Goal: Information Seeking & Learning: Learn about a topic

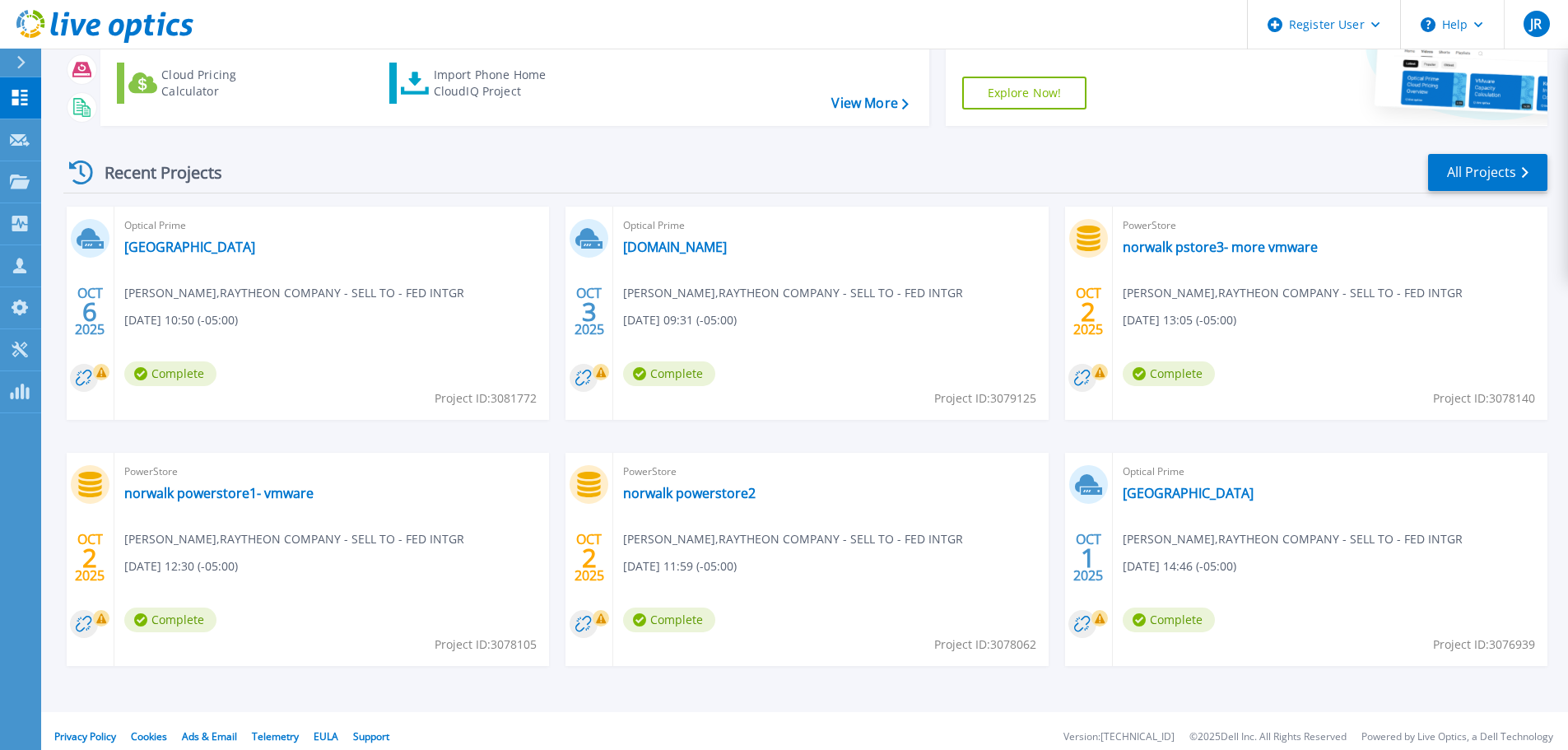
scroll to position [162, 0]
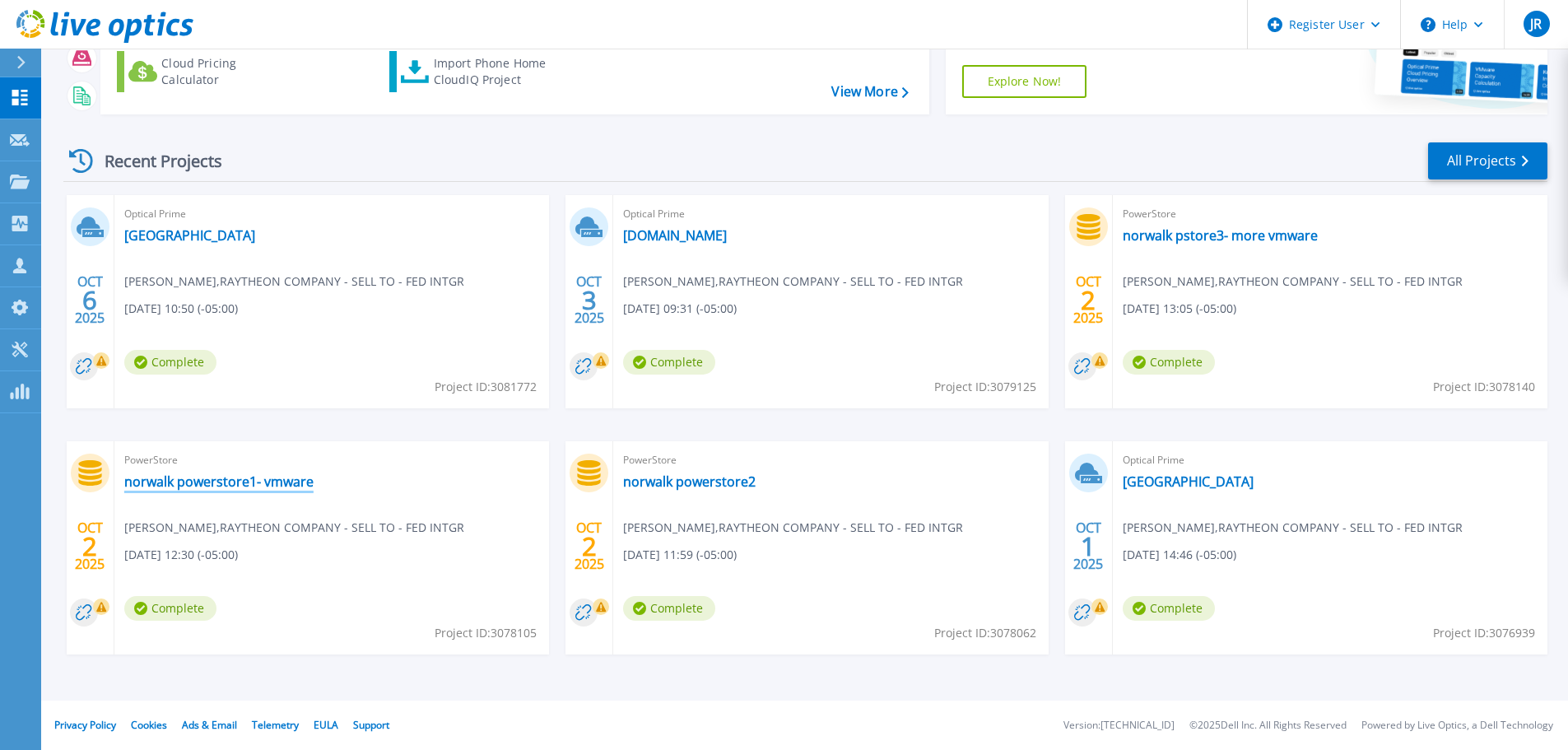
click at [288, 487] on link "norwalk powerstore1- vmware" at bounding box center [218, 481] width 189 height 16
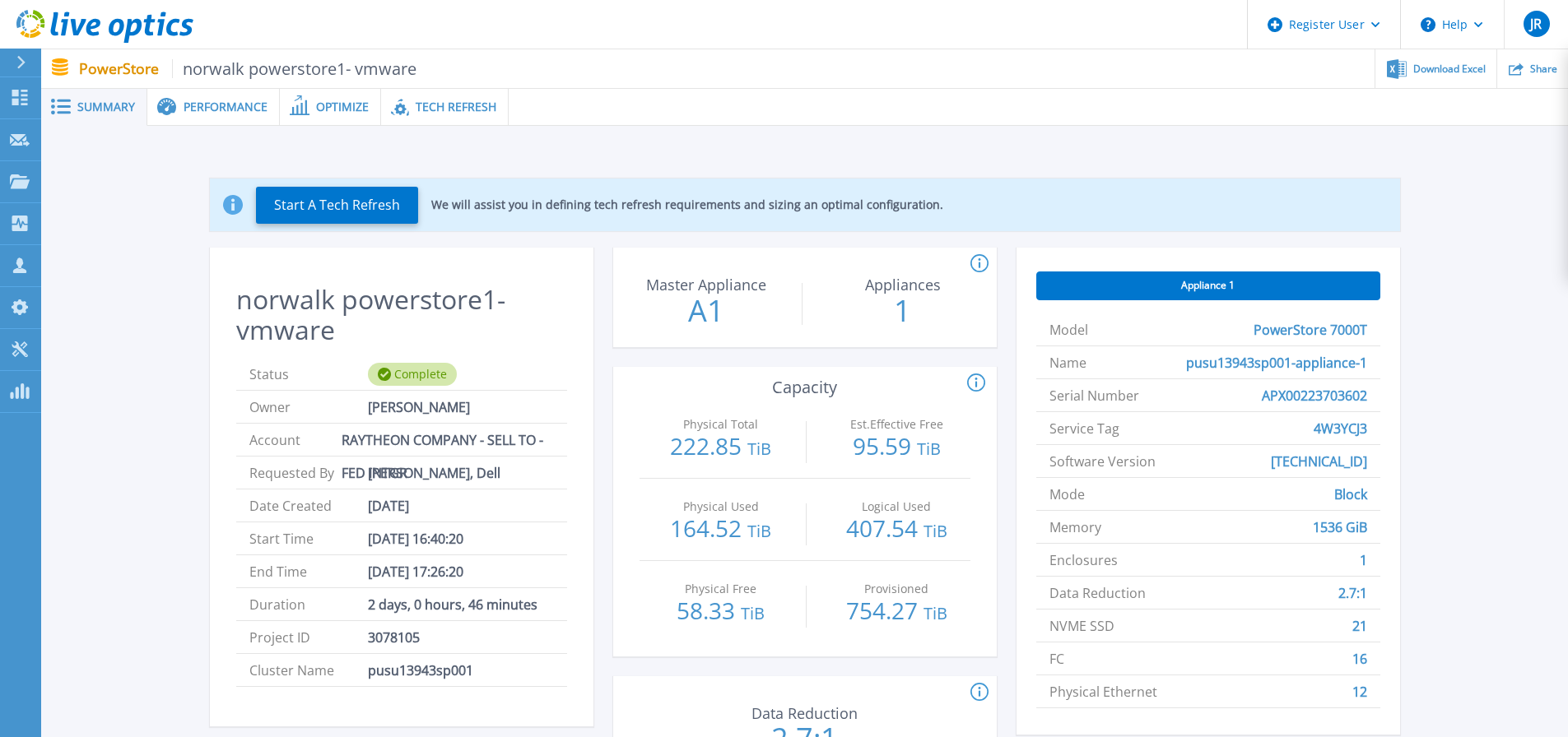
click at [235, 103] on span "Performance" at bounding box center [225, 107] width 84 height 12
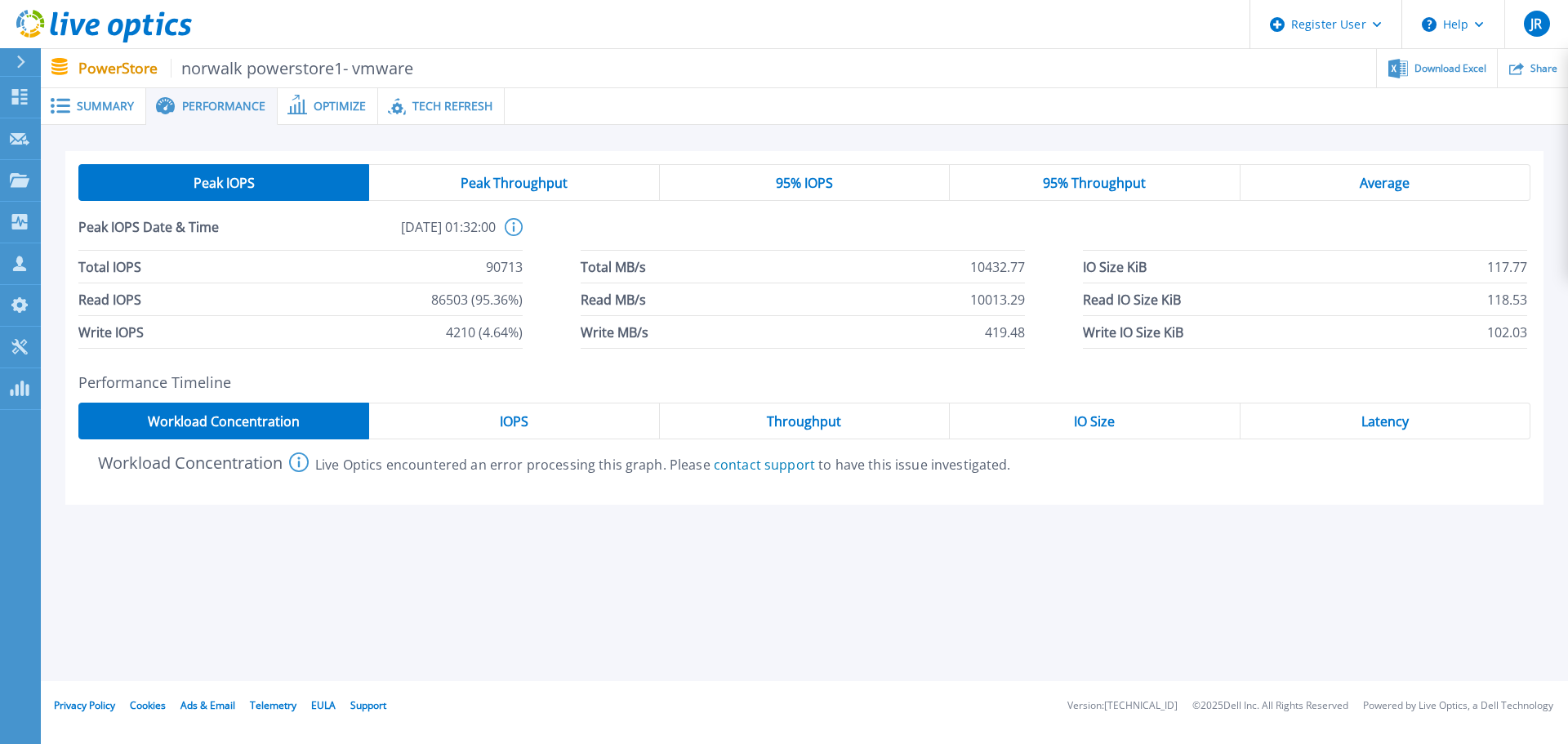
click at [1349, 417] on div "Latency" at bounding box center [1385, 421] width 290 height 37
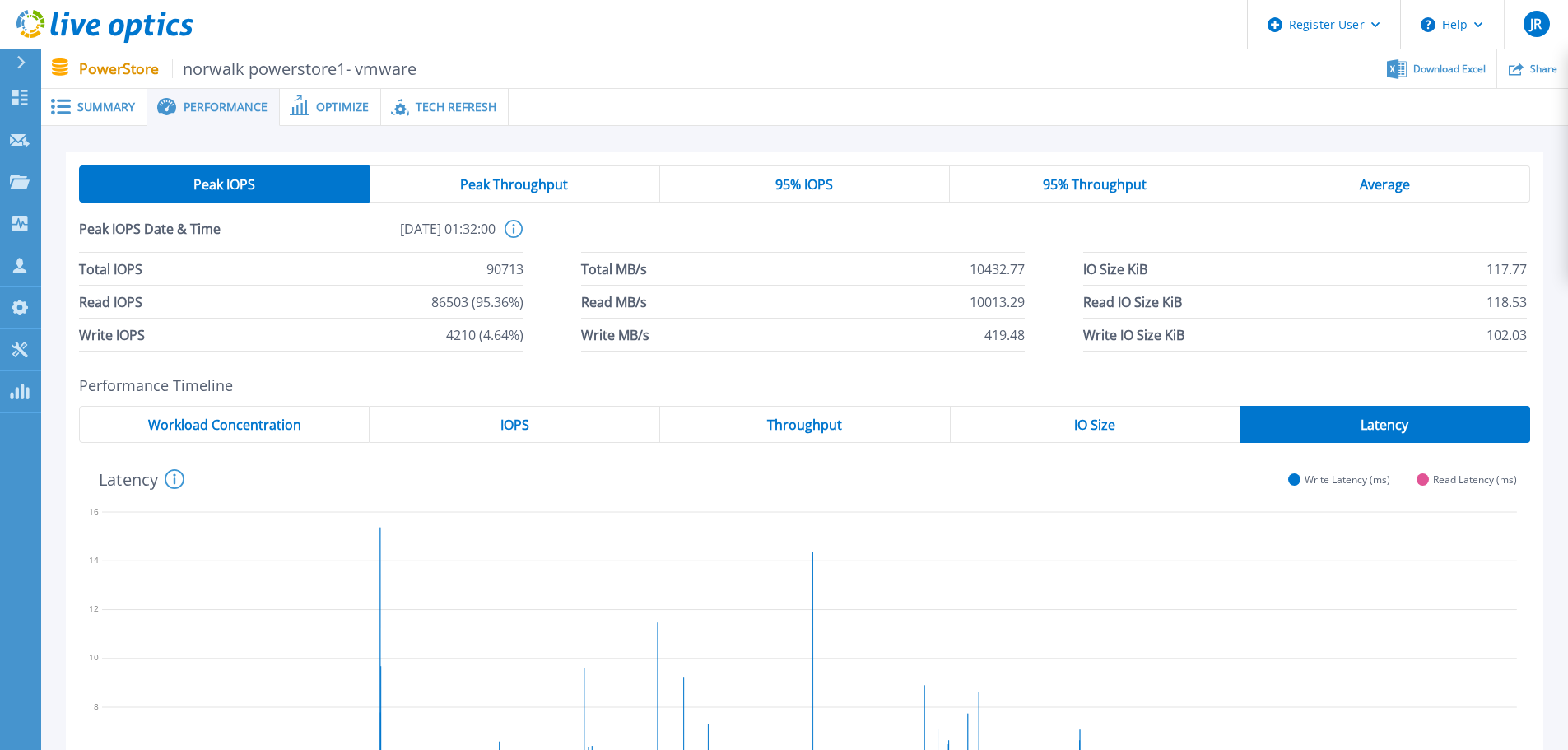
click at [476, 109] on span "Tech Refresh" at bounding box center [456, 107] width 81 height 12
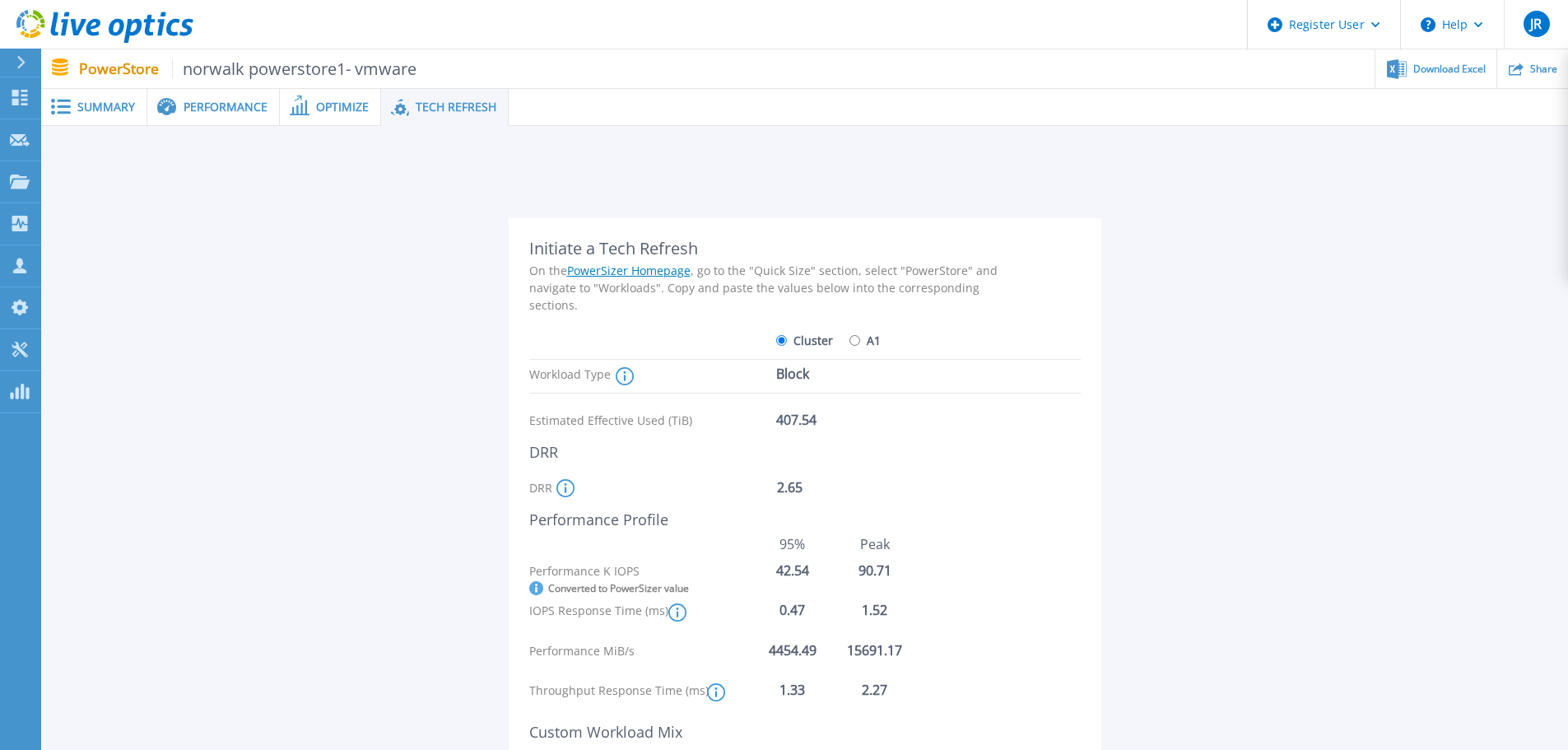
click at [845, 286] on div "On the PowerSizer Homepage , go to the "Quick Size" section, select "PowerStore…" at bounding box center [772, 287] width 485 height 52
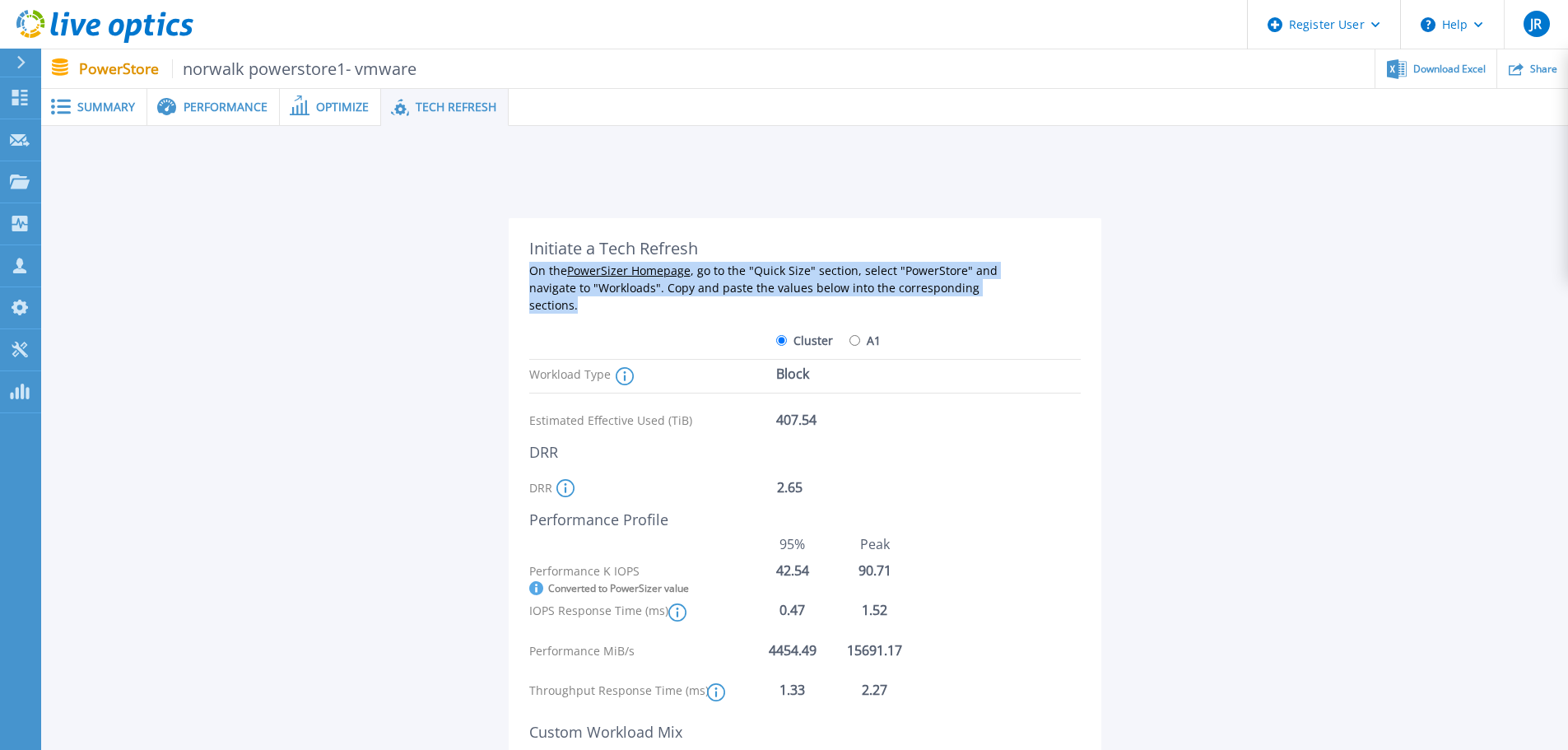
click at [845, 286] on div "On the PowerSizer Homepage , go to the "Quick Size" section, select "PowerStore…" at bounding box center [772, 287] width 485 height 52
click at [837, 282] on div "On the PowerSizer Homepage , go to the "Quick Size" section, select "PowerStore…" at bounding box center [772, 287] width 485 height 52
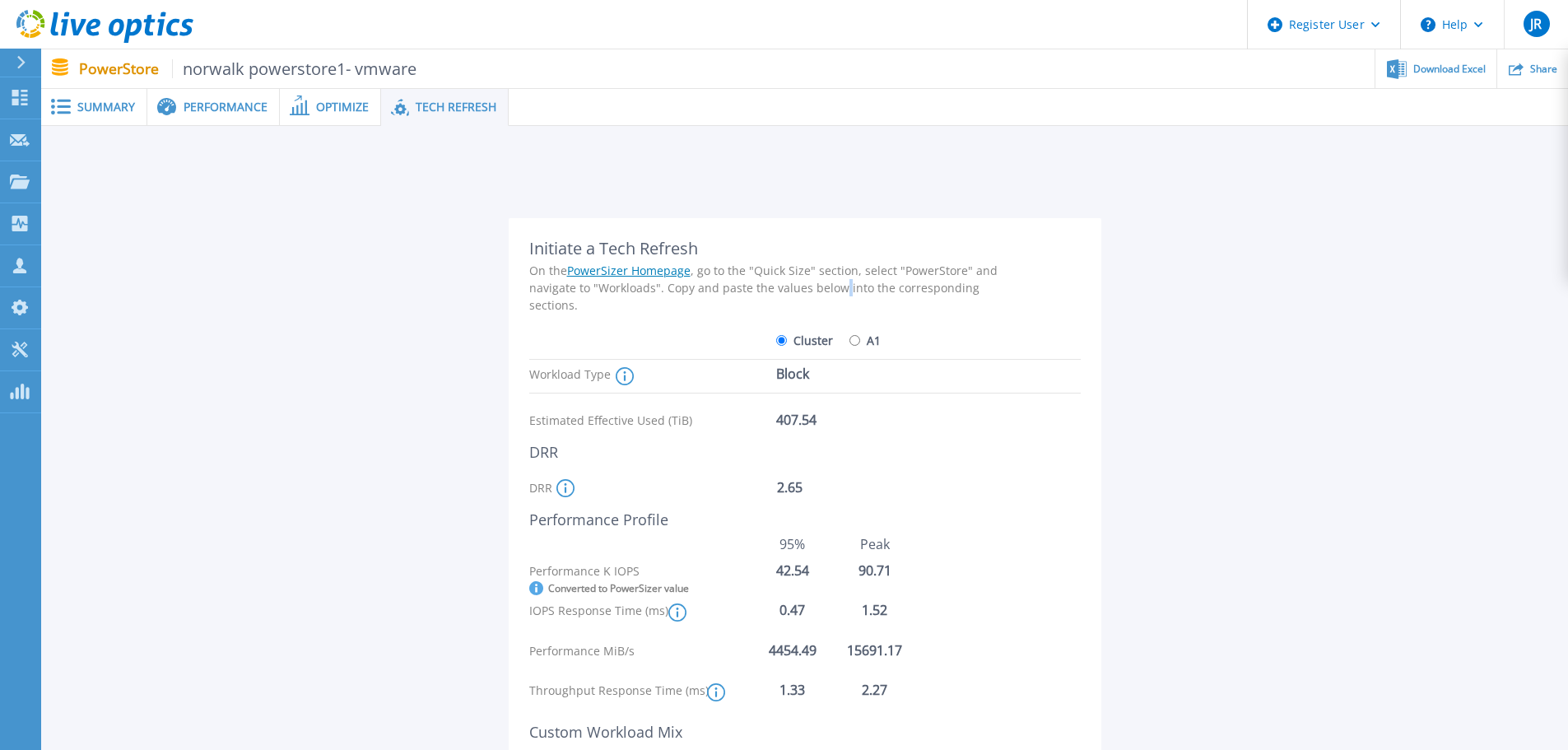
click at [837, 282] on div "On the PowerSizer Homepage , go to the "Quick Size" section, select "PowerStore…" at bounding box center [772, 287] width 485 height 52
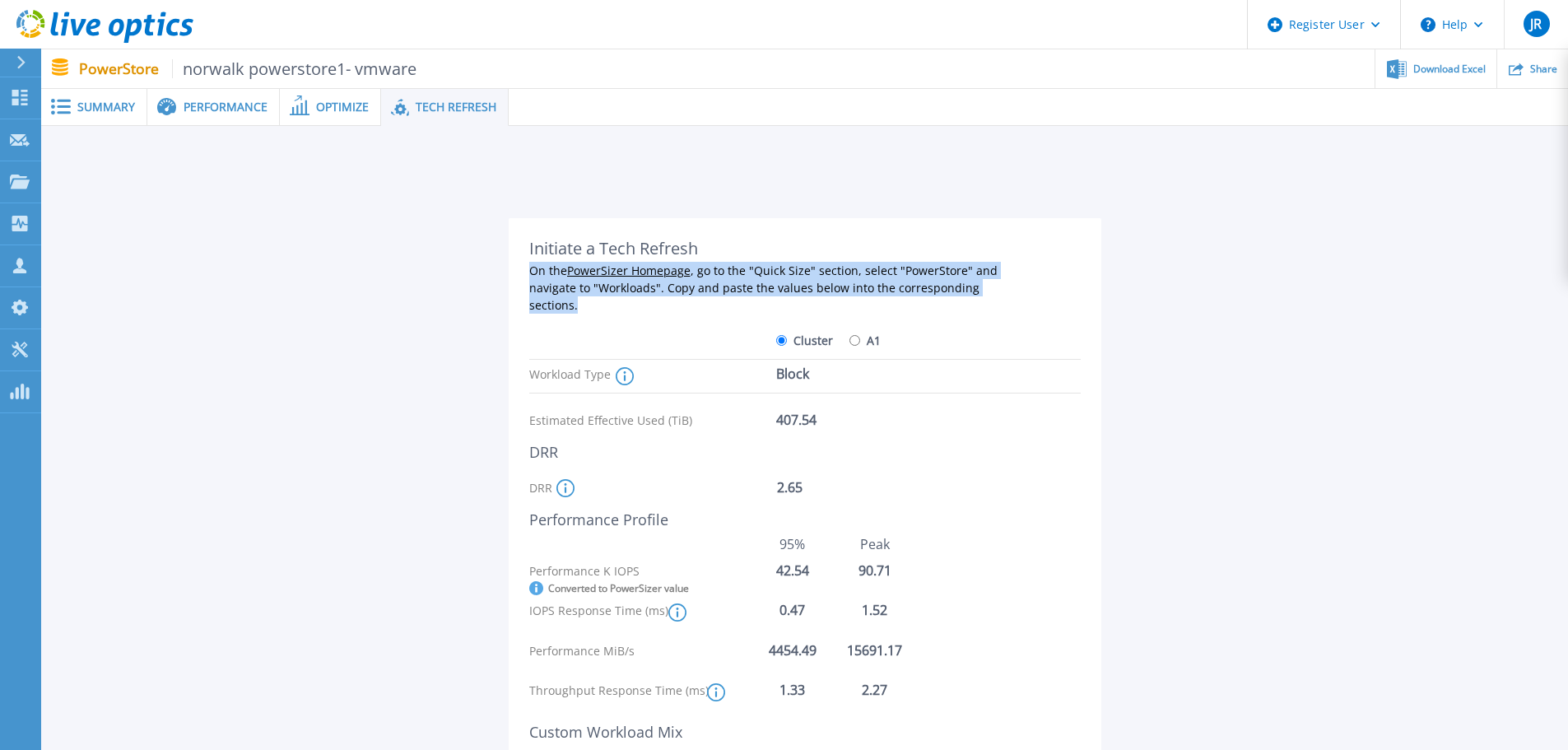
click at [837, 282] on div "On the PowerSizer Homepage , go to the "Quick Size" section, select "PowerStore…" at bounding box center [772, 287] width 485 height 52
click at [792, 277] on div "On the PowerSizer Homepage , go to the "Quick Size" section, select "PowerStore…" at bounding box center [772, 287] width 485 height 52
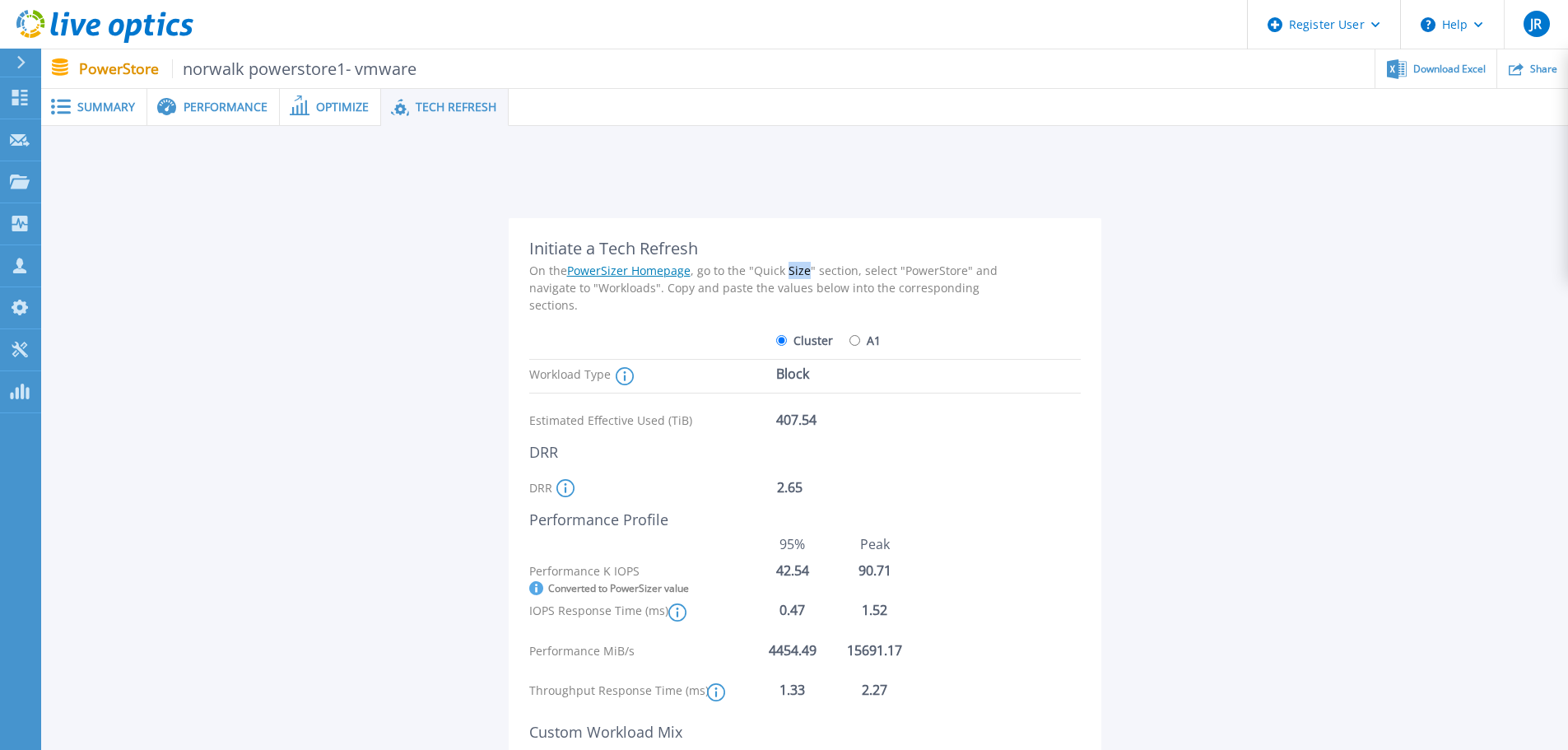
click at [792, 277] on div "On the PowerSizer Homepage , go to the "Quick Size" section, select "PowerStore…" at bounding box center [772, 287] width 485 height 52
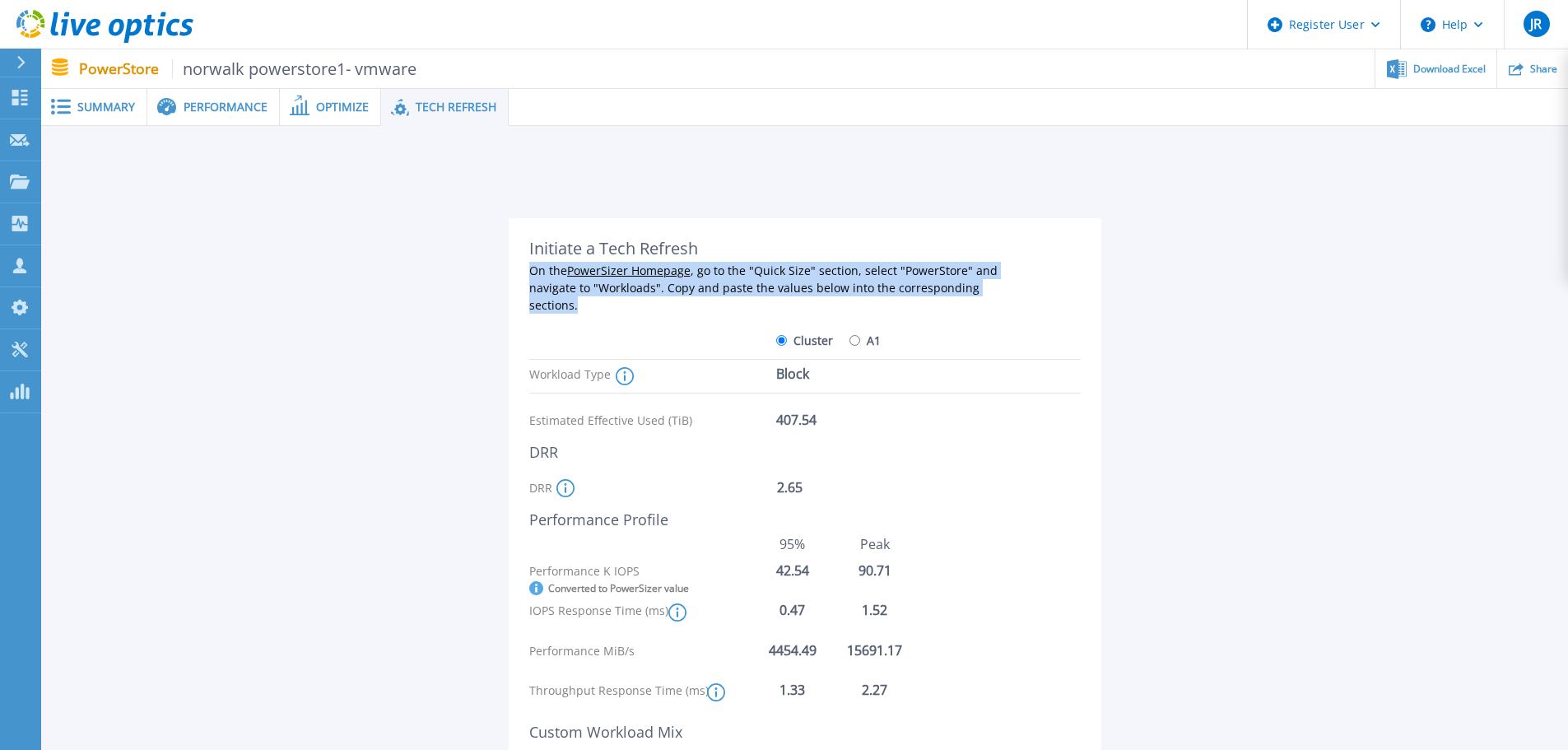
click at [792, 277] on div "On the PowerSizer Homepage , go to the "Quick Size" section, select "PowerStore…" at bounding box center [772, 287] width 485 height 52
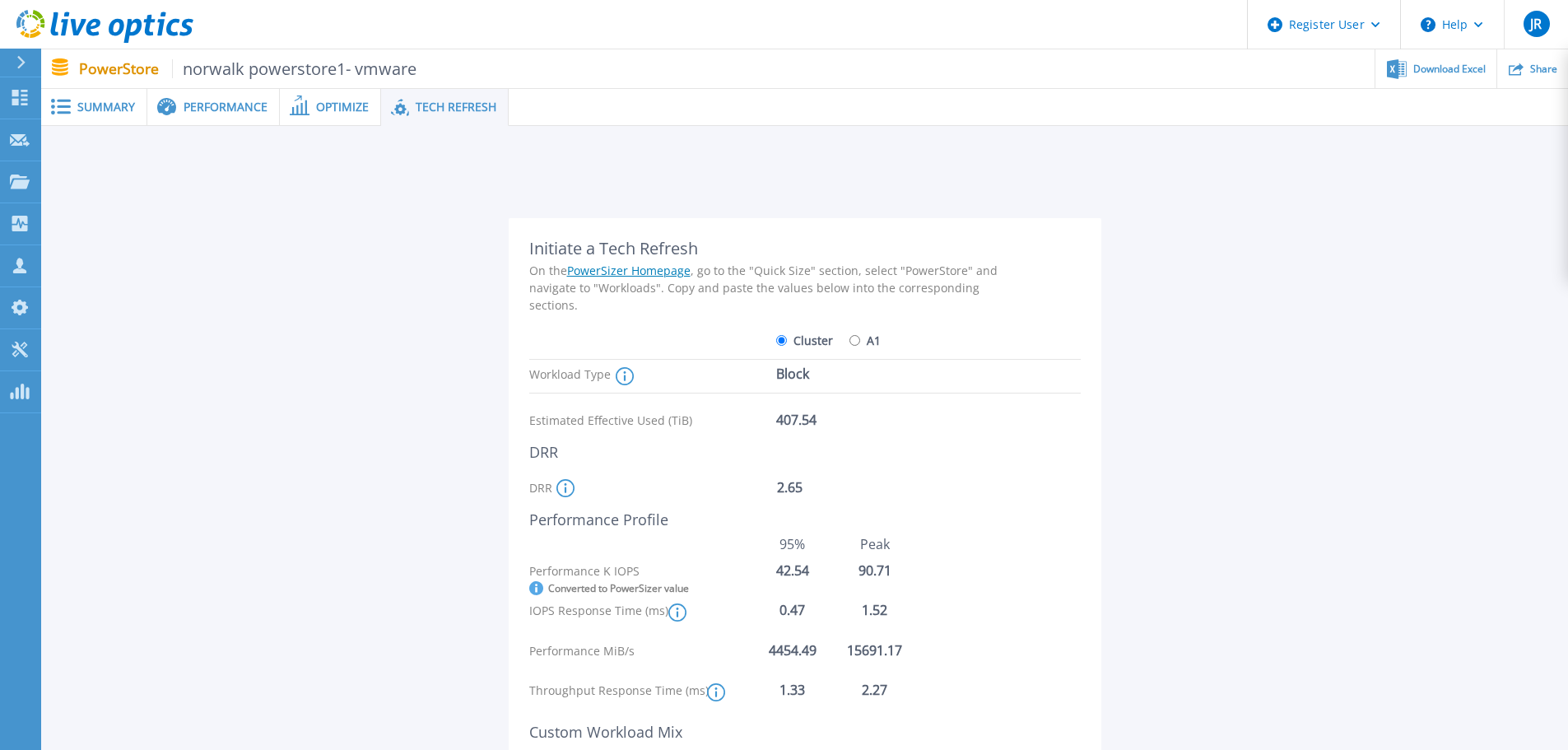
click at [597, 249] on div "Initiate a Tech Refresh" at bounding box center [772, 248] width 485 height 20
click at [768, 301] on div "On the PowerSizer Homepage , go to the "Quick Size" section, select "PowerStore…" at bounding box center [772, 287] width 485 height 52
click at [771, 275] on div "On the PowerSizer Homepage , go to the "Quick Size" section, select "PowerStore…" at bounding box center [772, 287] width 485 height 52
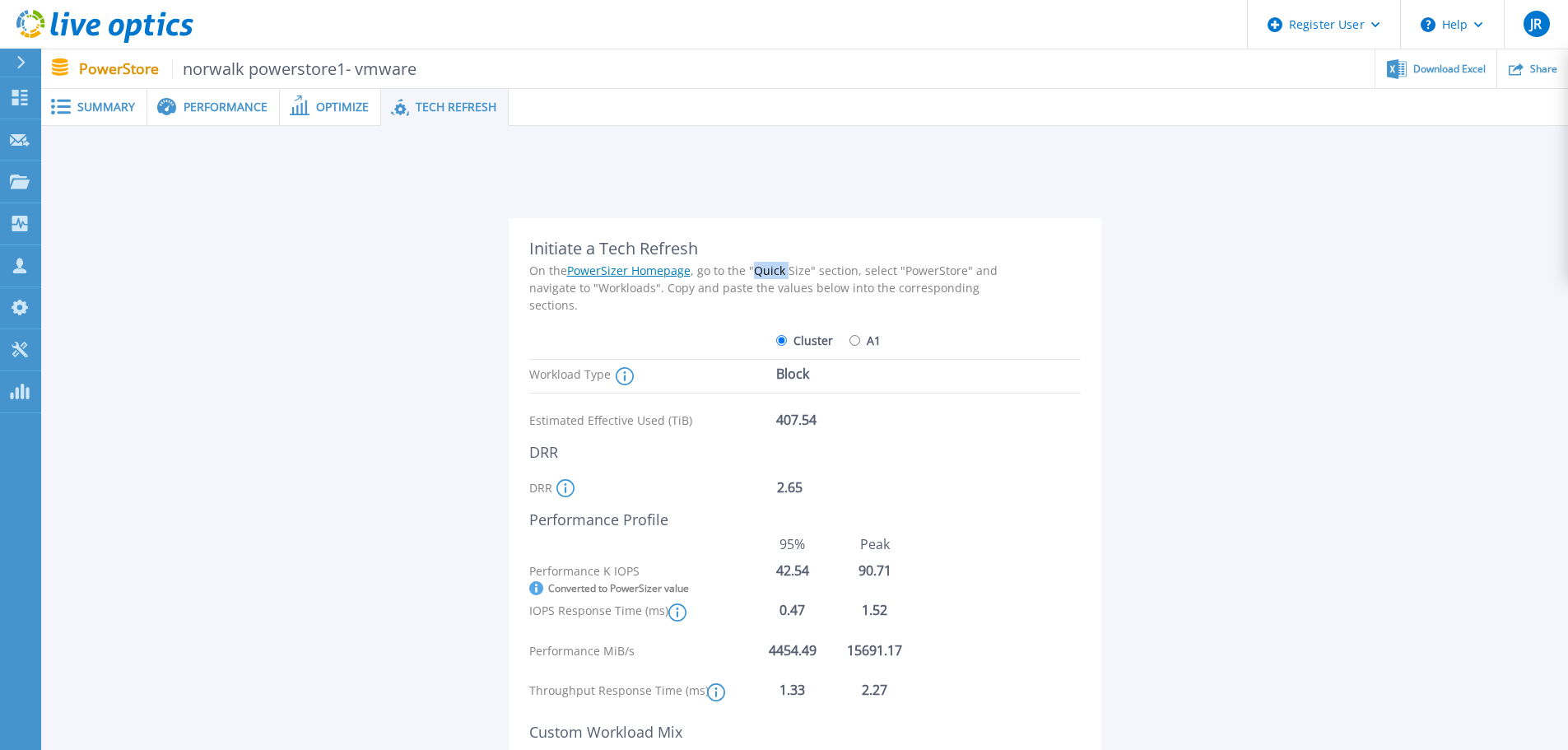
click at [771, 275] on div "On the PowerSizer Homepage , go to the "Quick Size" section, select "PowerStore…" at bounding box center [772, 287] width 485 height 52
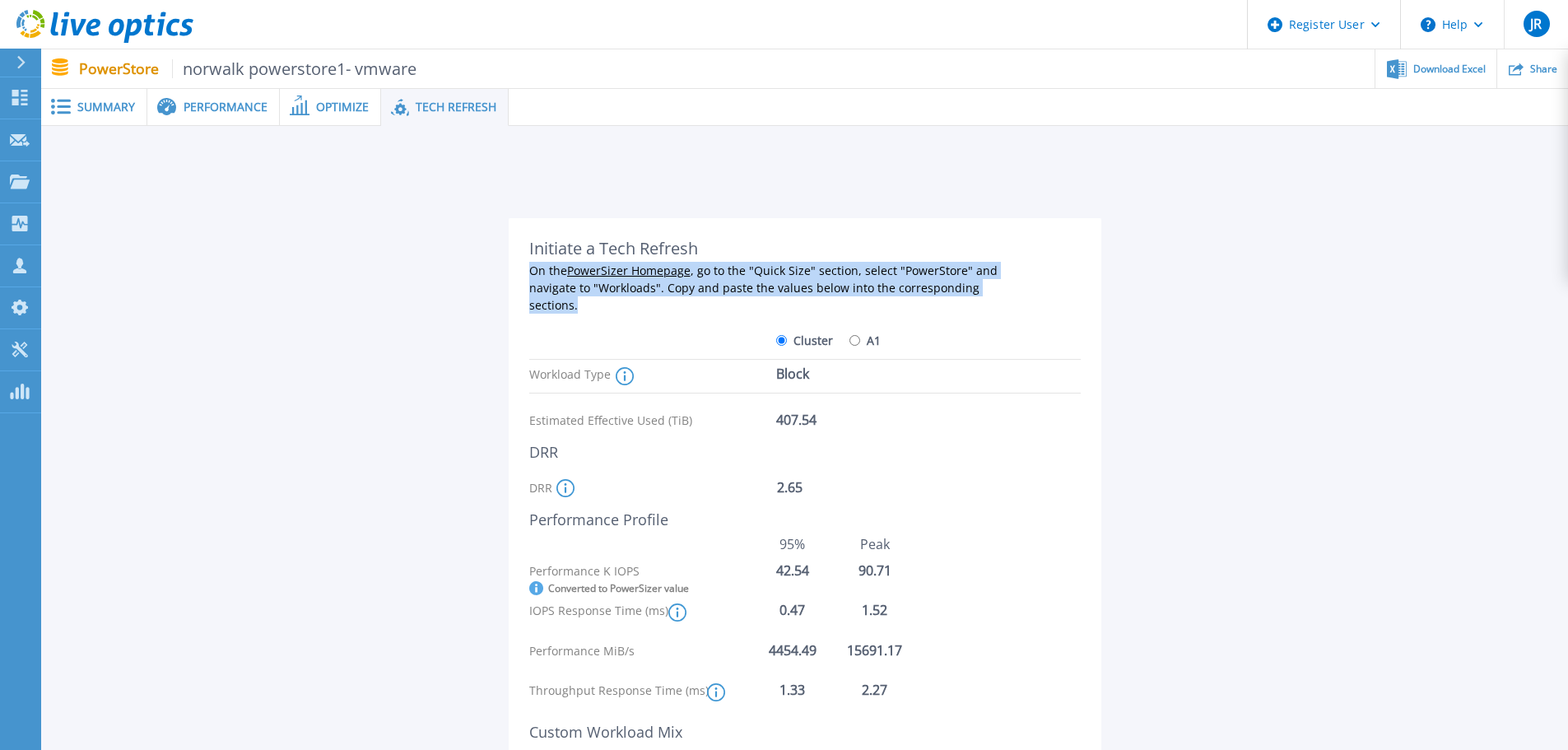
click at [771, 275] on div "On the PowerSizer Homepage , go to the "Quick Size" section, select "PowerStore…" at bounding box center [772, 287] width 485 height 52
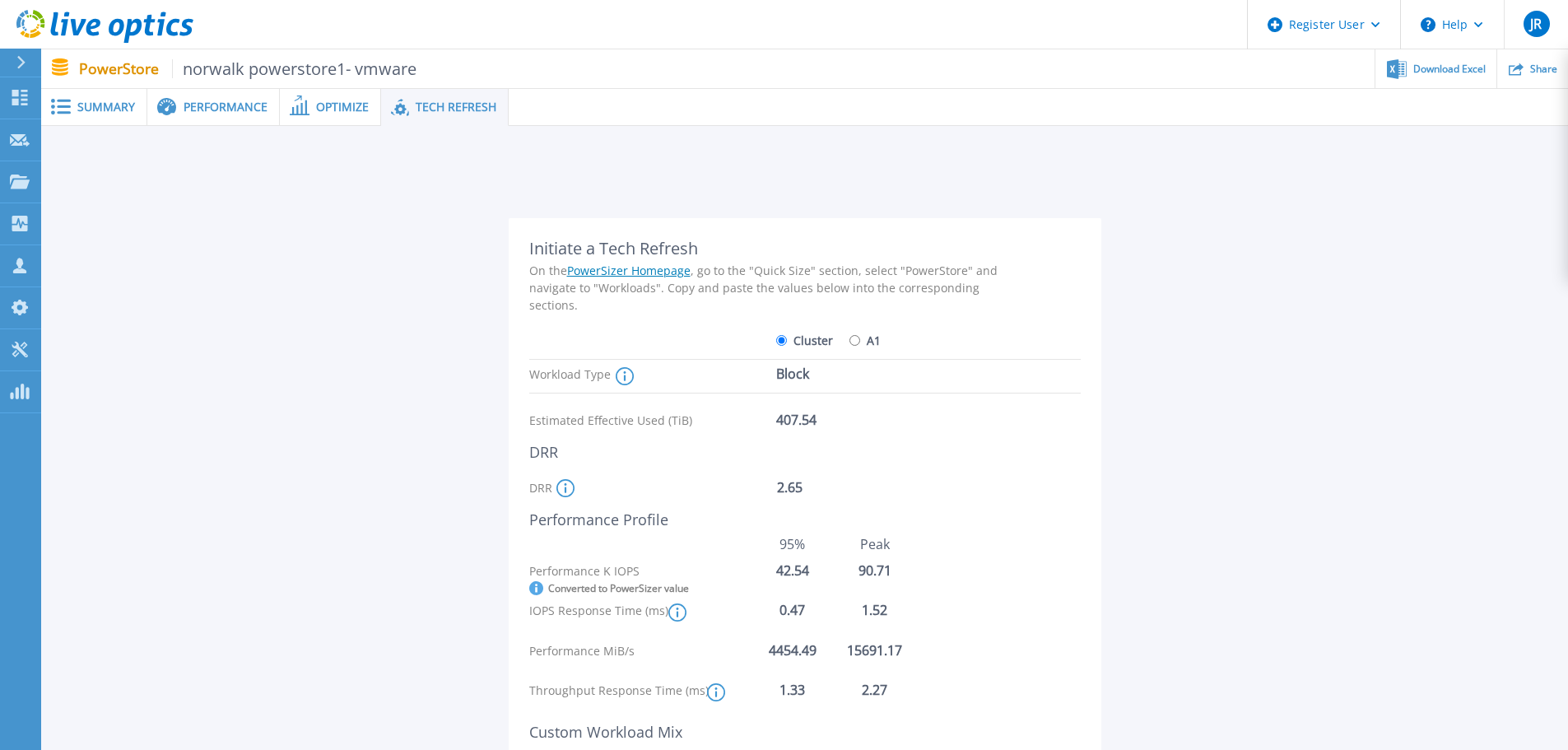
click at [651, 245] on div "Initiate a Tech Refresh" at bounding box center [772, 248] width 485 height 20
click at [787, 270] on div "On the PowerSizer Homepage , go to the "Quick Size" section, select "PowerStore…" at bounding box center [772, 287] width 485 height 52
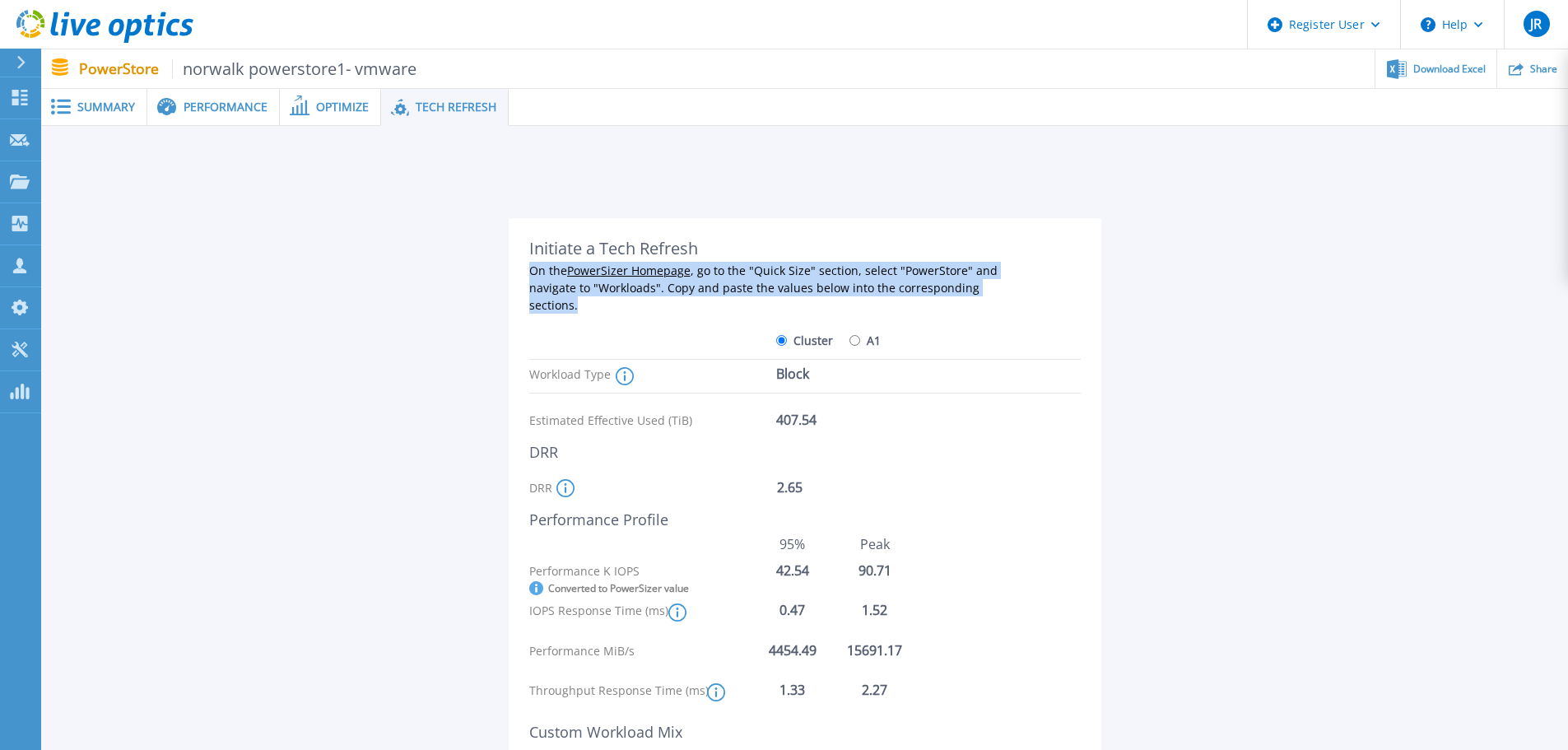
click at [787, 270] on div "On the PowerSizer Homepage , go to the "Quick Size" section, select "PowerStore…" at bounding box center [772, 287] width 485 height 52
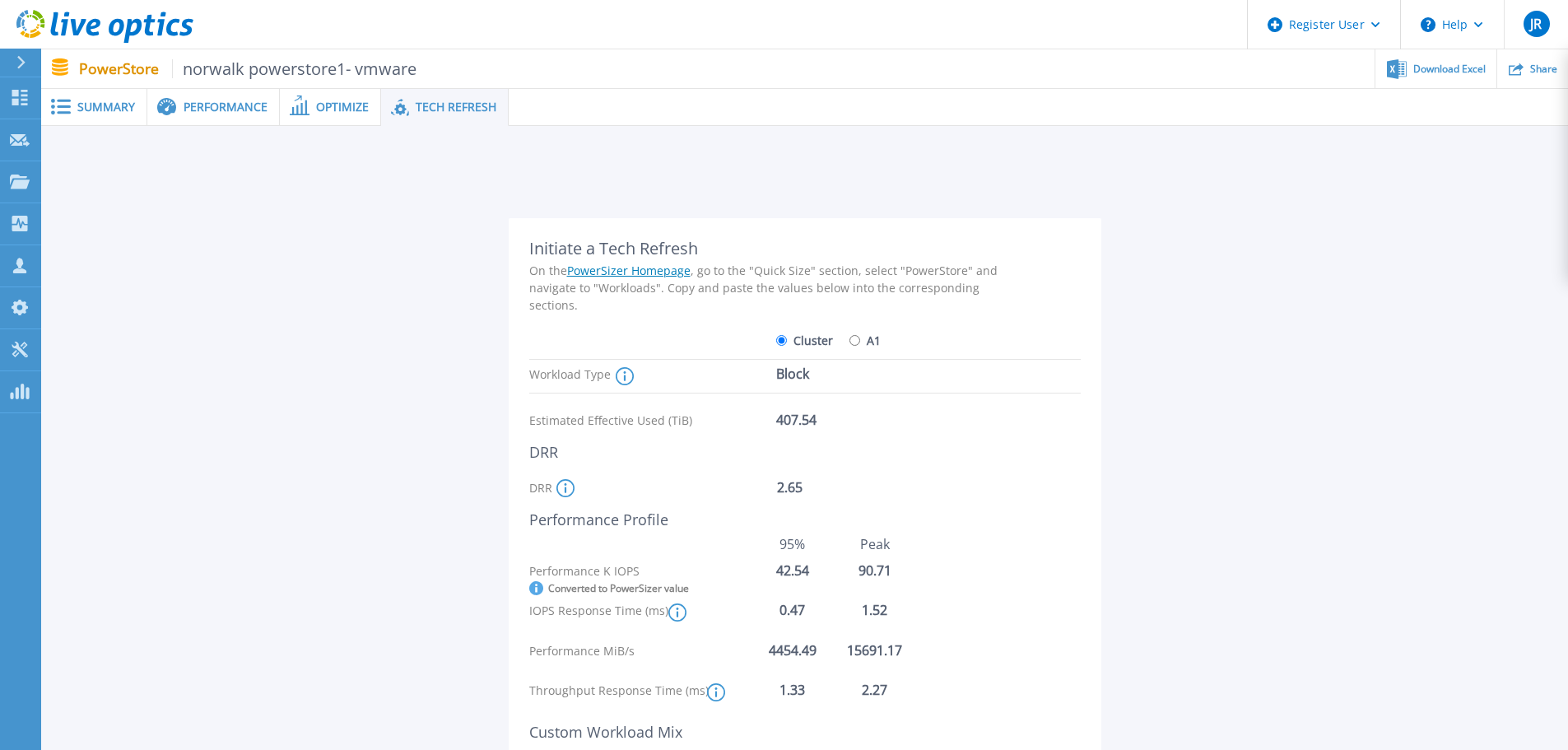
click at [680, 252] on div "Initiate a Tech Refresh" at bounding box center [772, 248] width 485 height 20
click at [725, 288] on div "On the PowerSizer Homepage , go to the "Quick Size" section, select "PowerStore…" at bounding box center [772, 287] width 485 height 52
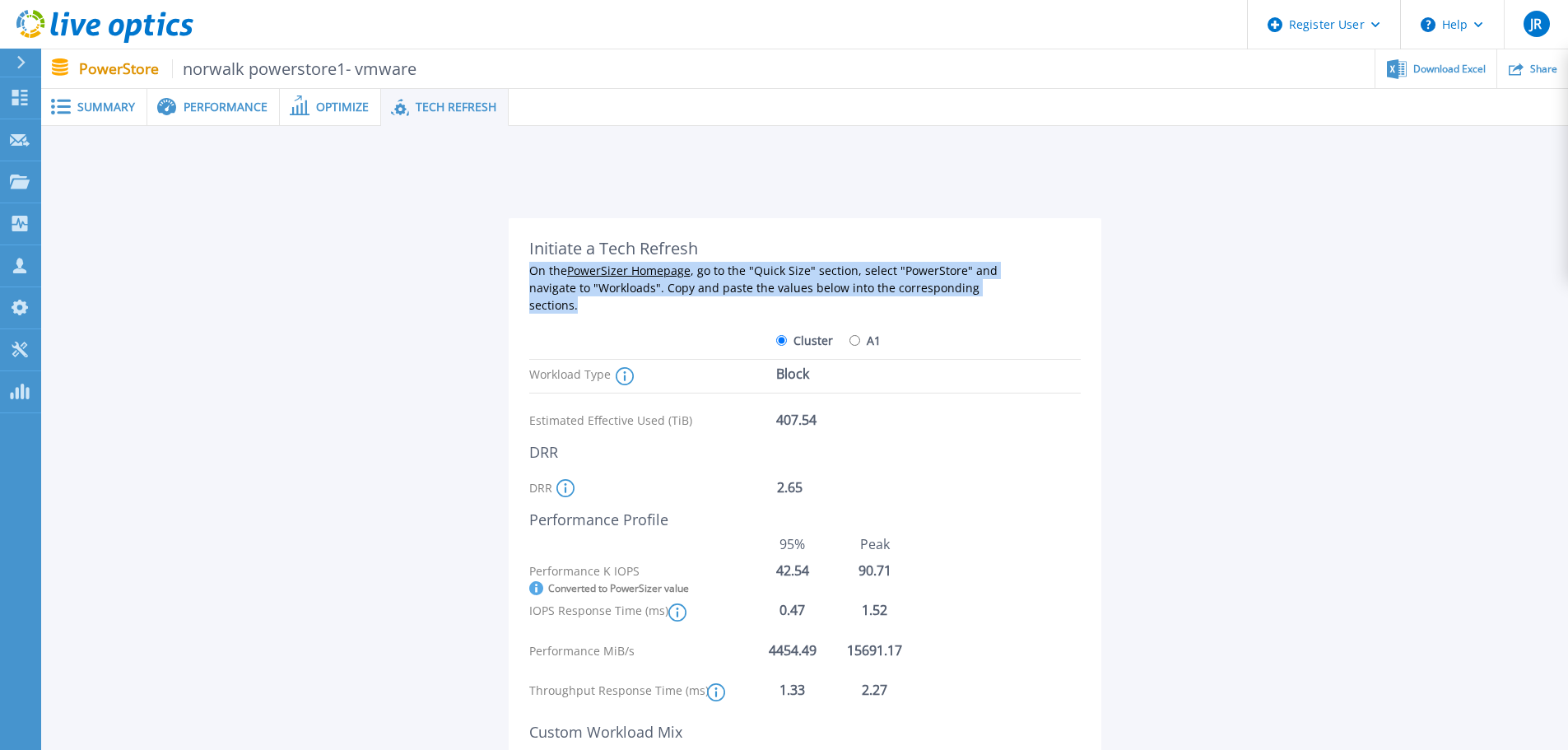
click at [725, 288] on div "On the PowerSizer Homepage , go to the "Quick Size" section, select "PowerStore…" at bounding box center [772, 287] width 485 height 52
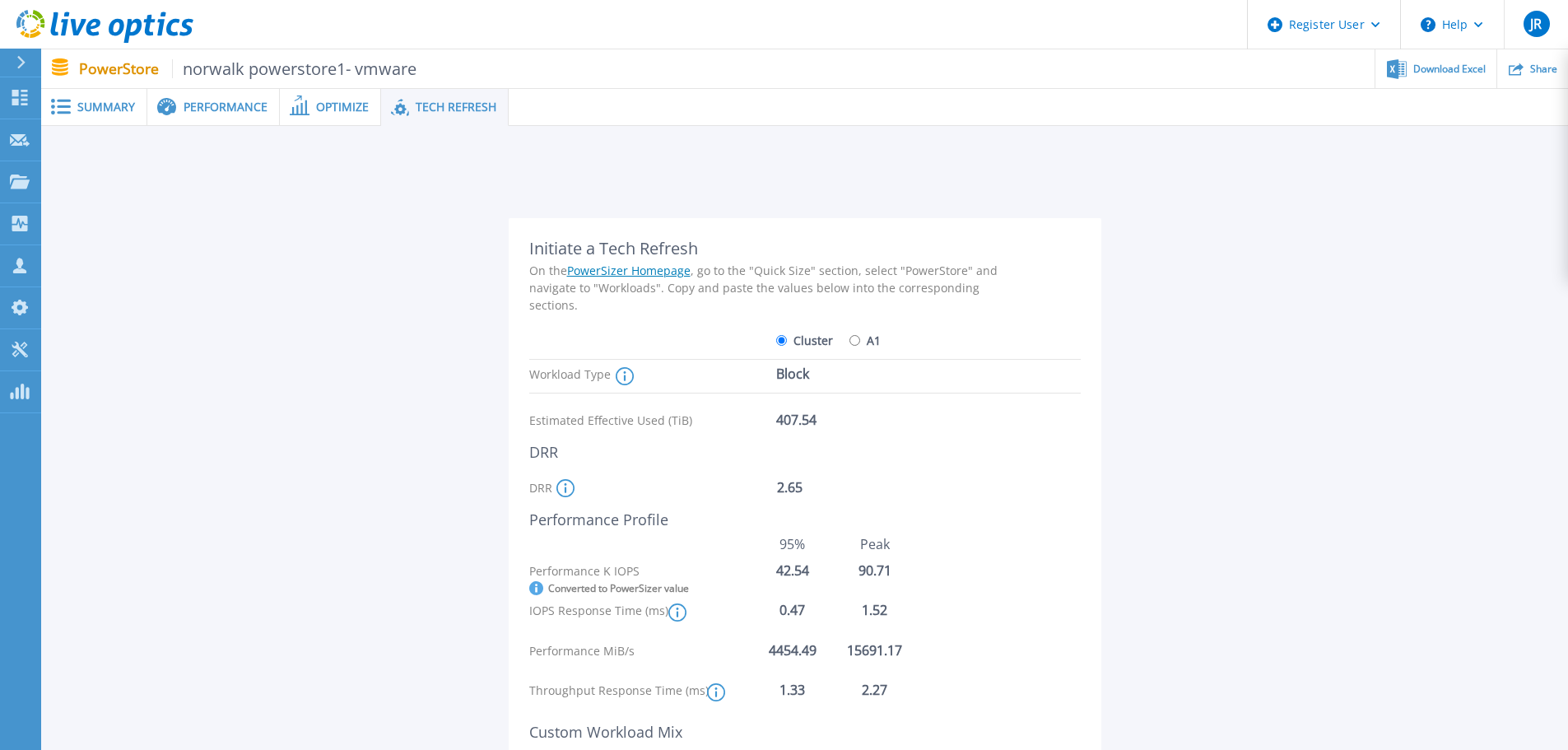
click at [659, 247] on div "Initiate a Tech Refresh" at bounding box center [772, 248] width 485 height 20
click at [718, 283] on div "On the PowerSizer Homepage , go to the "Quick Size" section, select "PowerStore…" at bounding box center [772, 287] width 485 height 52
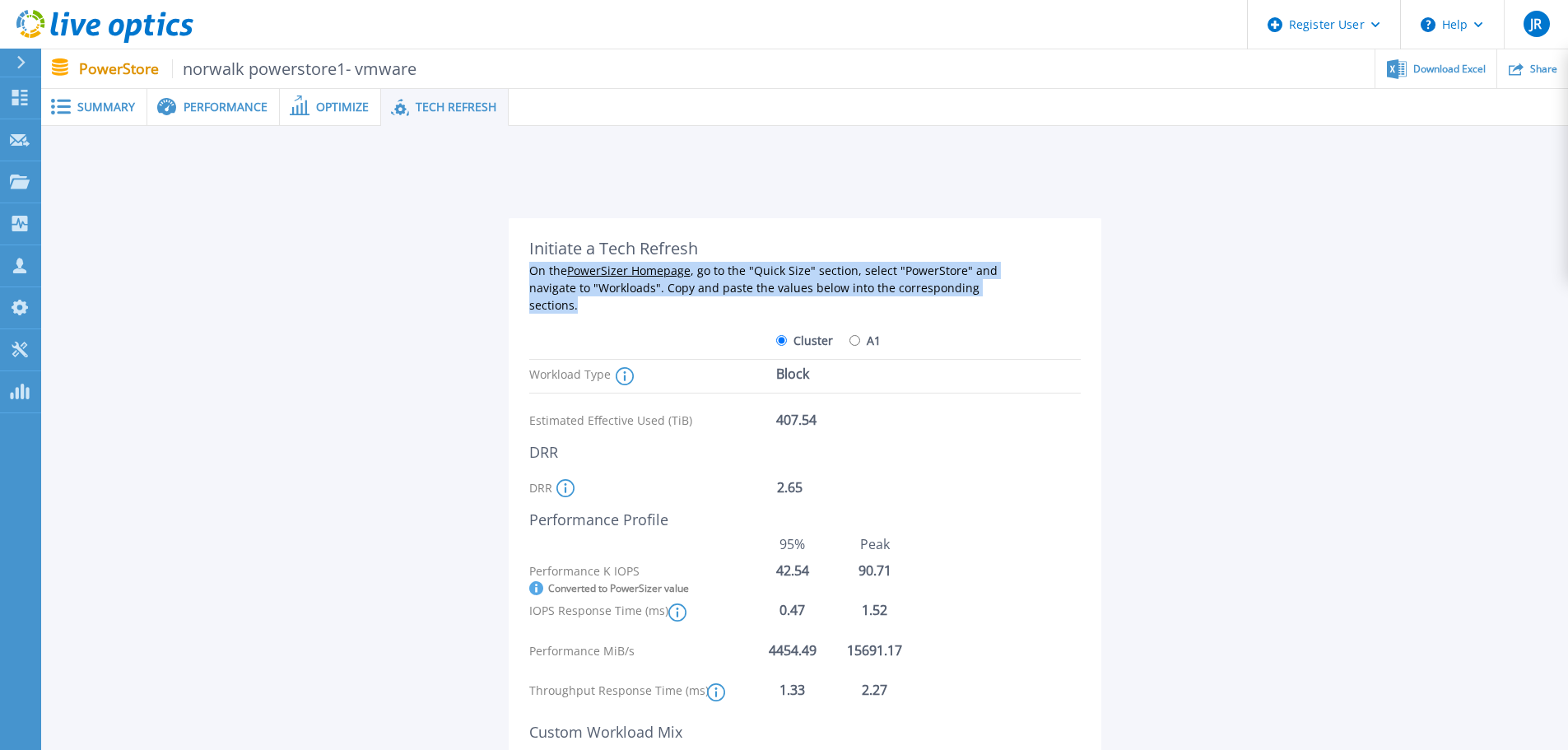
click at [718, 283] on div "On the PowerSizer Homepage , go to the "Quick Size" section, select "PowerStore…" at bounding box center [772, 287] width 485 height 52
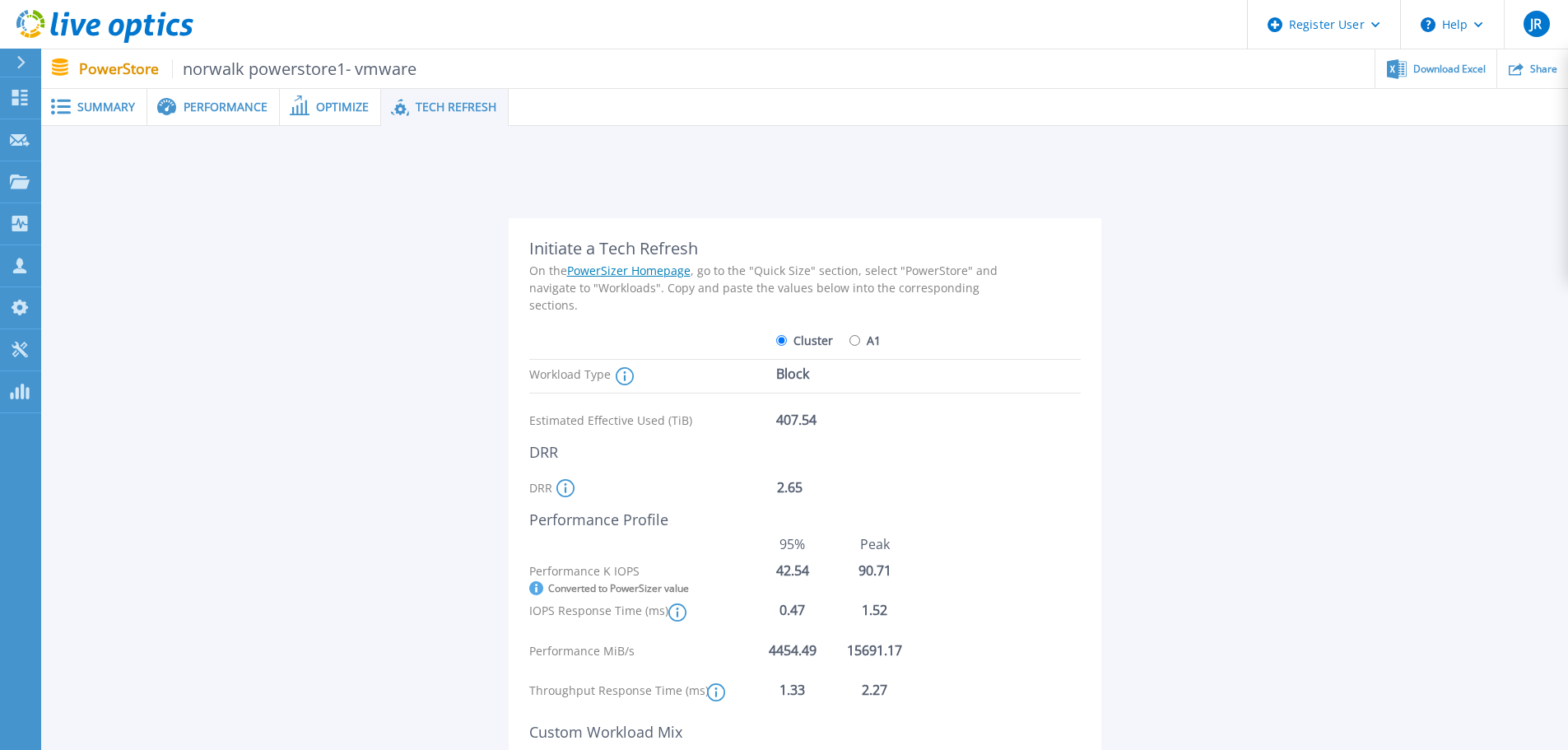
click at [683, 254] on div "Initiate a Tech Refresh" at bounding box center [772, 248] width 485 height 20
click at [776, 285] on div "On the PowerSizer Homepage , go to the "Quick Size" section, select "PowerStore…" at bounding box center [772, 287] width 485 height 52
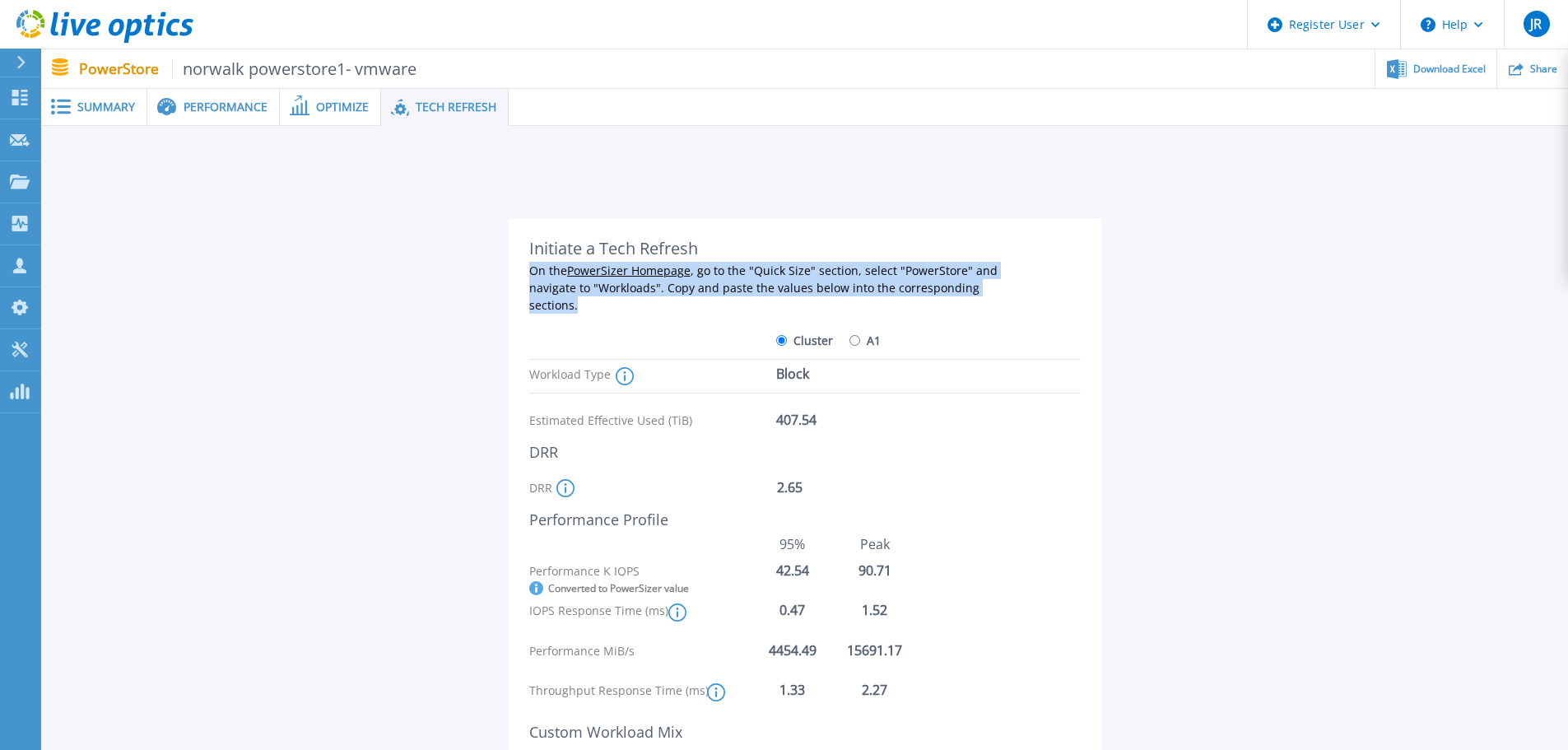
click at [776, 284] on div "On the PowerSizer Homepage , go to the "Quick Size" section, select "PowerStore…" at bounding box center [772, 287] width 485 height 52
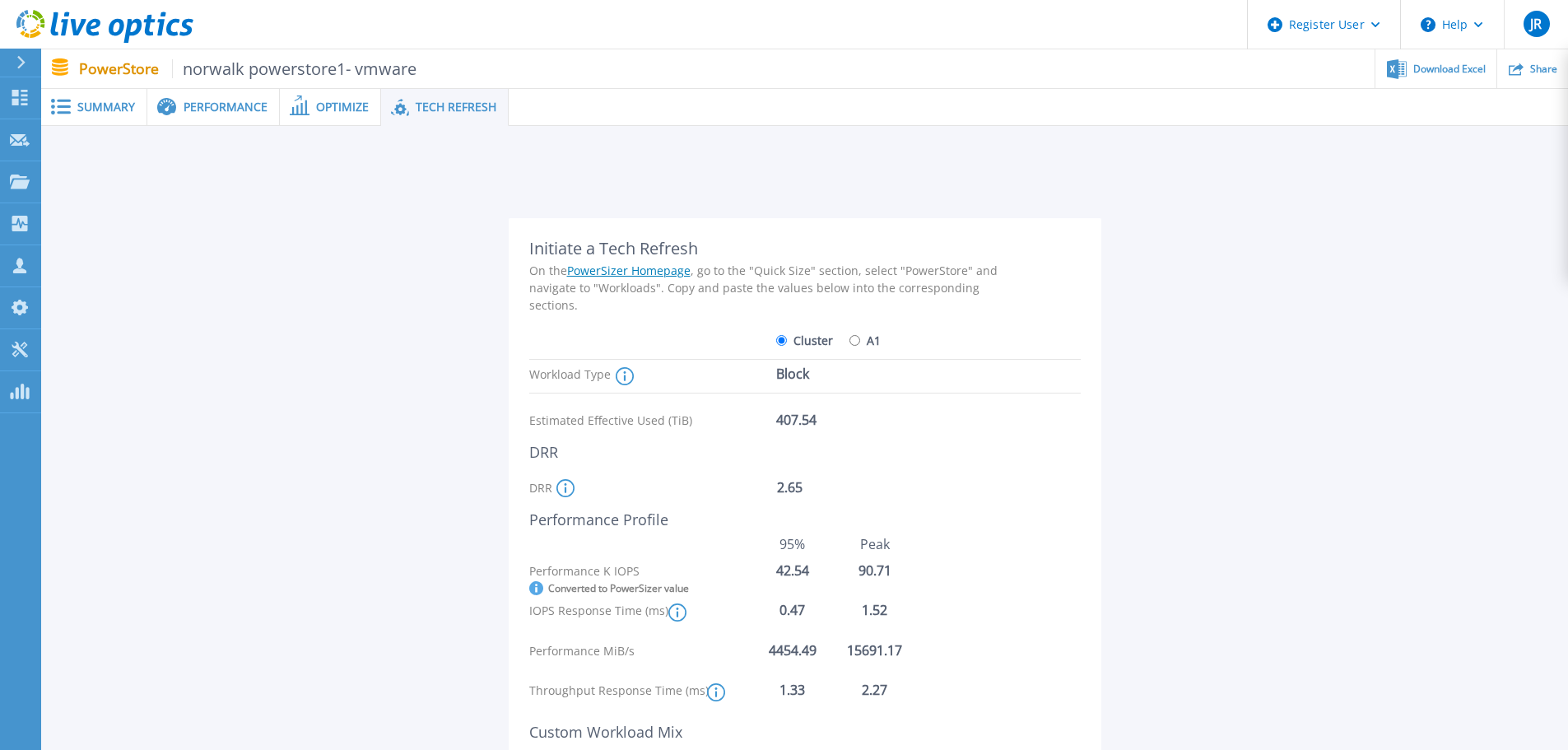
click at [674, 248] on div "Initiate a Tech Refresh" at bounding box center [772, 248] width 485 height 20
click at [728, 288] on div "On the PowerSizer Homepage , go to the "Quick Size" section, select "PowerStore…" at bounding box center [772, 287] width 485 height 52
click at [728, 288] on div "On the PowerSizer Homepage , go to the "Quick Size" section, select "PowerStore…" at bounding box center [772, 287] width 485 height 52
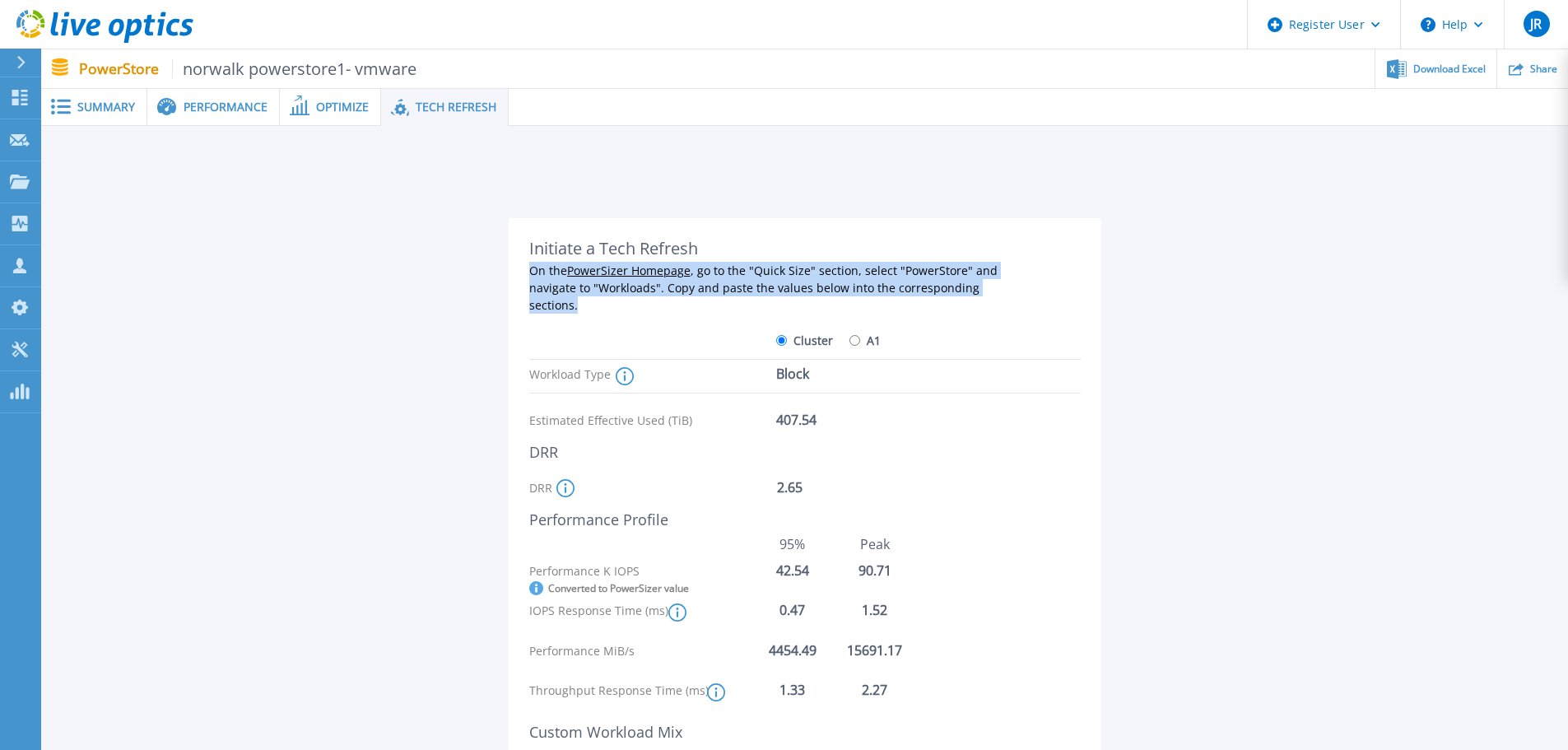
click at [728, 288] on div "On the PowerSizer Homepage , go to the "Quick Size" section, select "PowerStore…" at bounding box center [772, 287] width 485 height 52
click at [769, 291] on div "On the PowerSizer Homepage , go to the "Quick Size" section, select "PowerStore…" at bounding box center [772, 287] width 485 height 52
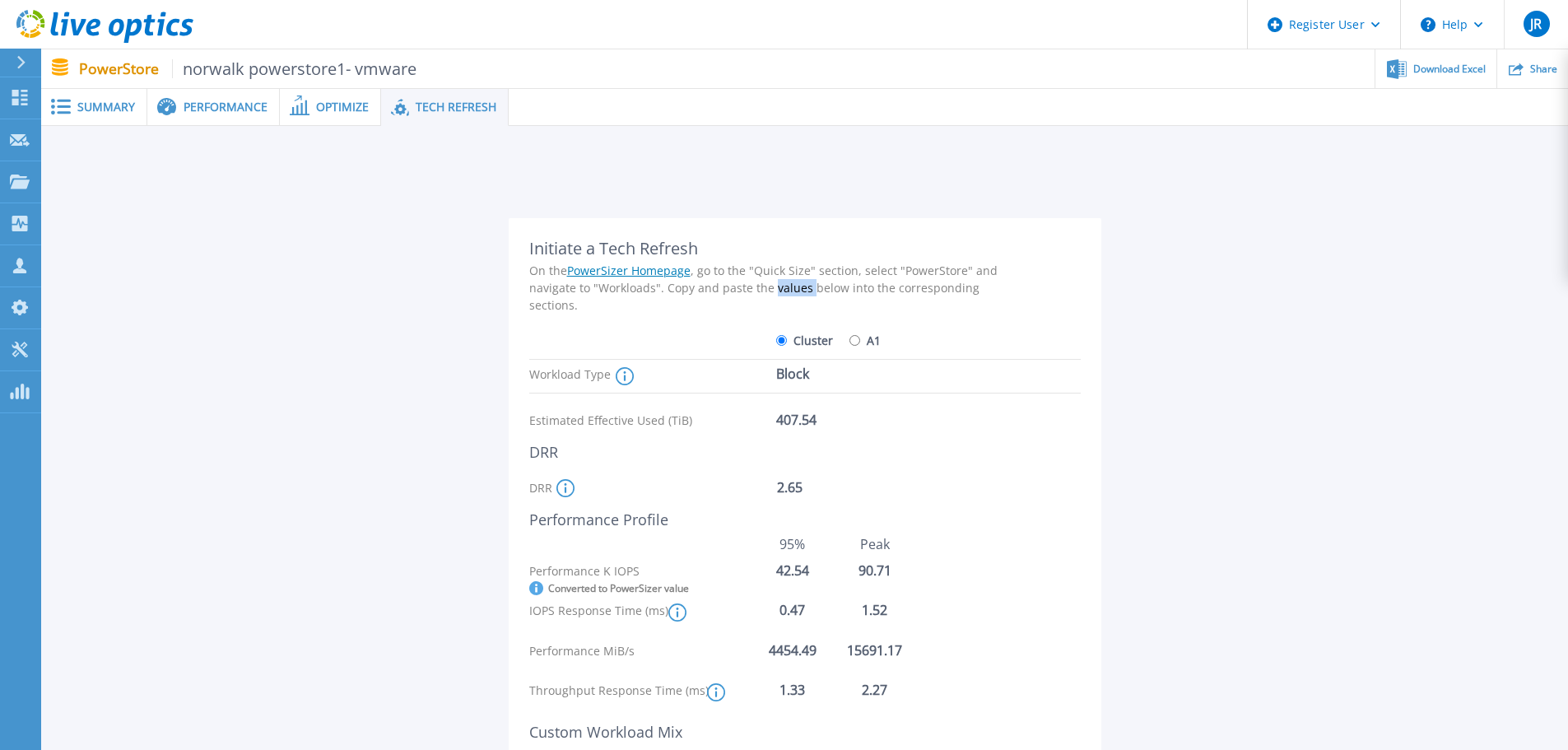
click at [769, 291] on div "On the PowerSizer Homepage , go to the "Quick Size" section, select "PowerStore…" at bounding box center [772, 287] width 485 height 52
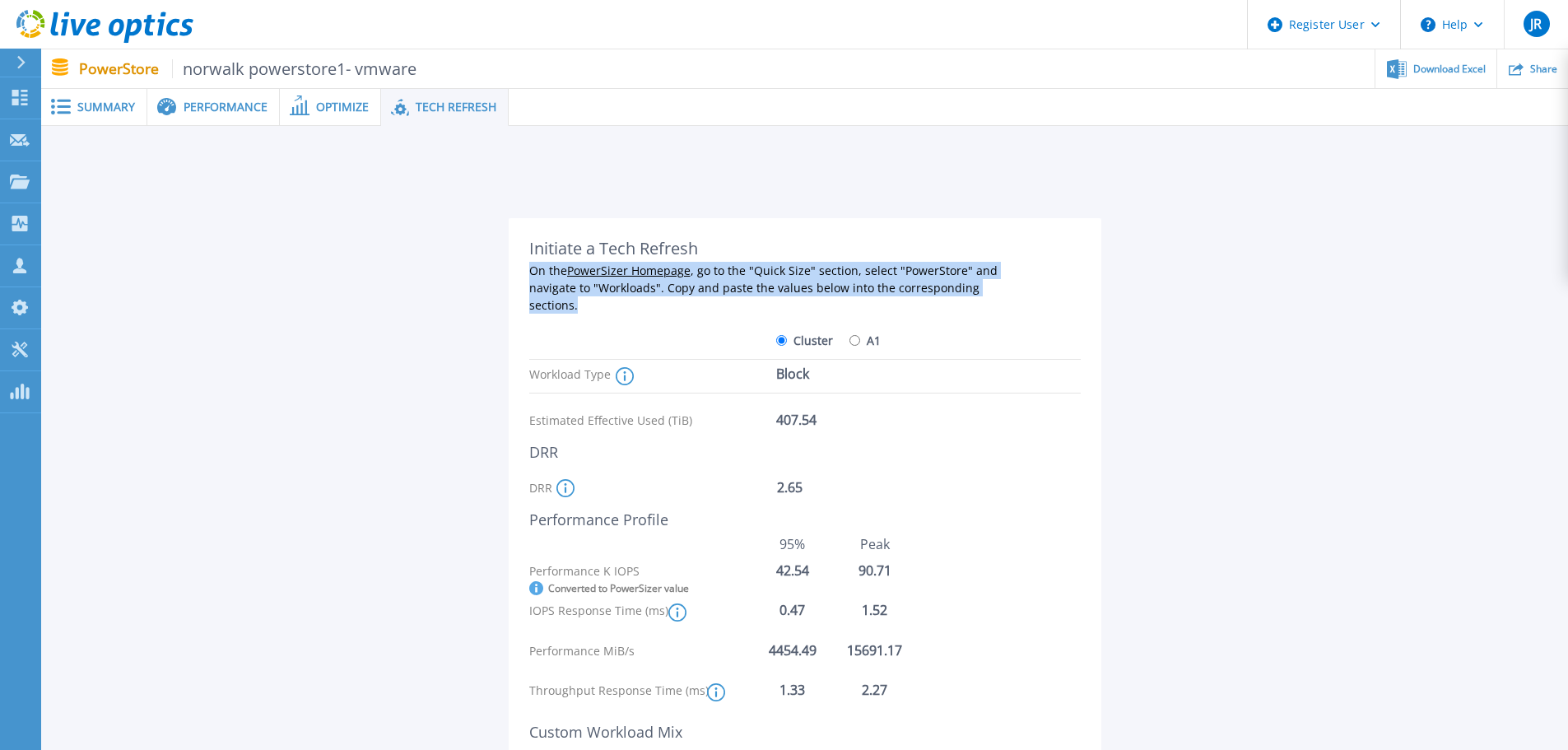
click at [769, 291] on div "On the PowerSizer Homepage , go to the "Quick Size" section, select "PowerStore…" at bounding box center [772, 287] width 485 height 52
click at [799, 278] on div "On the PowerSizer Homepage , go to the "Quick Size" section, select "PowerStore…" at bounding box center [772, 287] width 485 height 52
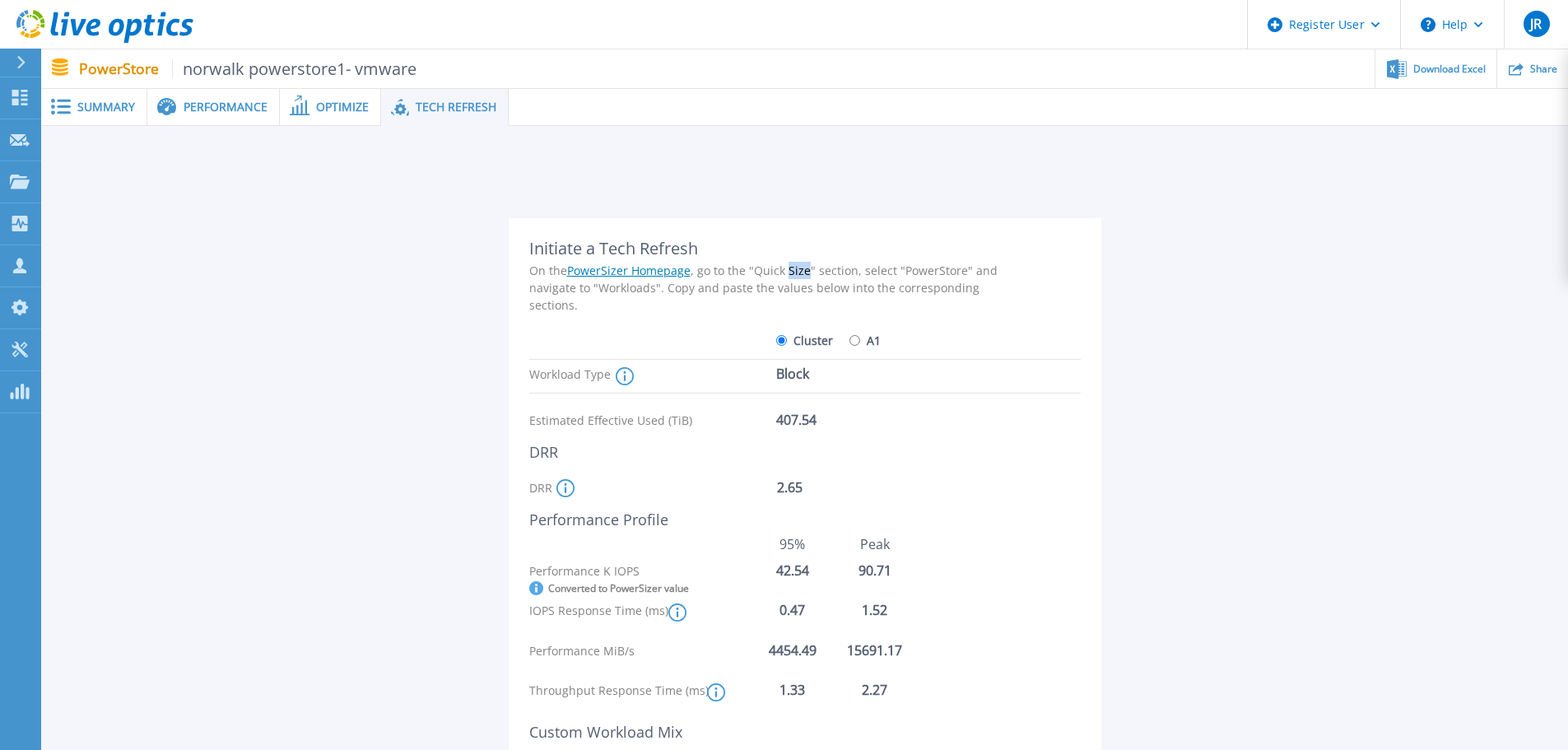
click at [799, 278] on div "On the PowerSizer Homepage , go to the "Quick Size" section, select "PowerStore…" at bounding box center [772, 287] width 485 height 52
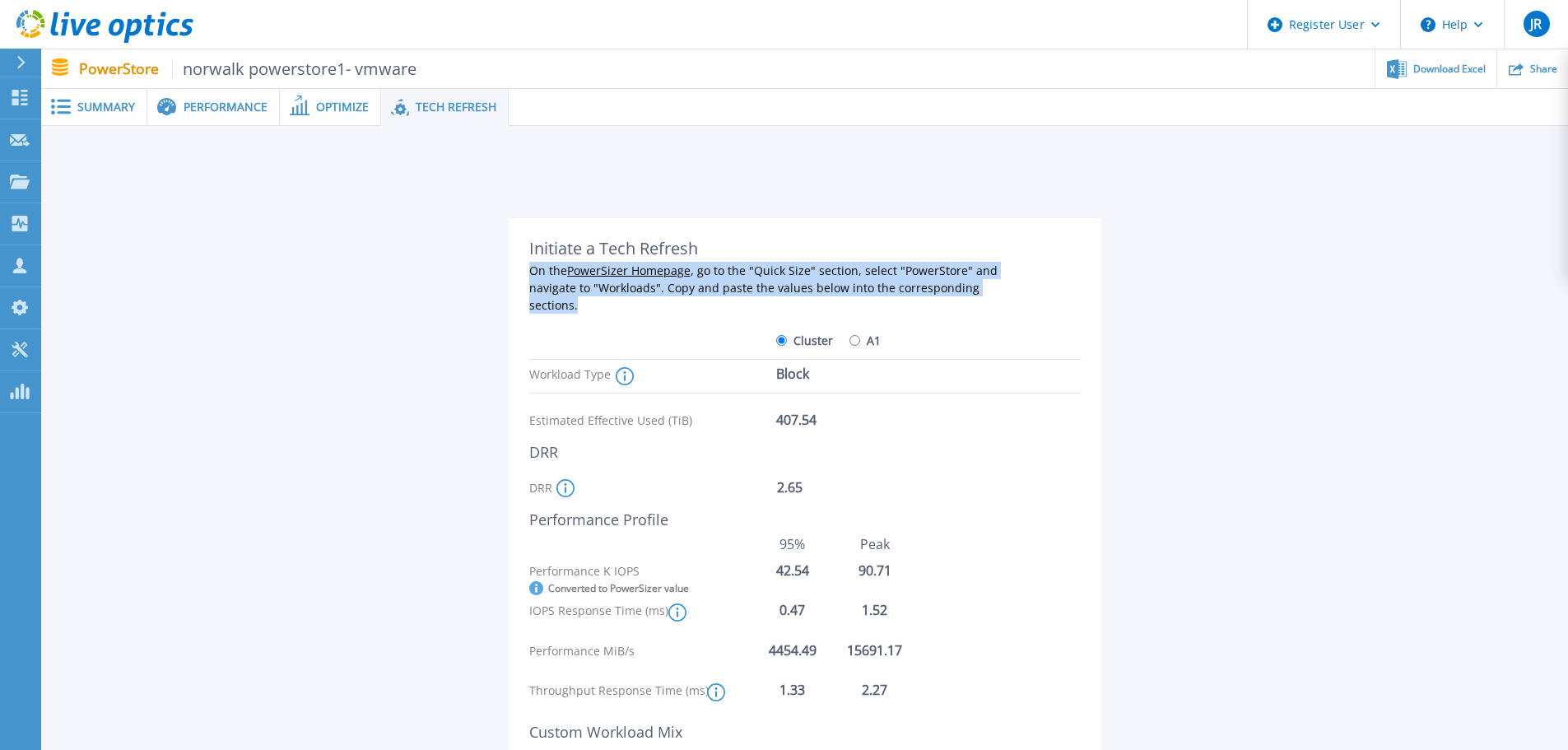
click at [799, 278] on div "On the PowerSizer Homepage , go to the "Quick Size" section, select "PowerStore…" at bounding box center [772, 287] width 485 height 52
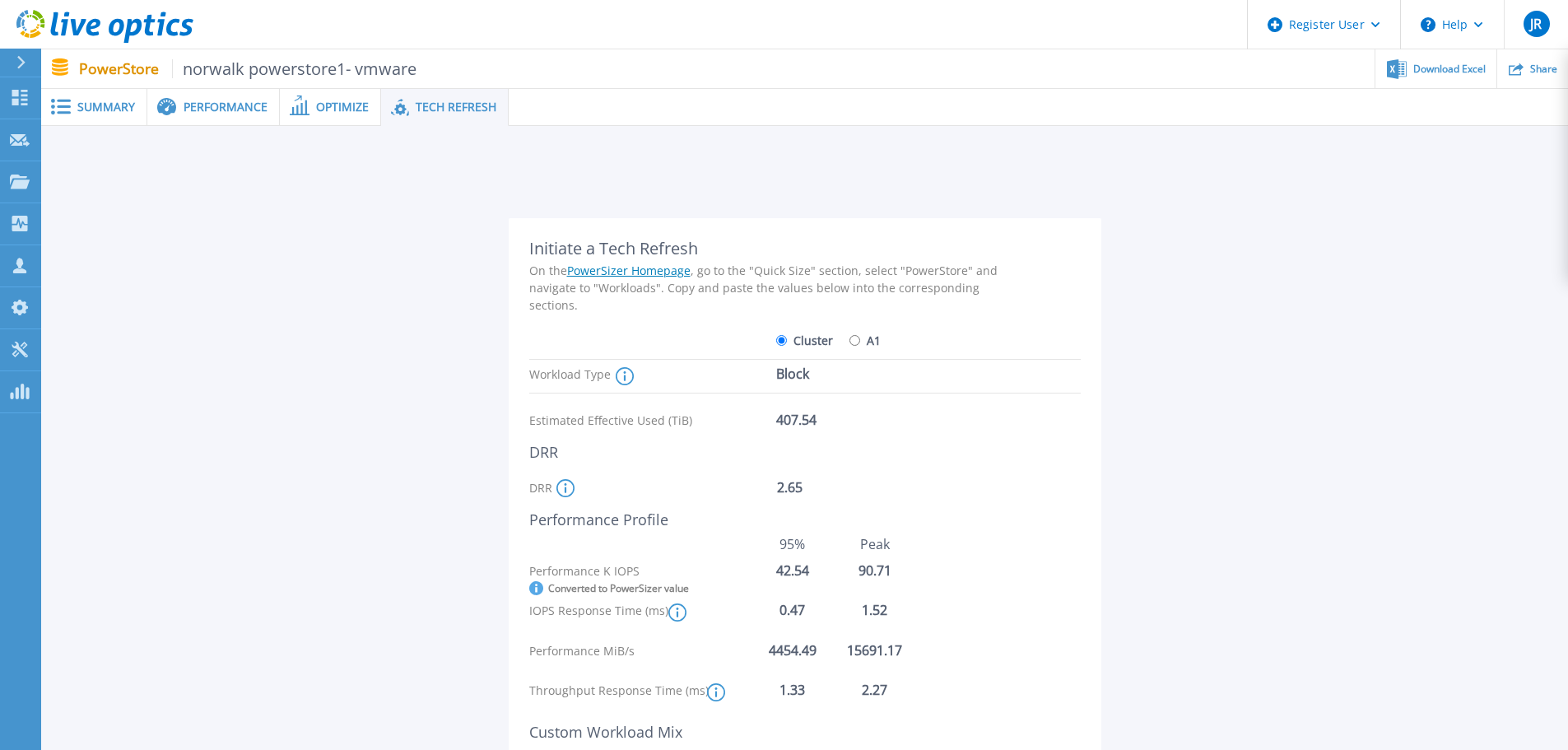
click at [674, 243] on div "Initiate a Tech Refresh" at bounding box center [772, 248] width 485 height 20
click at [765, 288] on div "On the PowerSizer Homepage , go to the "Quick Size" section, select "PowerStore…" at bounding box center [772, 287] width 485 height 52
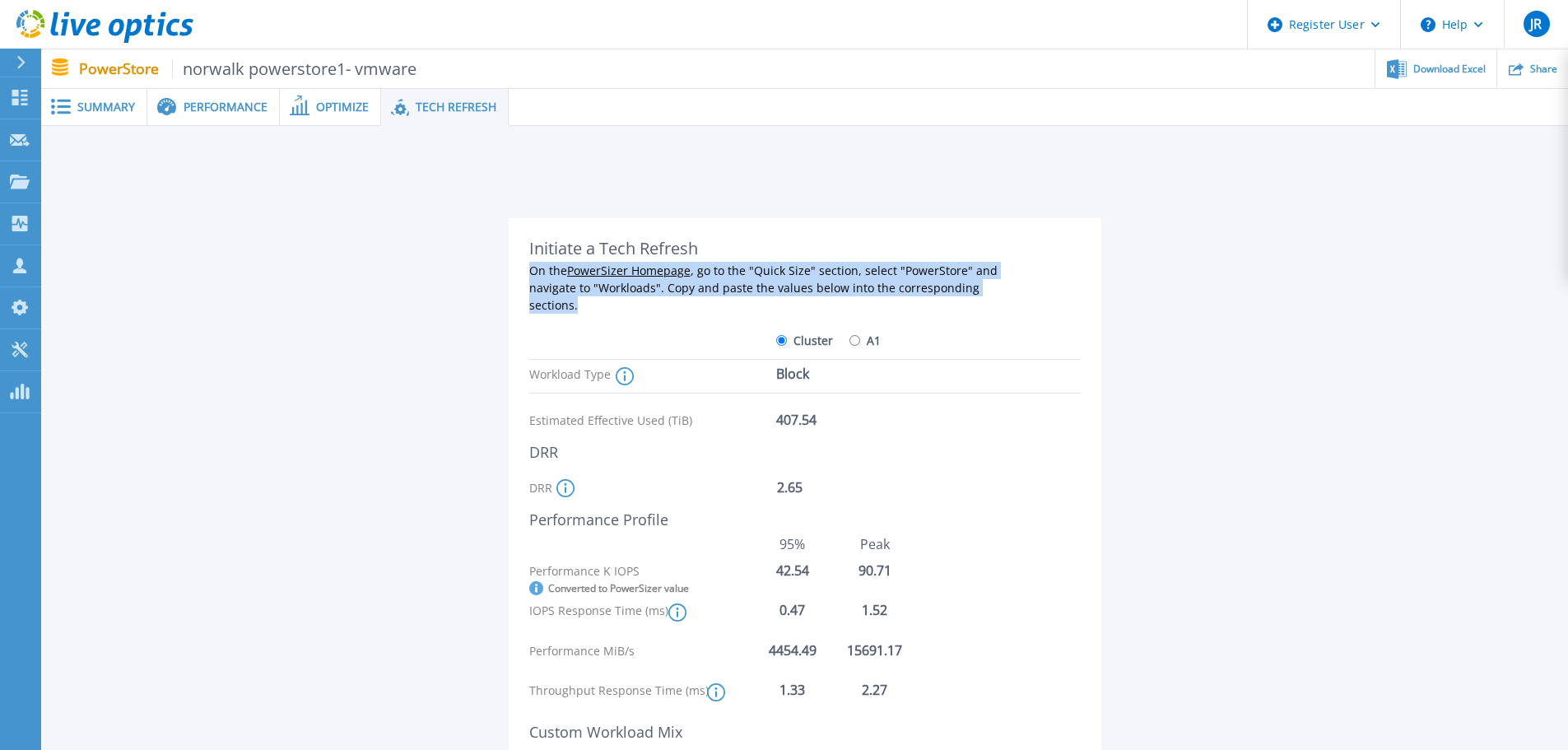
click at [765, 288] on div "On the PowerSizer Homepage , go to the "Quick Size" section, select "PowerStore…" at bounding box center [772, 287] width 485 height 52
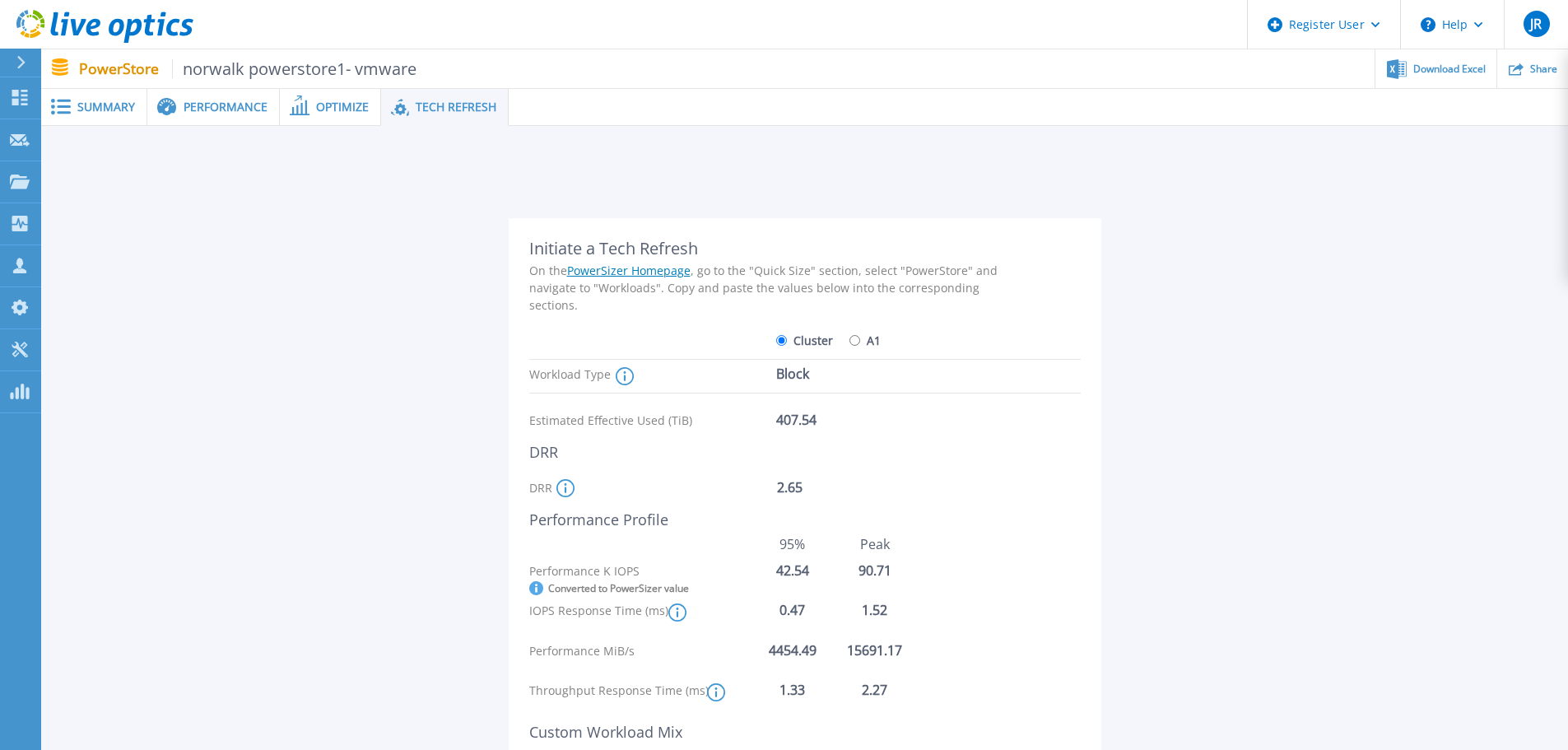
click at [673, 255] on div "Initiate a Tech Refresh" at bounding box center [772, 248] width 485 height 20
click at [736, 285] on div "On the PowerSizer Homepage , go to the "Quick Size" section, select "PowerStore…" at bounding box center [772, 287] width 485 height 52
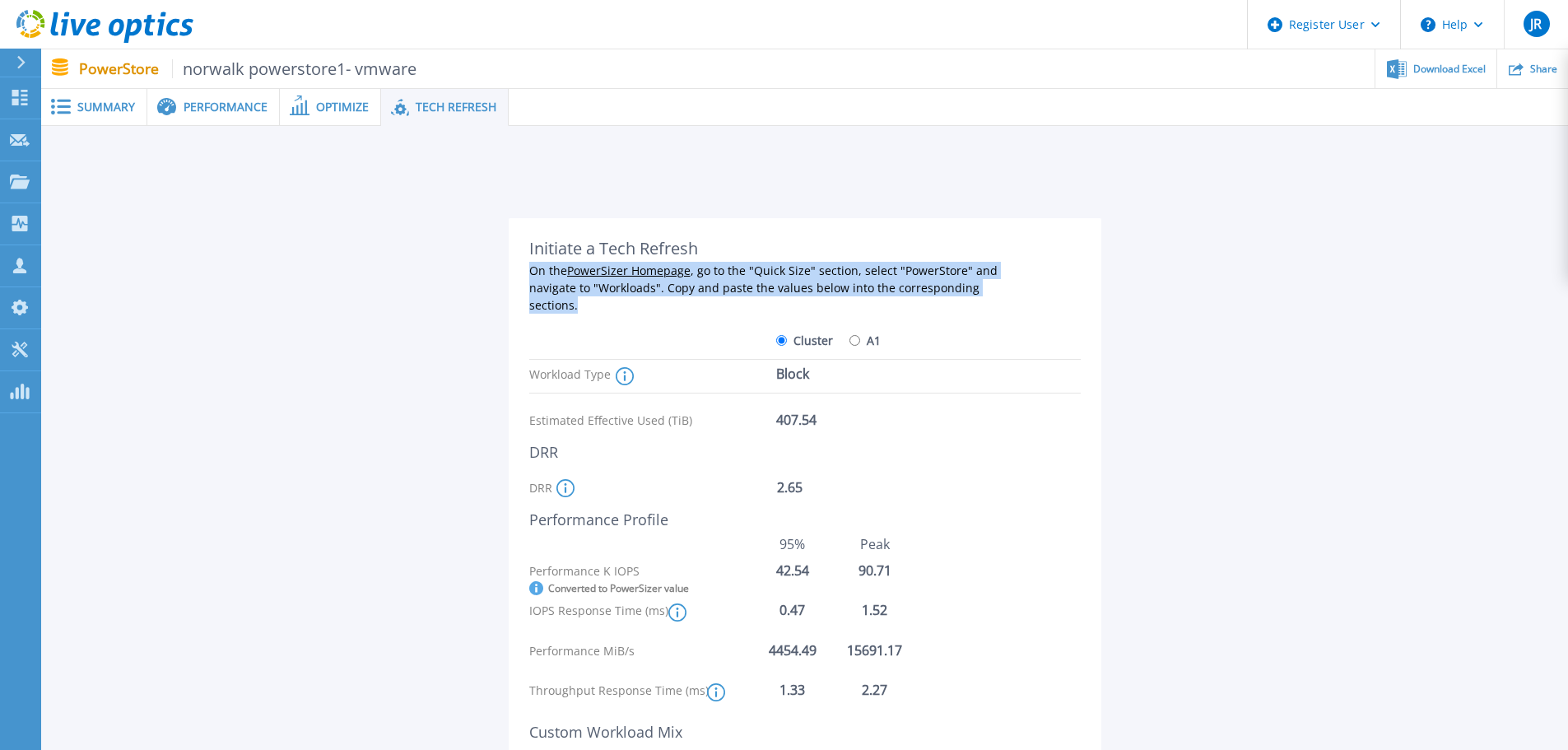
click at [736, 285] on div "On the PowerSizer Homepage , go to the "Quick Size" section, select "PowerStore…" at bounding box center [772, 287] width 485 height 52
click at [709, 298] on div "On the PowerSizer Homepage , go to the "Quick Size" section, select "PowerStore…" at bounding box center [772, 287] width 485 height 52
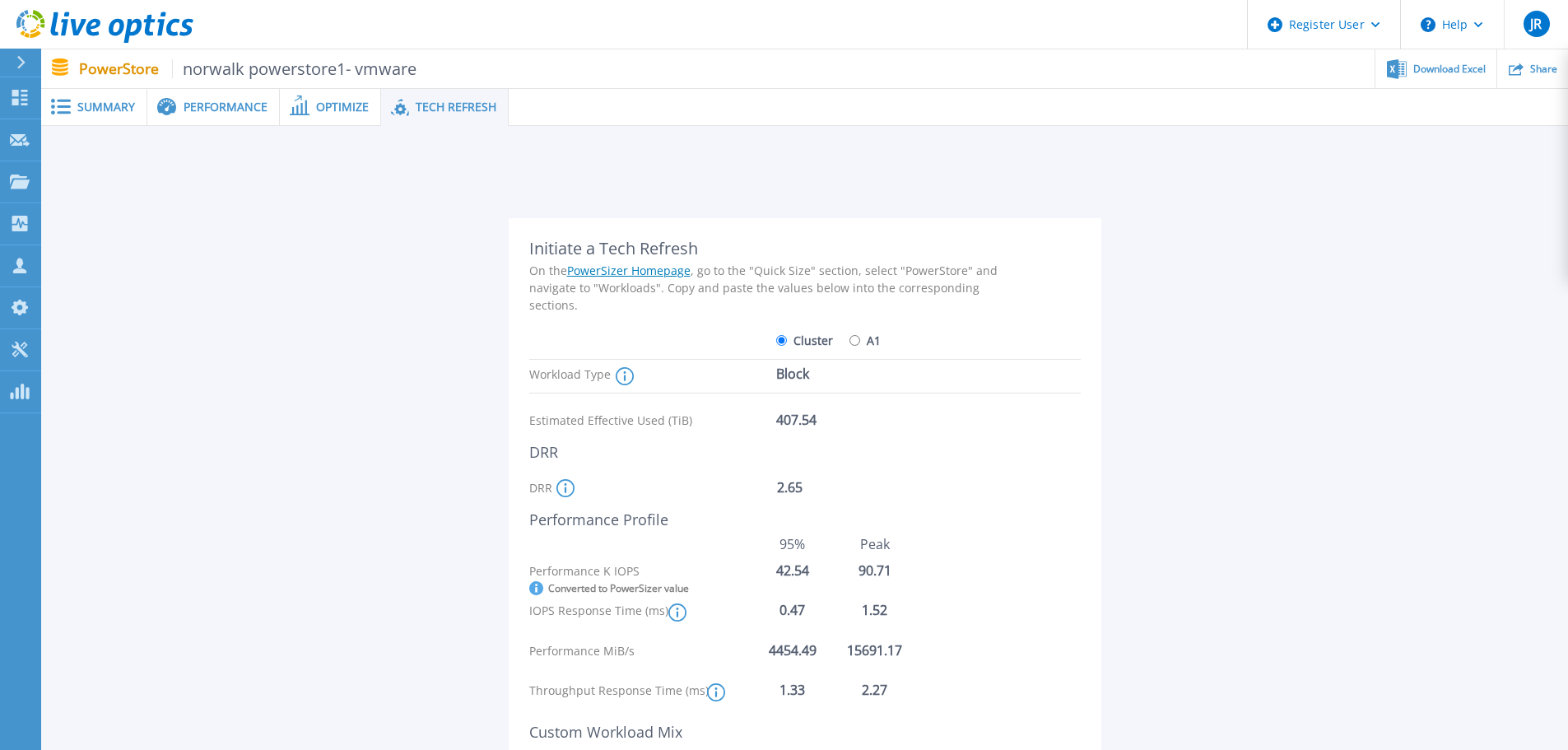
click at [714, 286] on div "On the PowerSizer Homepage , go to the "Quick Size" section, select "PowerStore…" at bounding box center [772, 287] width 485 height 52
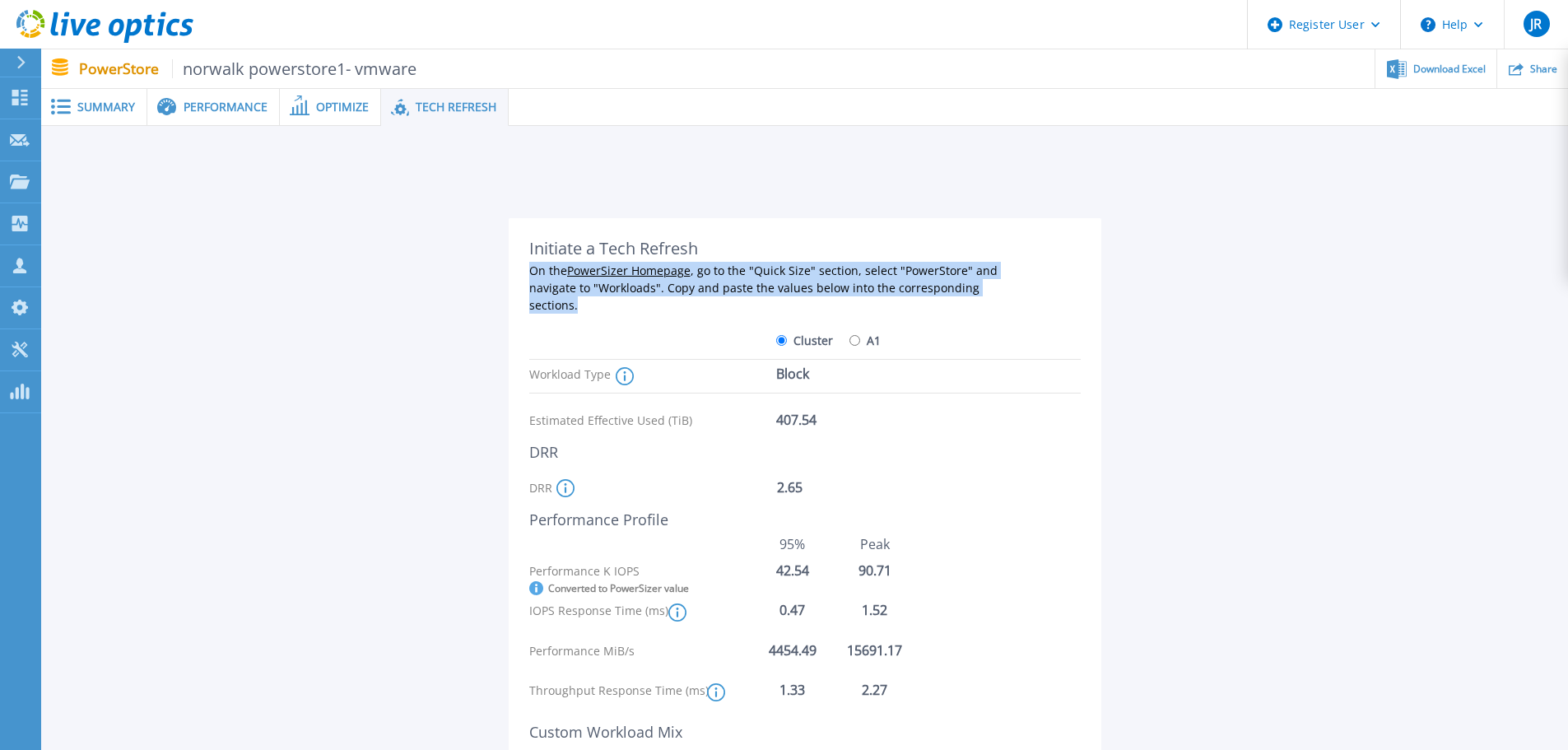
click at [714, 286] on div "On the PowerSizer Homepage , go to the "Quick Size" section, select "PowerStore…" at bounding box center [772, 287] width 485 height 52
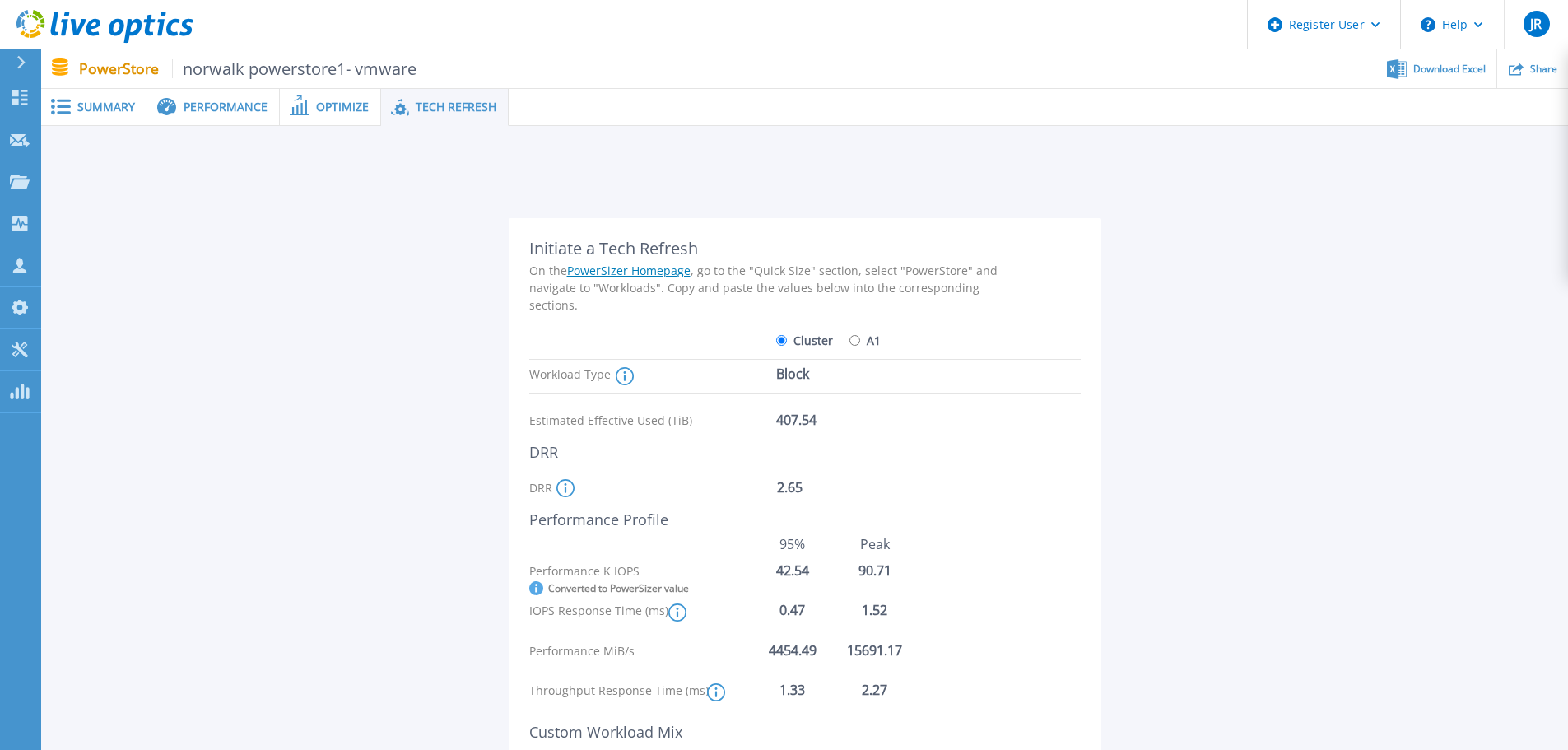
click at [678, 254] on div "Initiate a Tech Refresh" at bounding box center [772, 248] width 485 height 20
click at [755, 288] on div "On the PowerSizer Homepage , go to the "Quick Size" section, select "PowerStore…" at bounding box center [772, 287] width 485 height 52
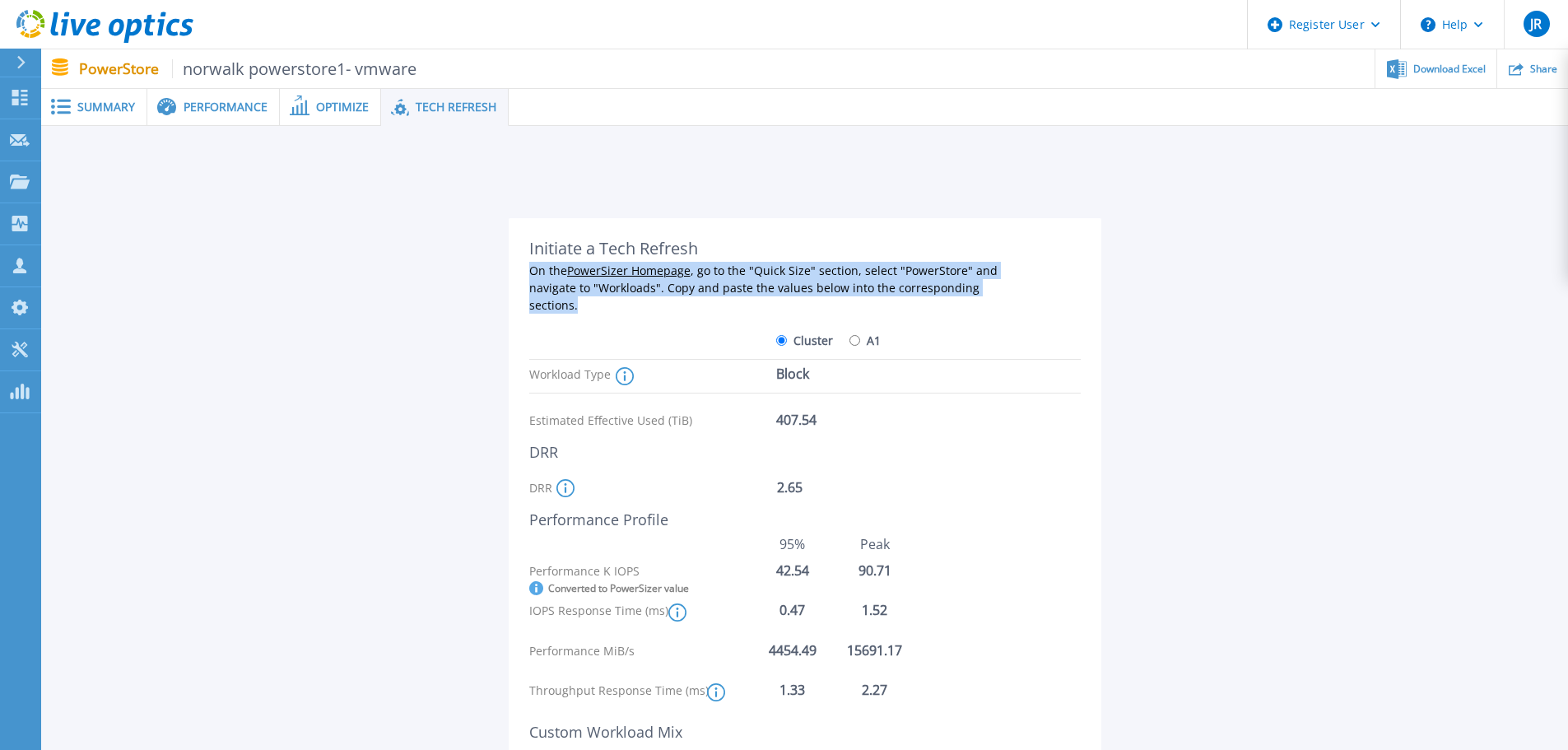
click at [755, 288] on div "On the PowerSizer Homepage , go to the "Quick Size" section, select "PowerStore…" at bounding box center [772, 287] width 485 height 52
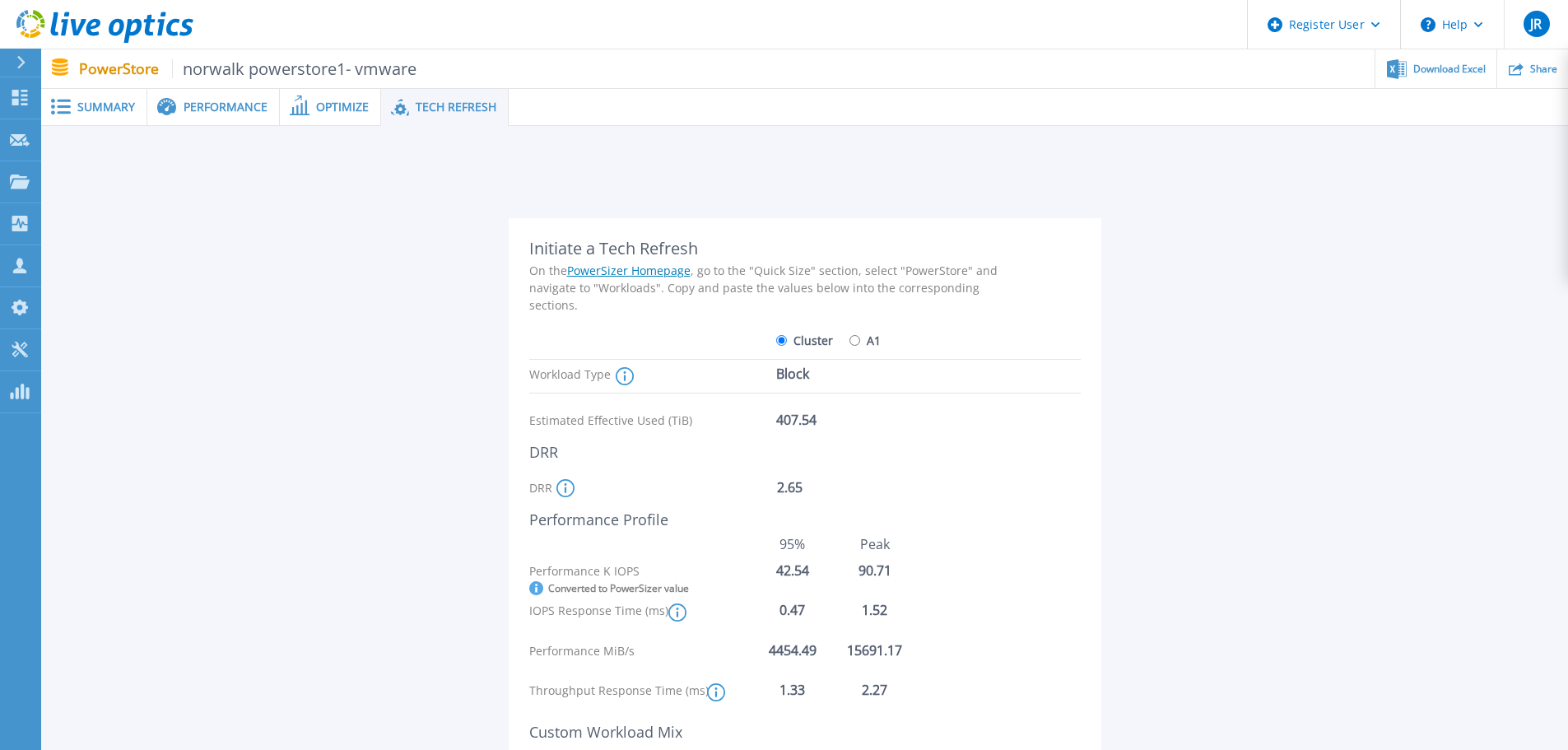
click at [677, 255] on div "Initiate a Tech Refresh" at bounding box center [772, 248] width 485 height 20
click at [783, 298] on div "On the PowerSizer Homepage , go to the "Quick Size" section, select "PowerStore…" at bounding box center [772, 287] width 485 height 52
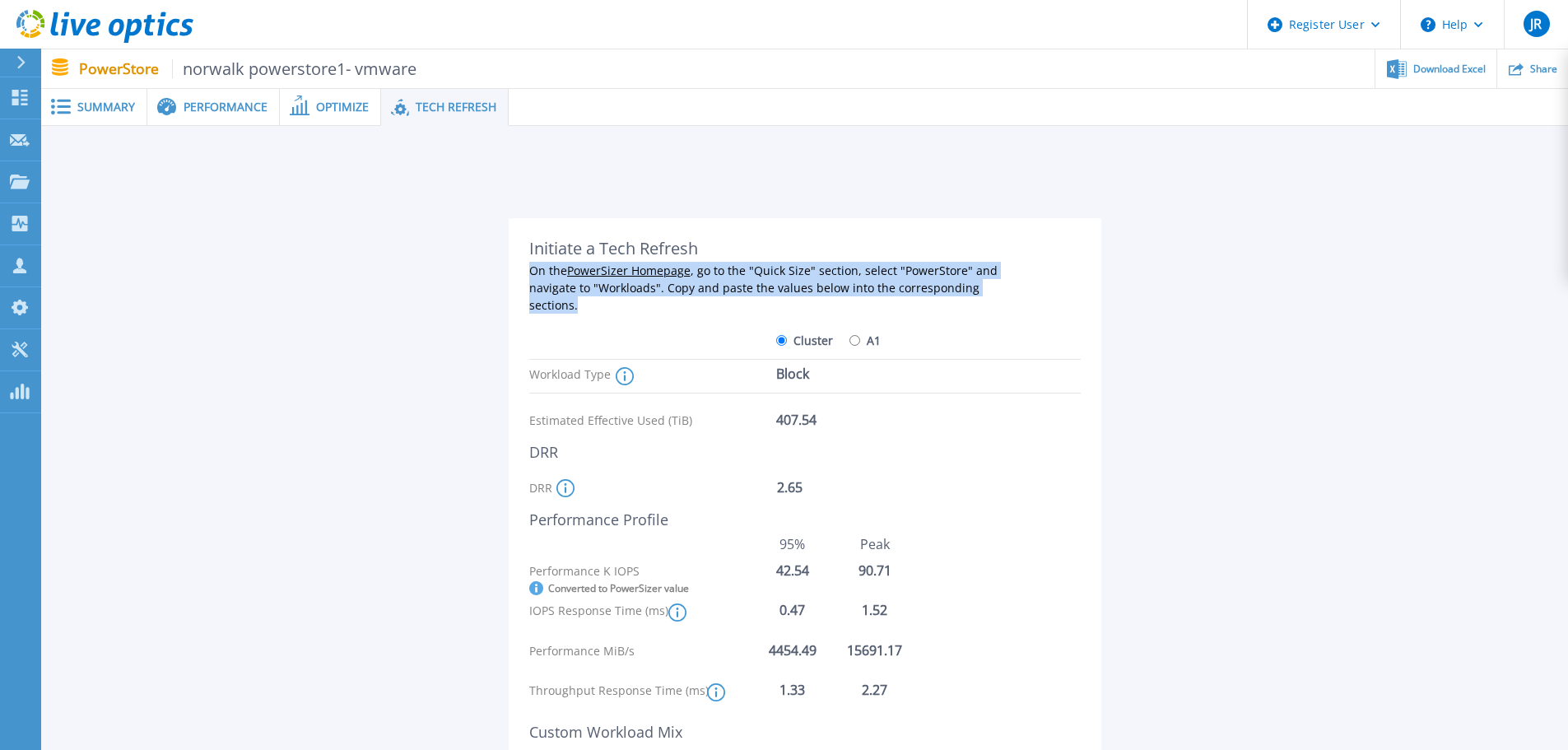
click at [783, 298] on div "On the PowerSizer Homepage , go to the "Quick Size" section, select "PowerStore…" at bounding box center [772, 287] width 485 height 52
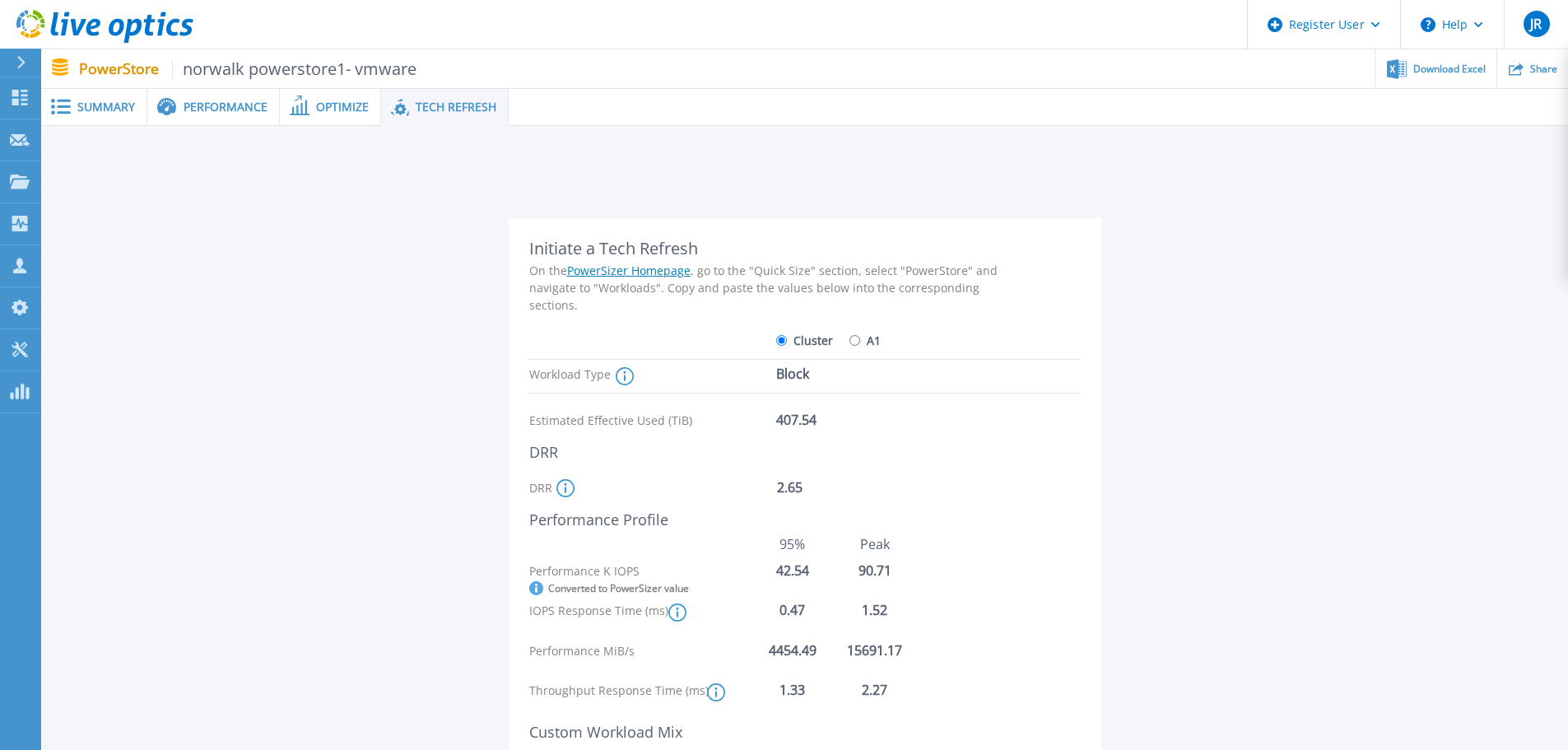
click at [663, 241] on div "Initiate a Tech Refresh" at bounding box center [772, 248] width 485 height 20
click at [736, 283] on div "On the PowerSizer Homepage , go to the "Quick Size" section, select "PowerStore…" at bounding box center [772, 287] width 485 height 52
click at [738, 284] on div "On the PowerSizer Homepage , go to the "Quick Size" section, select "PowerStore…" at bounding box center [772, 287] width 485 height 52
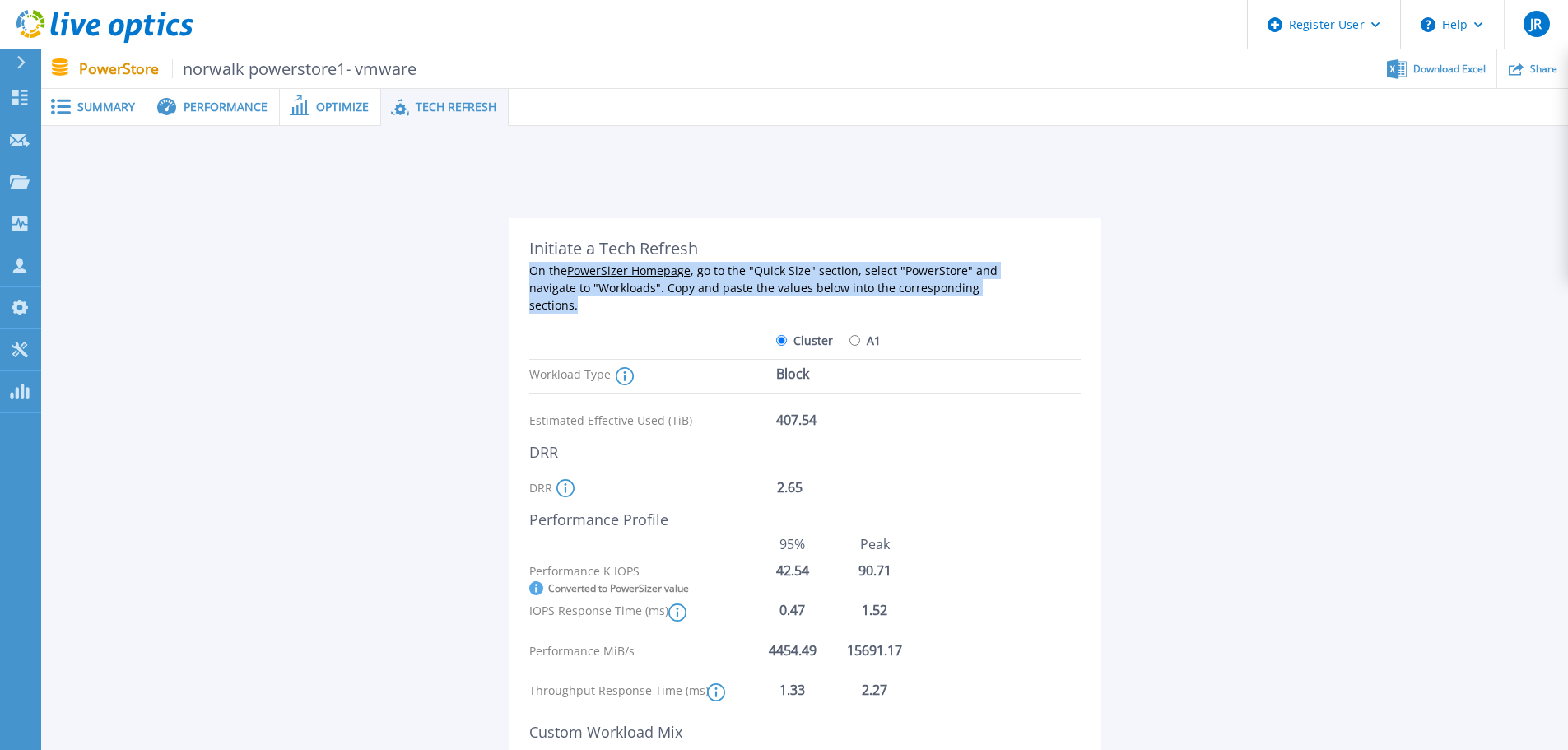
click at [738, 284] on div "On the PowerSizer Homepage , go to the "Quick Size" section, select "PowerStore…" at bounding box center [772, 287] width 485 height 52
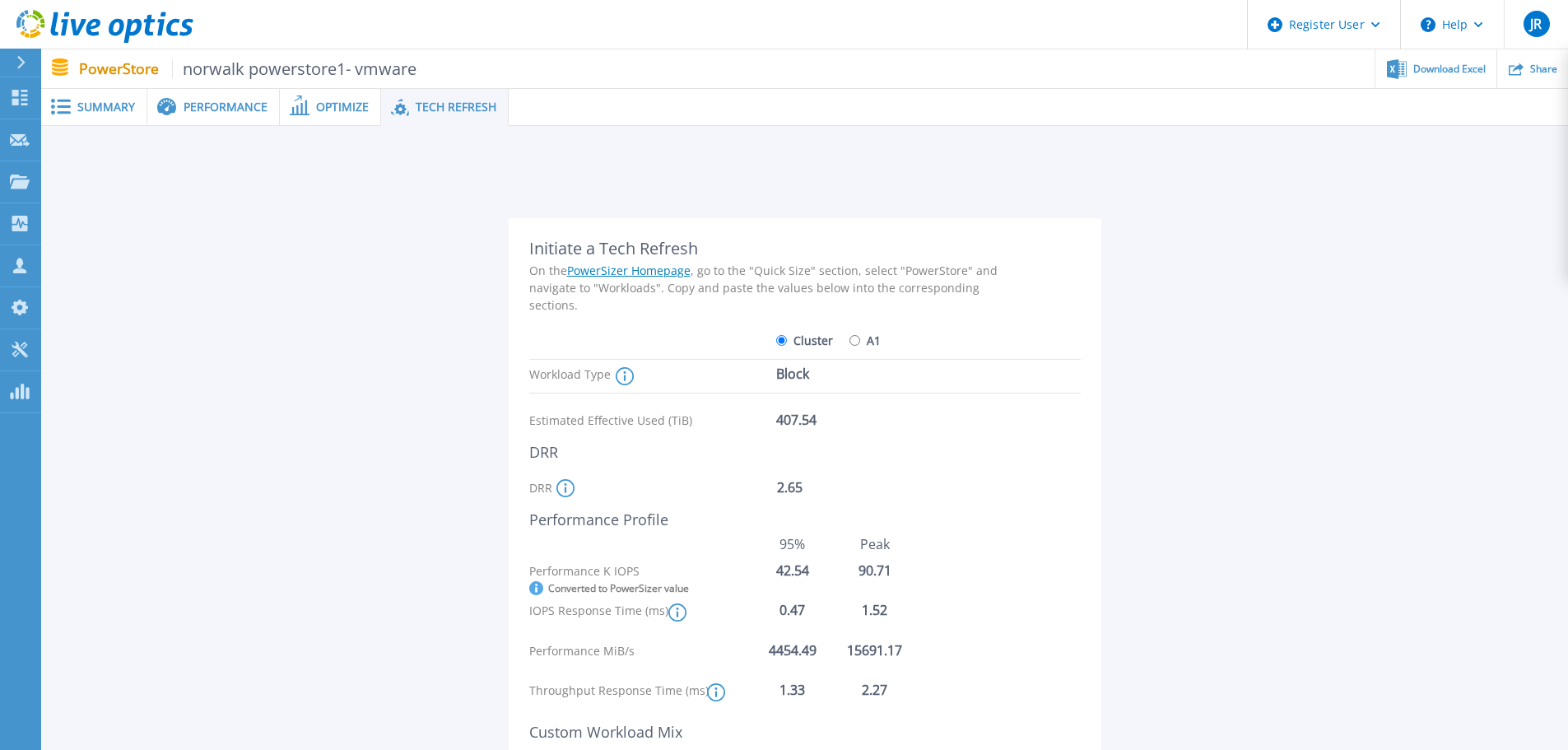
click at [686, 245] on div "Initiate a Tech Refresh" at bounding box center [772, 248] width 485 height 20
click at [725, 282] on div "On the PowerSizer Homepage , go to the "Quick Size" section, select "PowerStore…" at bounding box center [772, 287] width 485 height 52
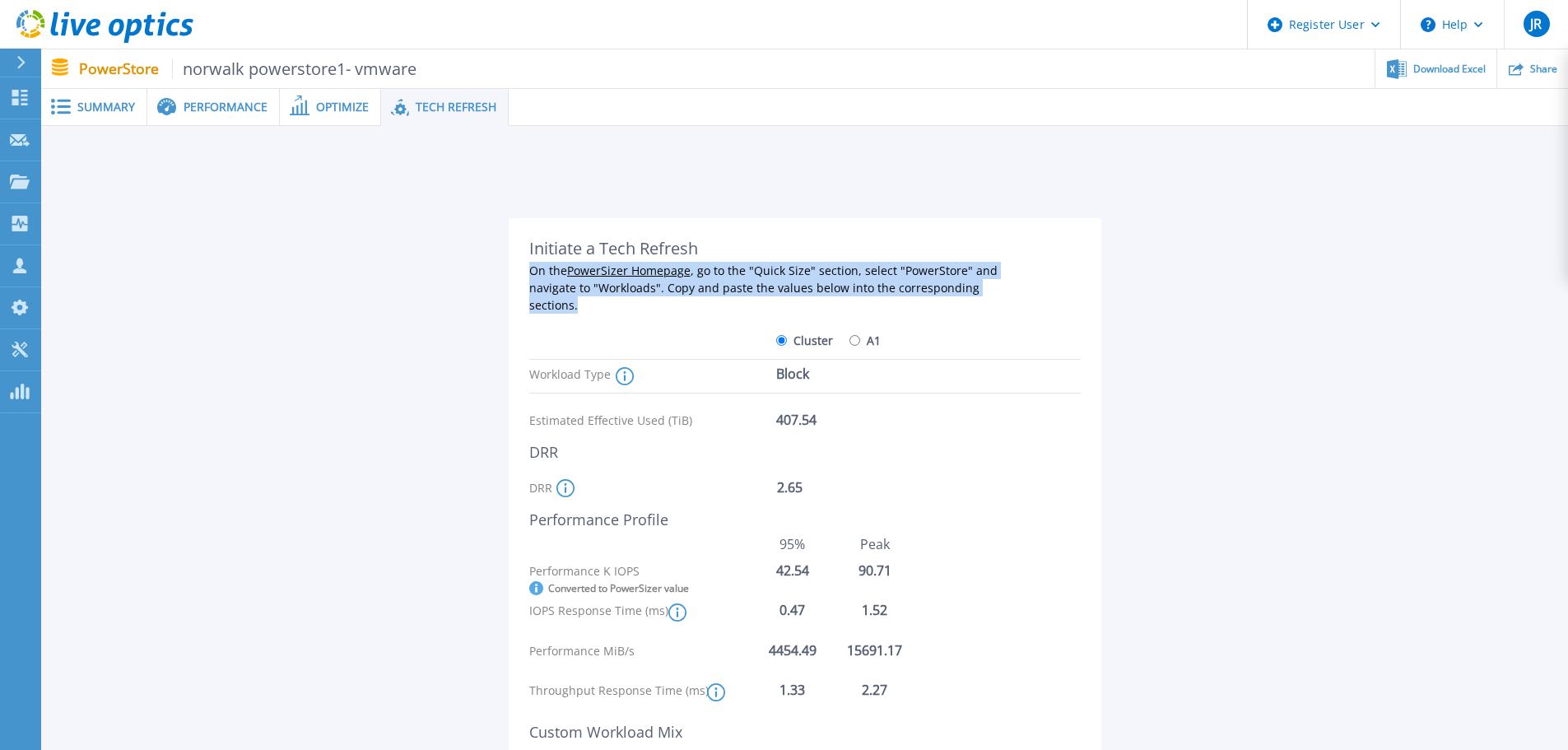
click at [725, 282] on div "On the PowerSizer Homepage , go to the "Quick Size" section, select "PowerStore…" at bounding box center [772, 287] width 485 height 52
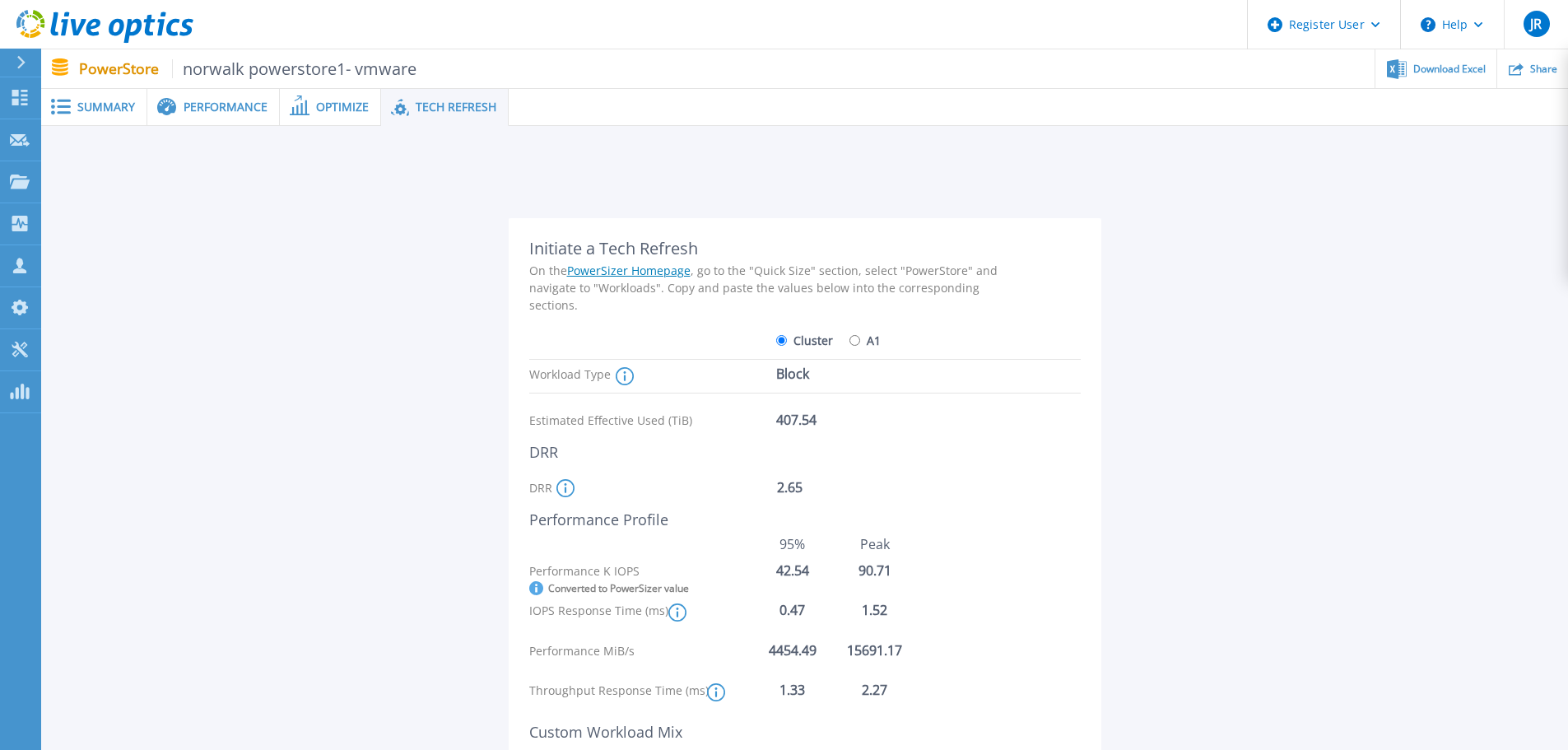
click at [693, 255] on div "Initiate a Tech Refresh" at bounding box center [772, 248] width 485 height 20
click at [729, 293] on div "On the PowerSizer Homepage , go to the "Quick Size" section, select "PowerStore…" at bounding box center [772, 287] width 485 height 52
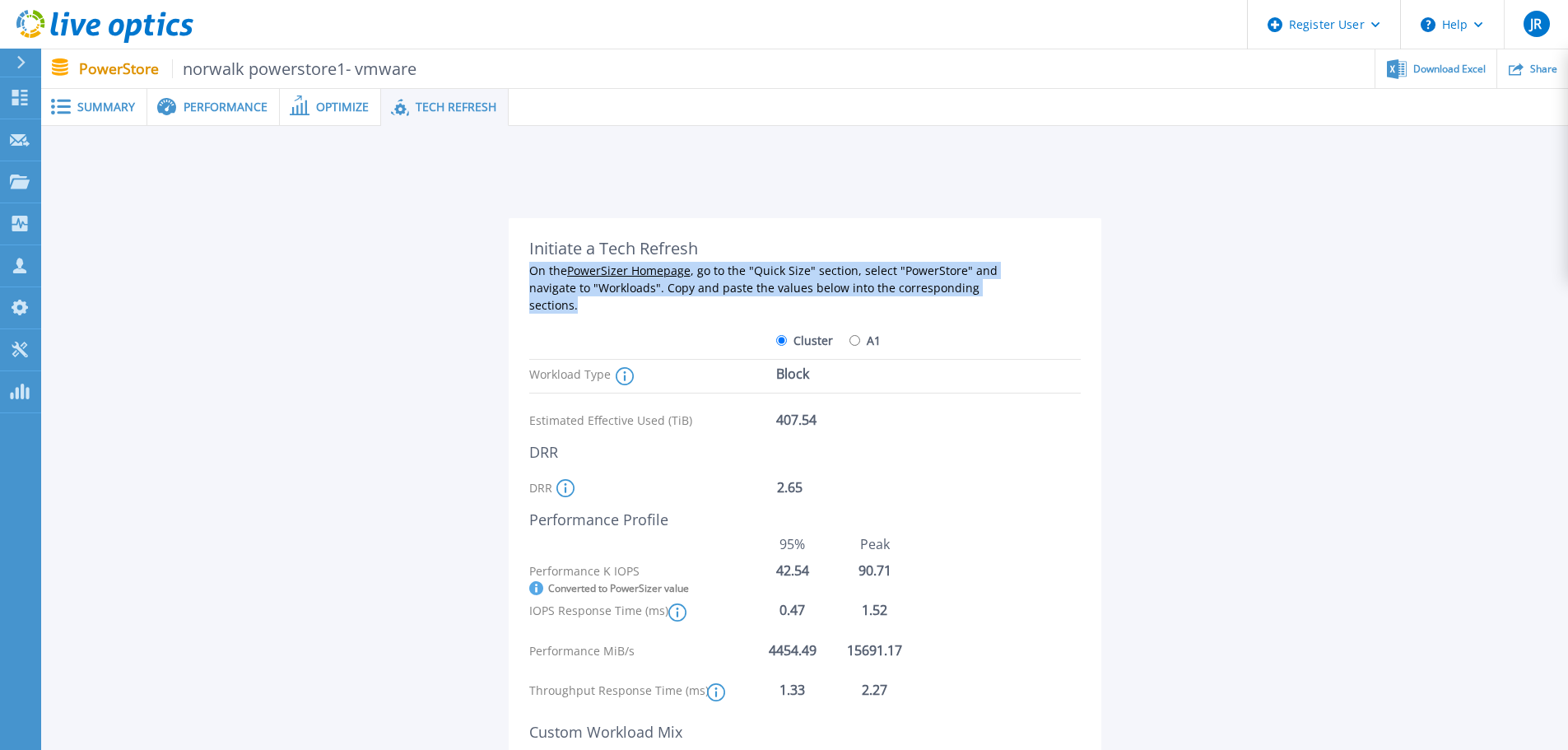
click at [729, 293] on div "On the PowerSizer Homepage , go to the "Quick Size" section, select "PowerStore…" at bounding box center [772, 287] width 485 height 52
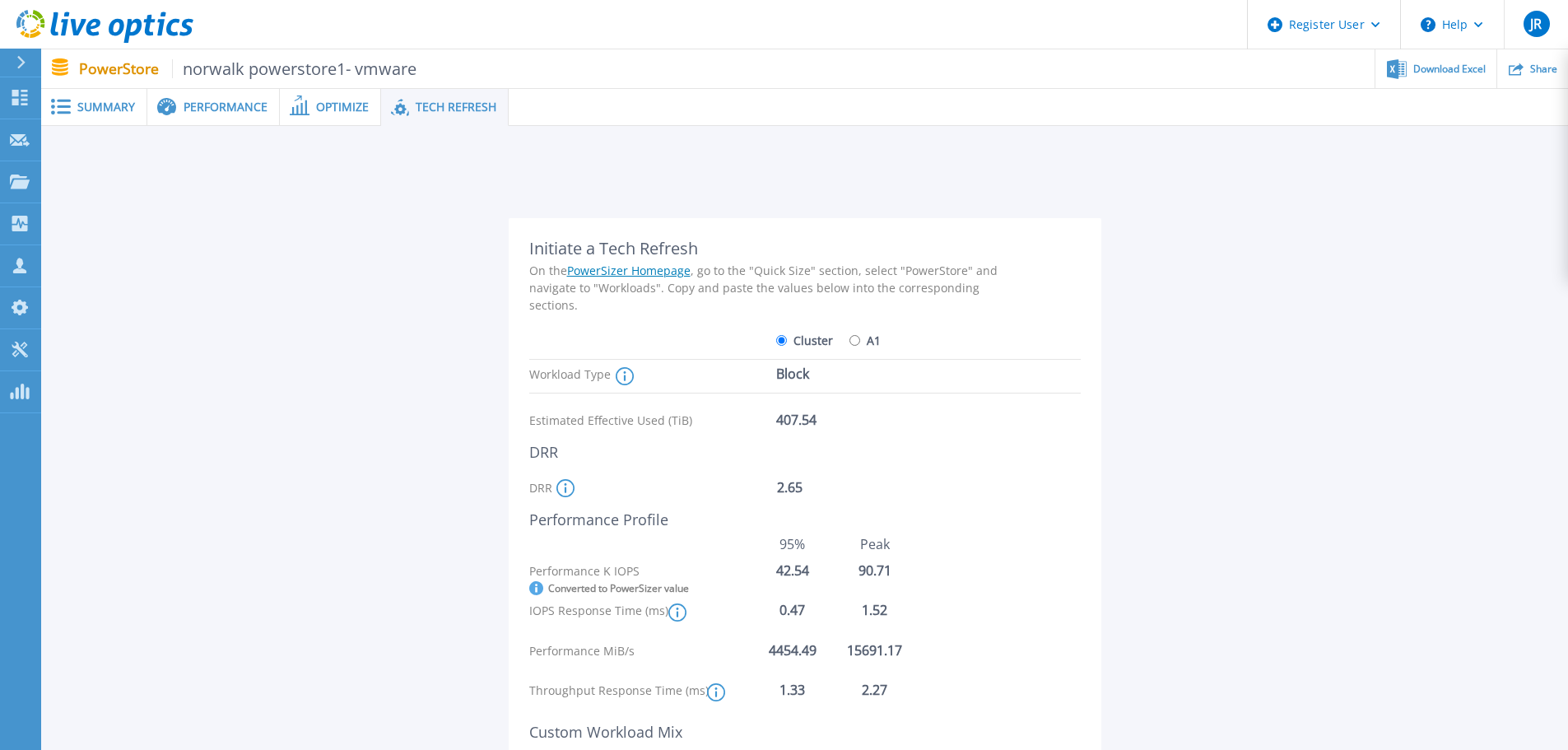
click at [680, 252] on div "Initiate a Tech Refresh" at bounding box center [772, 248] width 485 height 20
click at [799, 291] on div "On the PowerSizer Homepage , go to the "Quick Size" section, select "PowerStore…" at bounding box center [772, 287] width 485 height 52
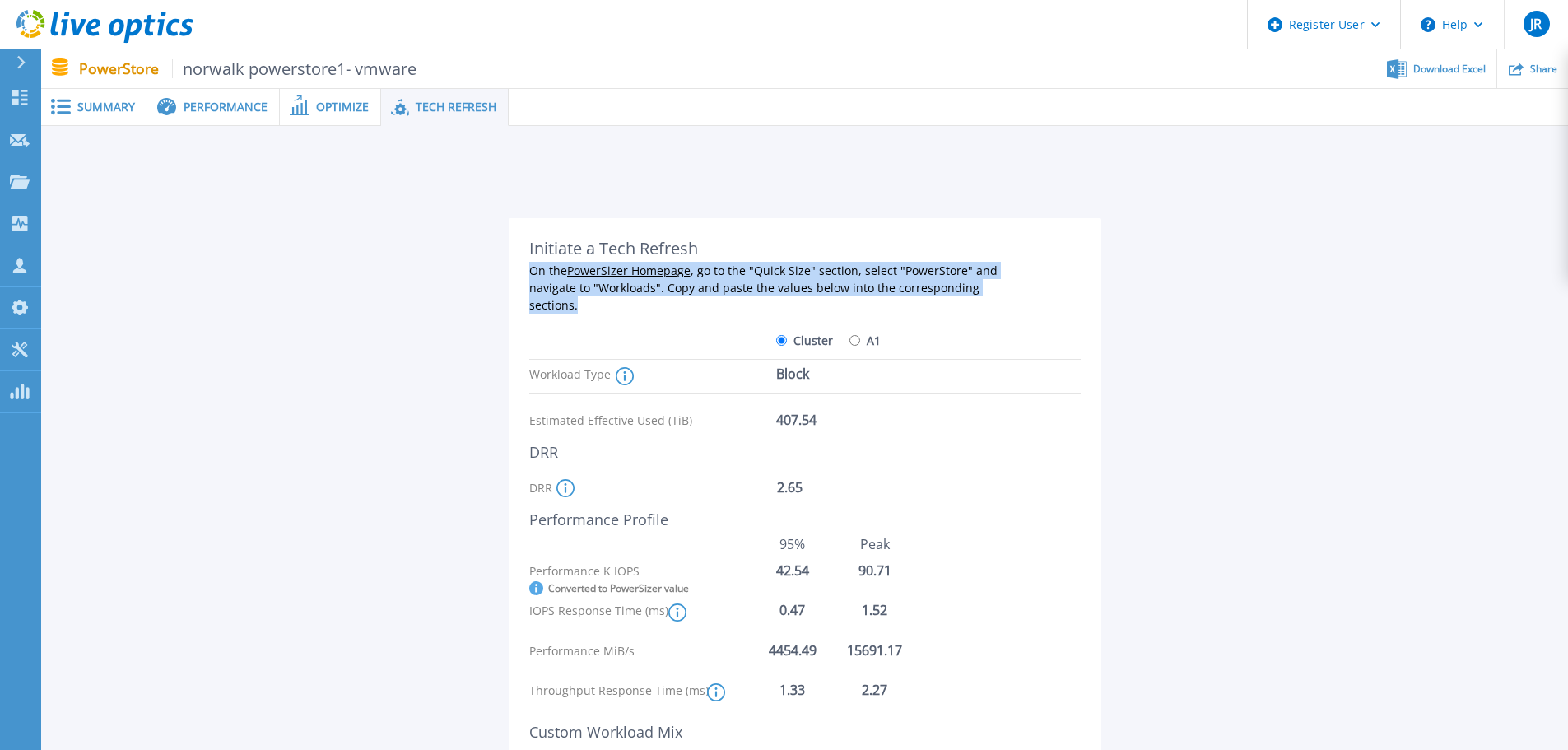
click at [799, 291] on div "On the PowerSizer Homepage , go to the "Quick Size" section, select "PowerStore…" at bounding box center [772, 287] width 485 height 52
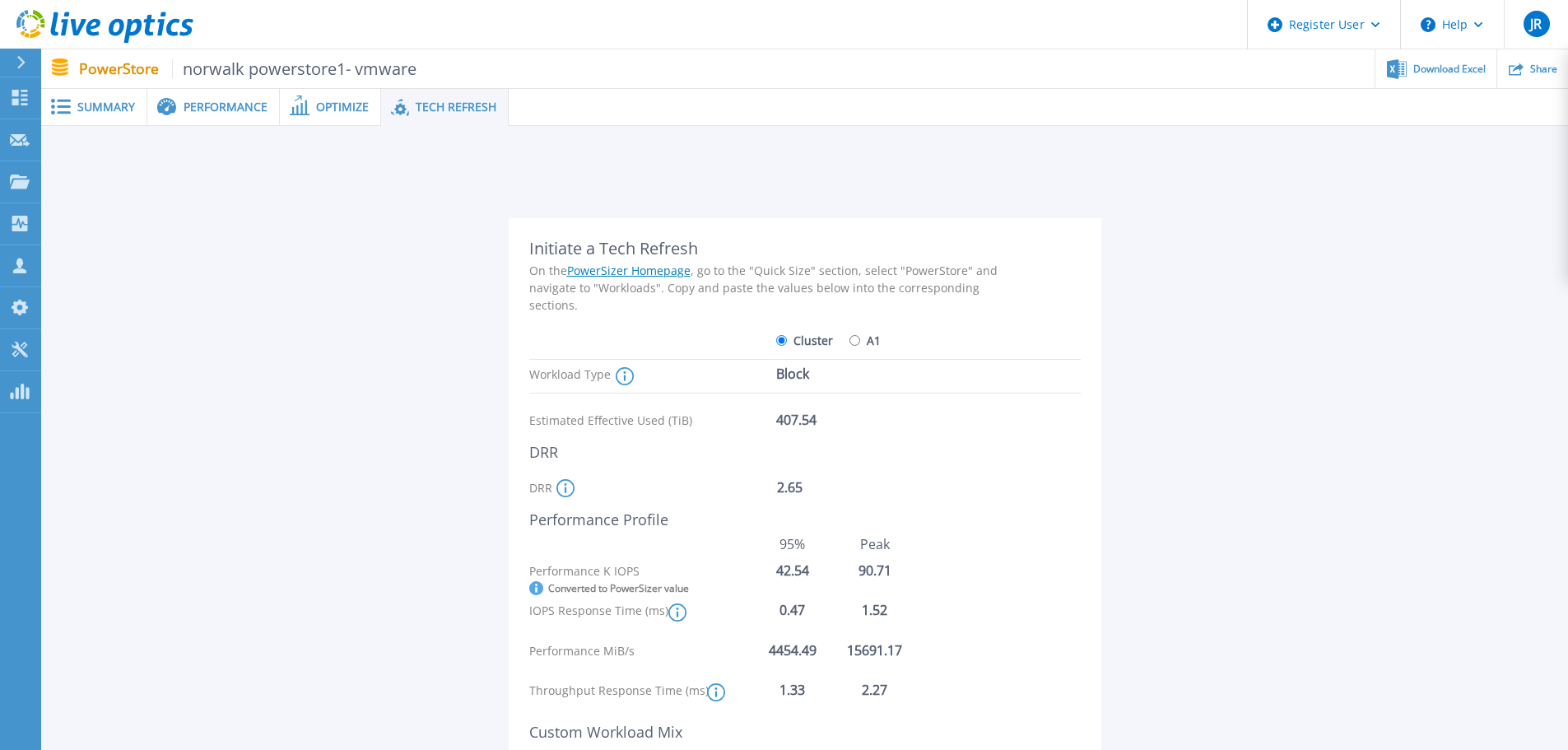
click at [657, 246] on div "Initiate a Tech Refresh" at bounding box center [772, 248] width 485 height 20
click at [716, 288] on div "On the PowerSizer Homepage , go to the "Quick Size" section, select "PowerStore…" at bounding box center [772, 287] width 485 height 52
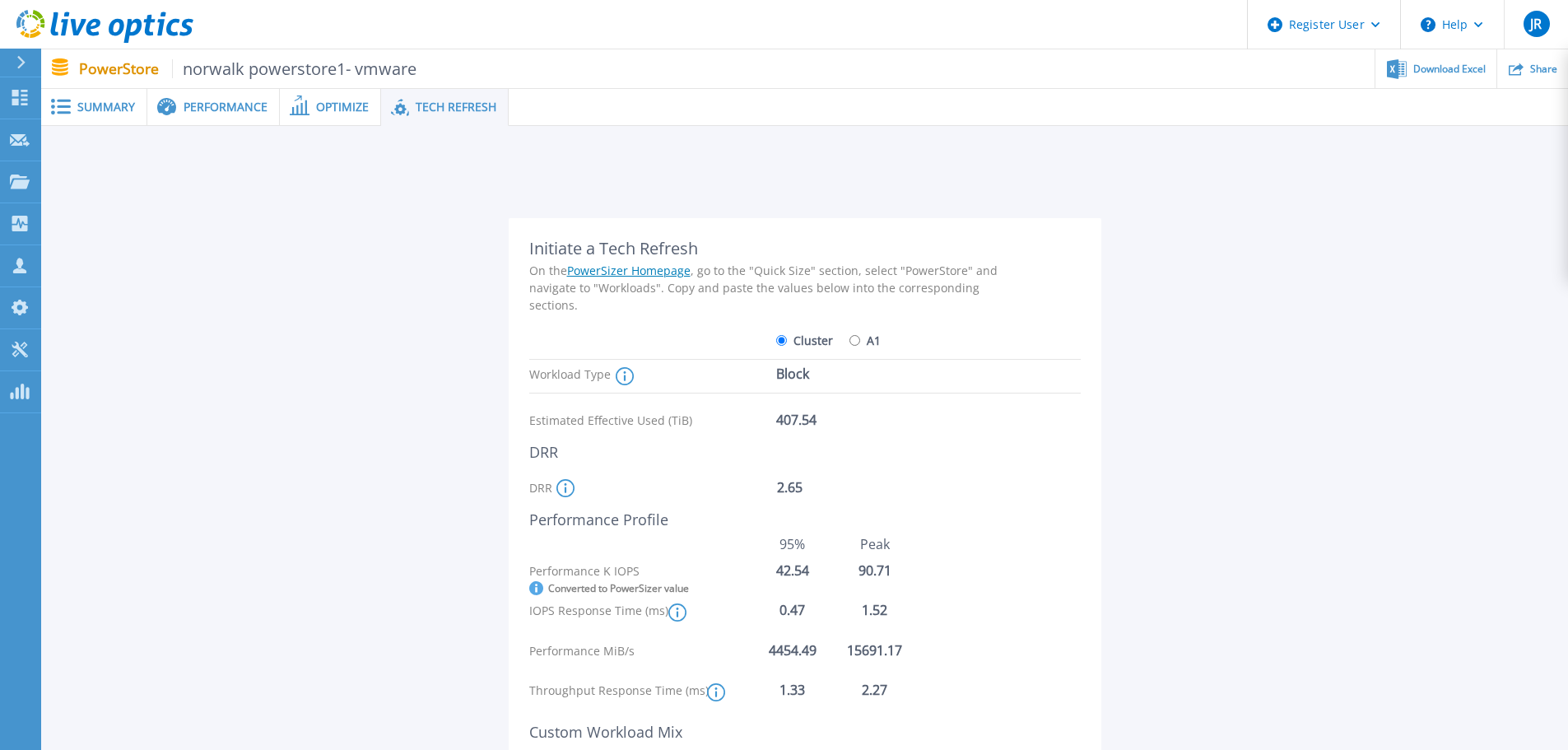
click at [329, 108] on span "Optimize" at bounding box center [343, 107] width 53 height 12
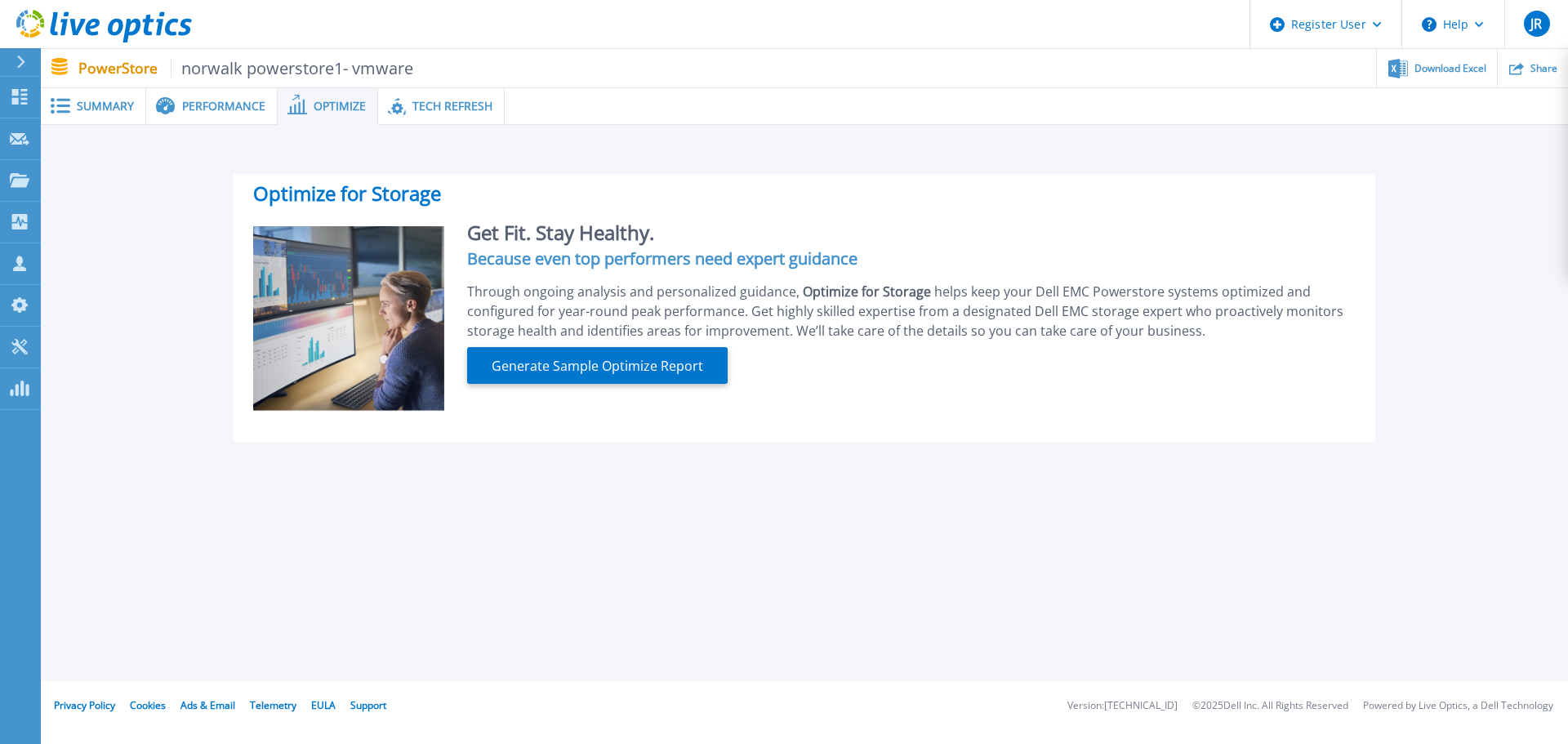
click at [193, 107] on span "Performance" at bounding box center [223, 106] width 83 height 12
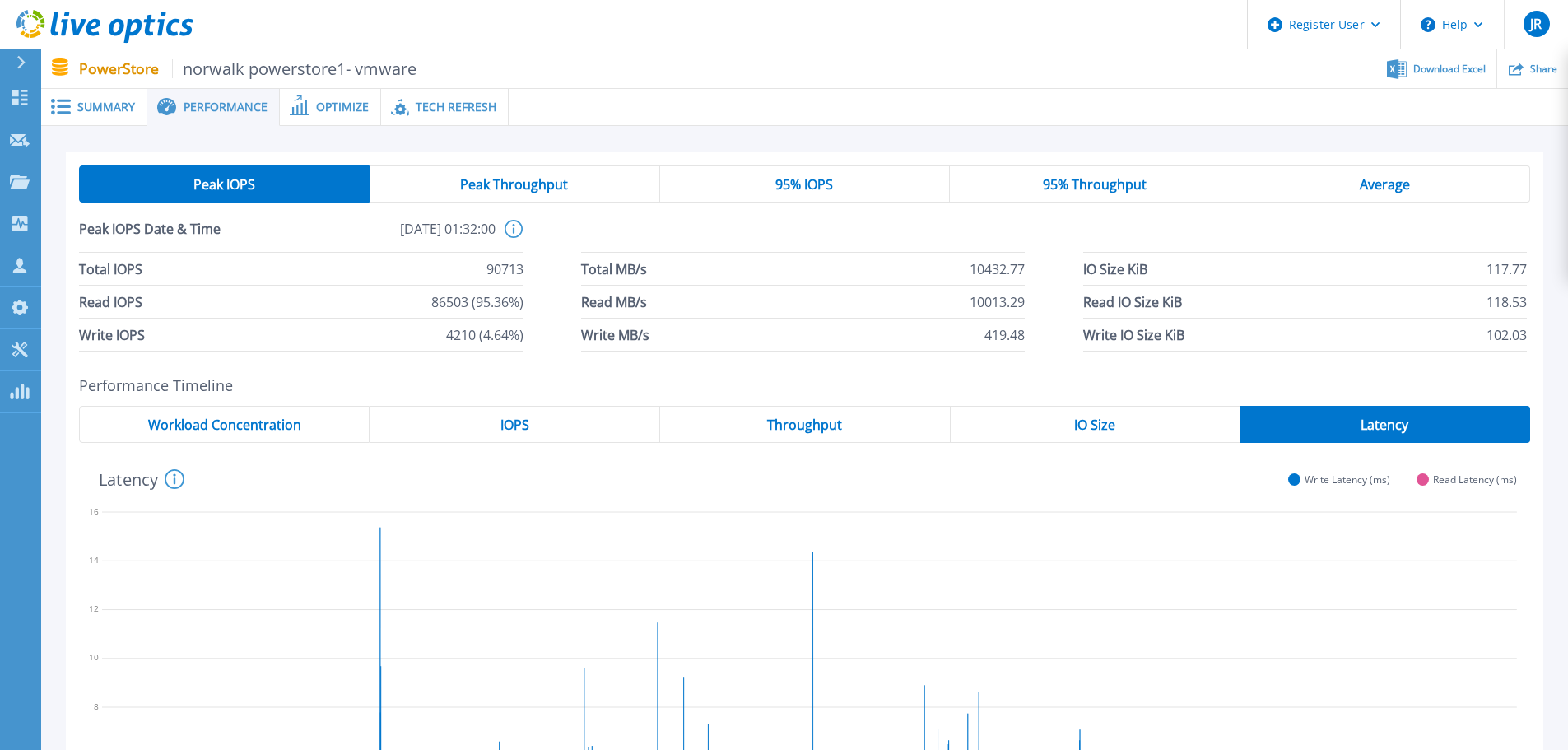
click at [268, 421] on span "Workload Concentration" at bounding box center [225, 425] width 153 height 14
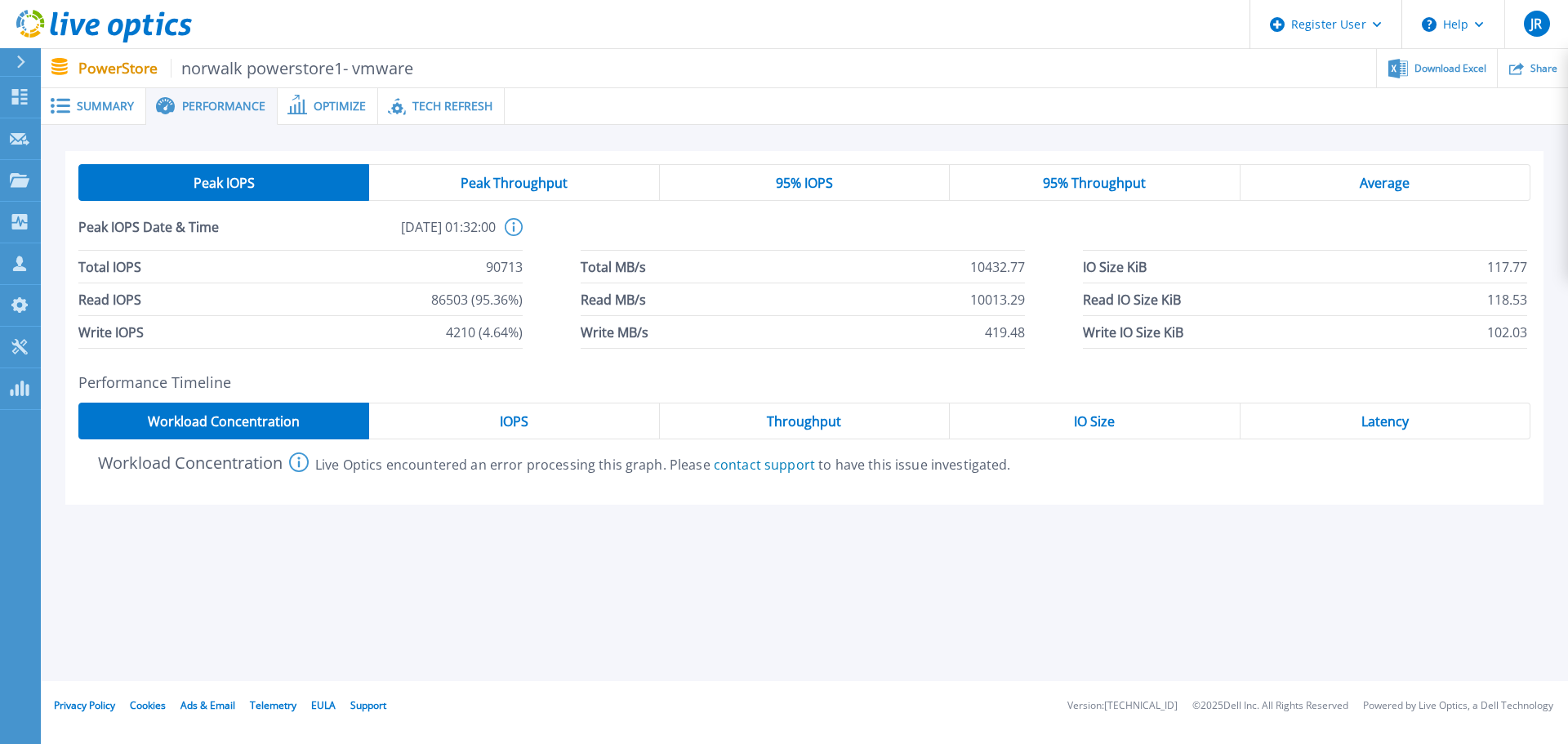
click at [496, 424] on div "IOPS" at bounding box center [513, 421] width 290 height 37
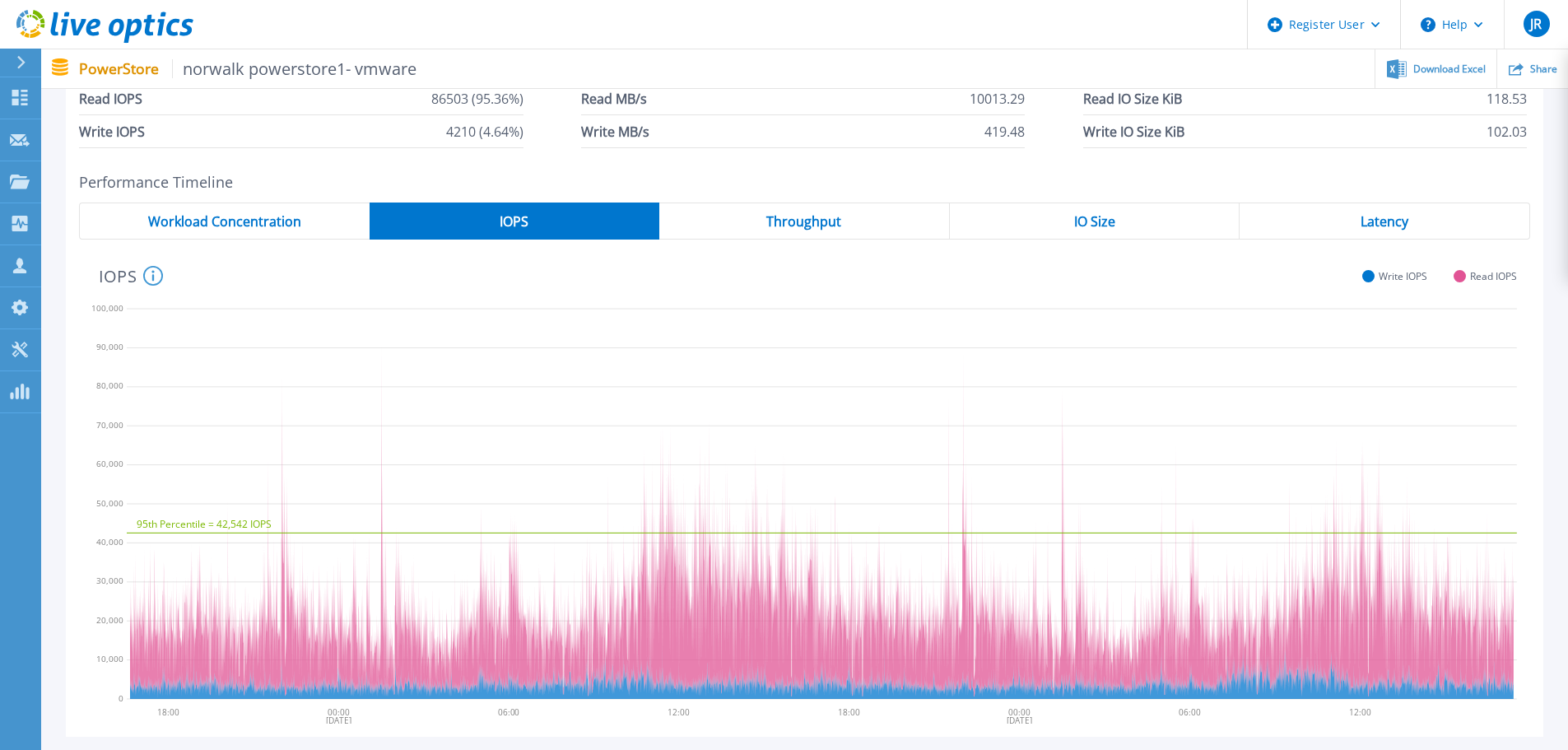
scroll to position [247, 0]
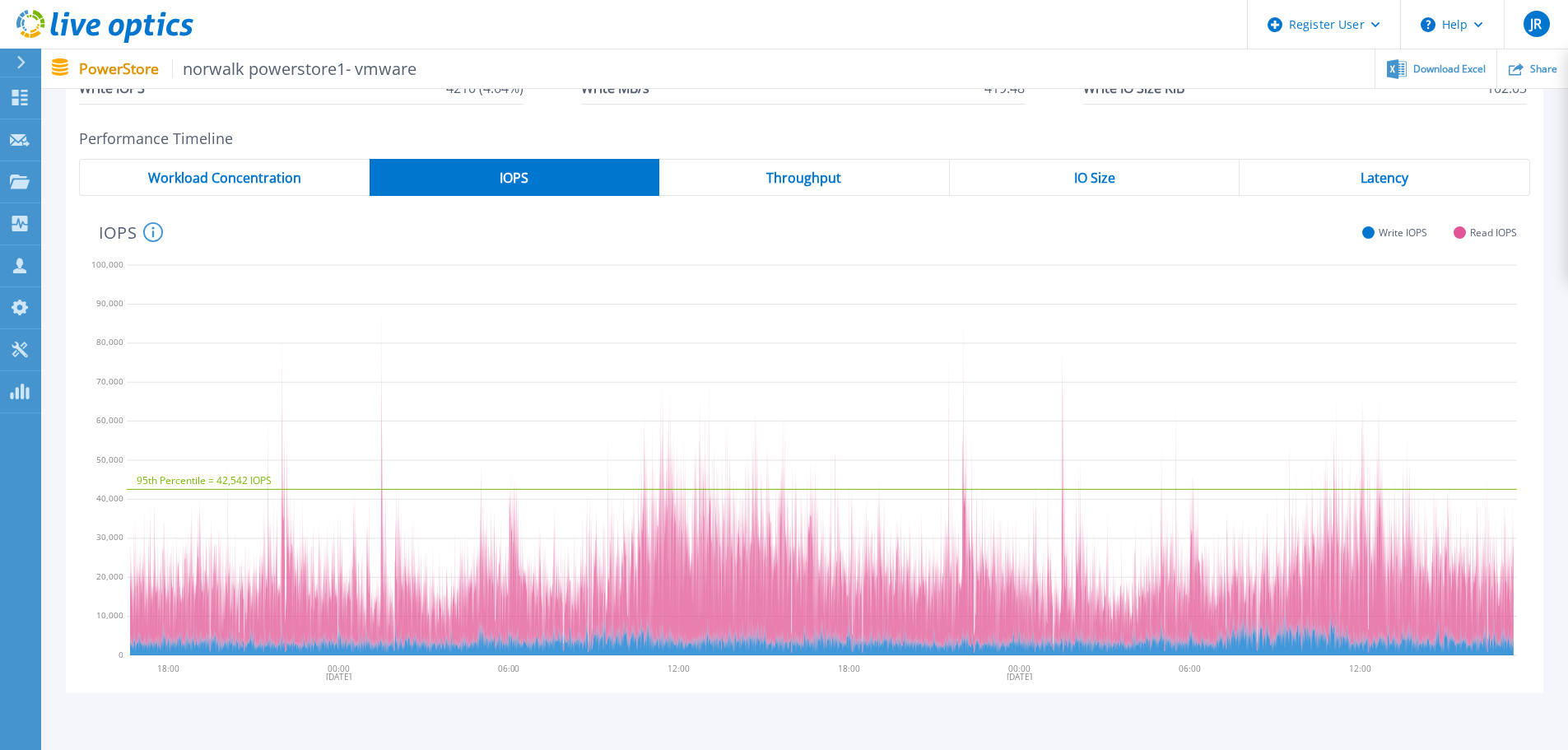
click at [810, 178] on span "Throughput" at bounding box center [804, 178] width 75 height 14
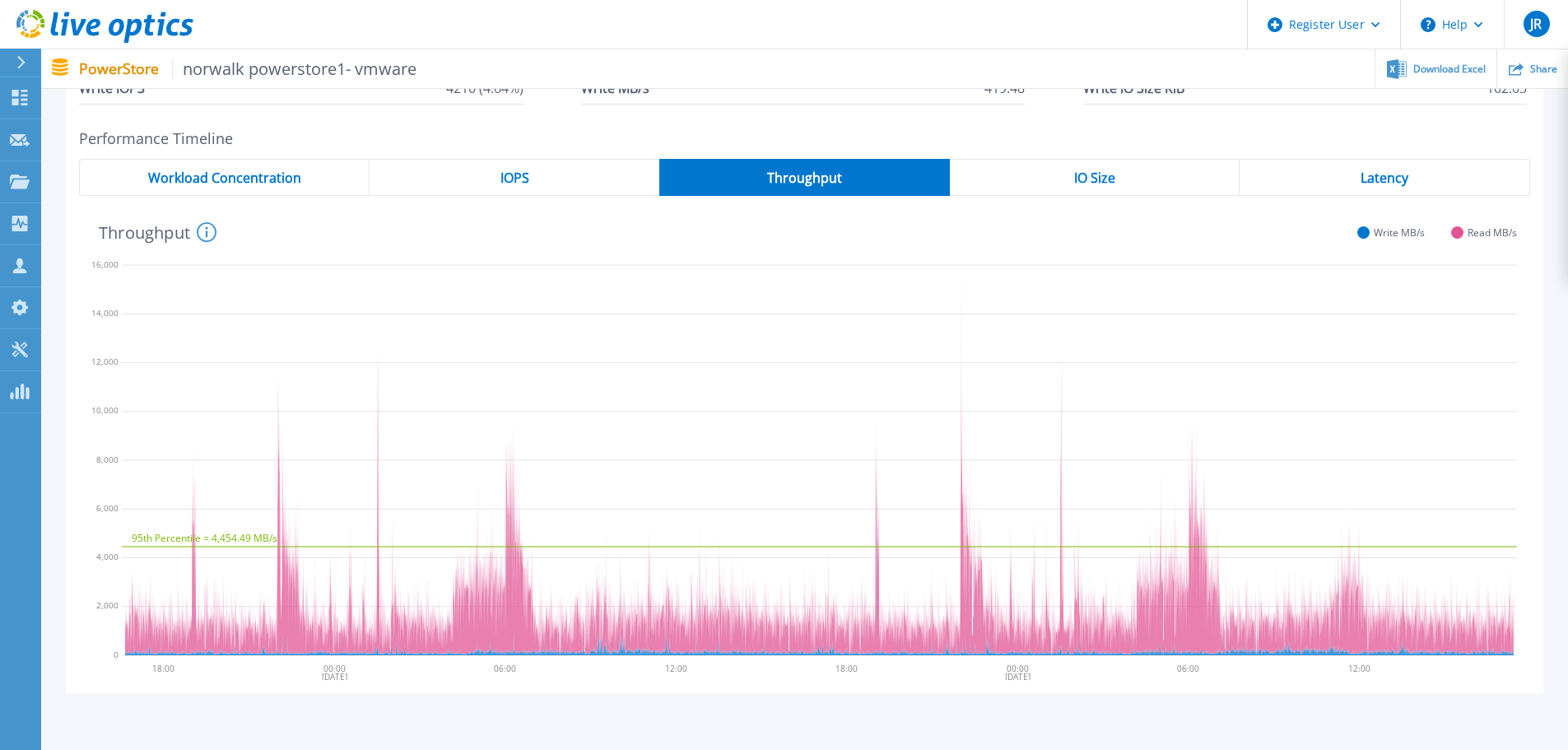
click at [1071, 181] on div "IO Size" at bounding box center [1095, 177] width 290 height 37
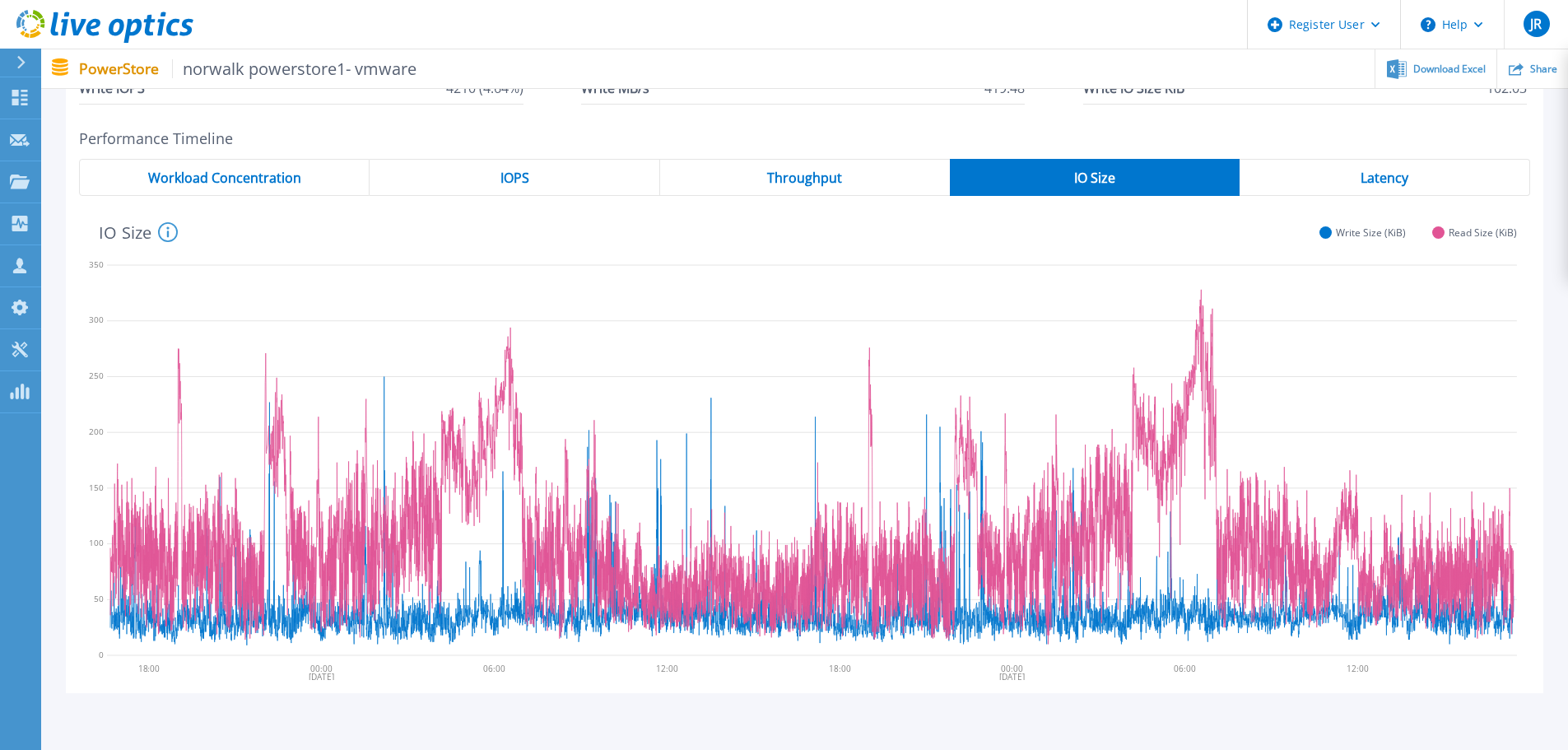
click at [1353, 181] on div "Latency" at bounding box center [1385, 177] width 290 height 37
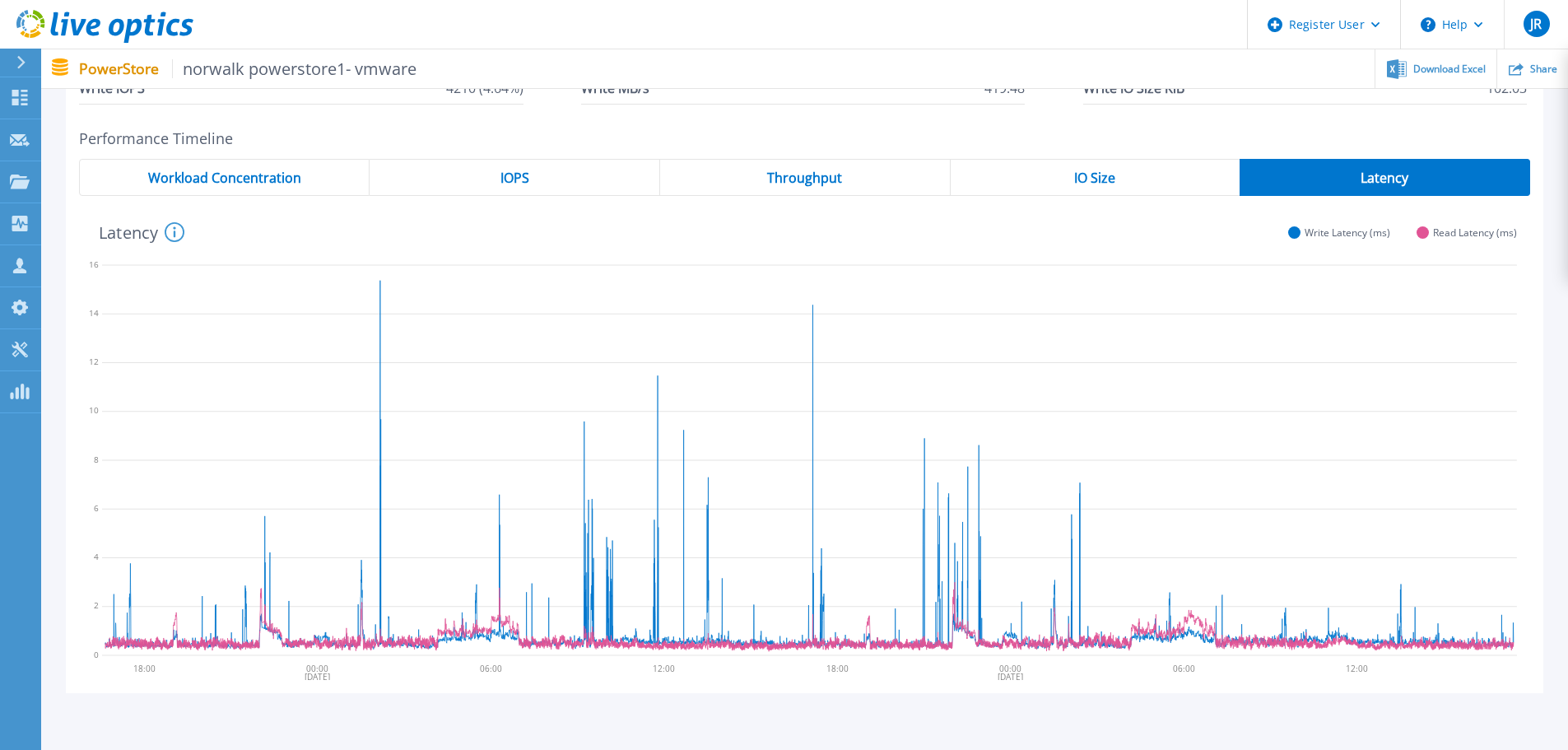
click at [1134, 176] on div "IO Size" at bounding box center [1095, 177] width 289 height 37
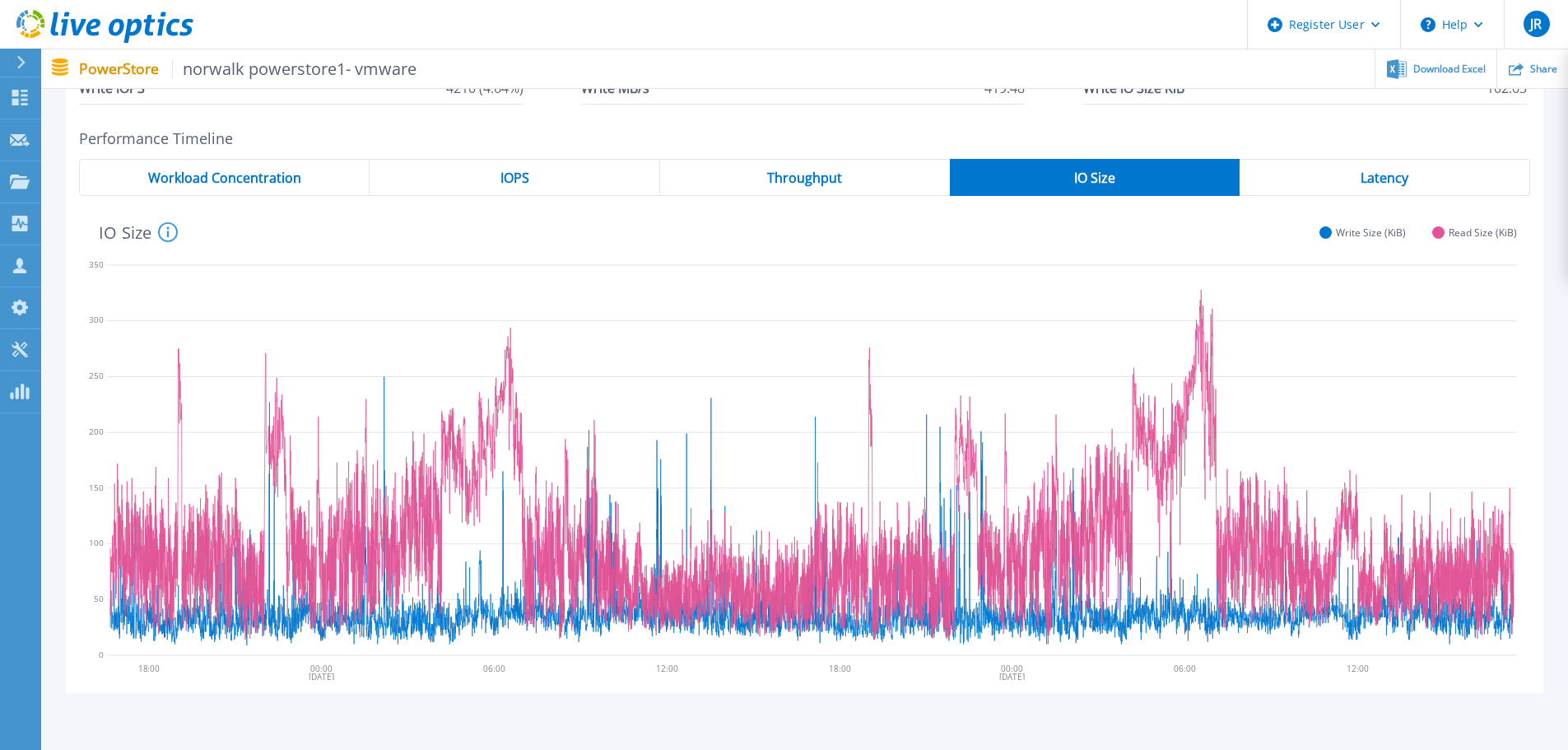
click at [815, 171] on span "Throughput" at bounding box center [804, 178] width 75 height 14
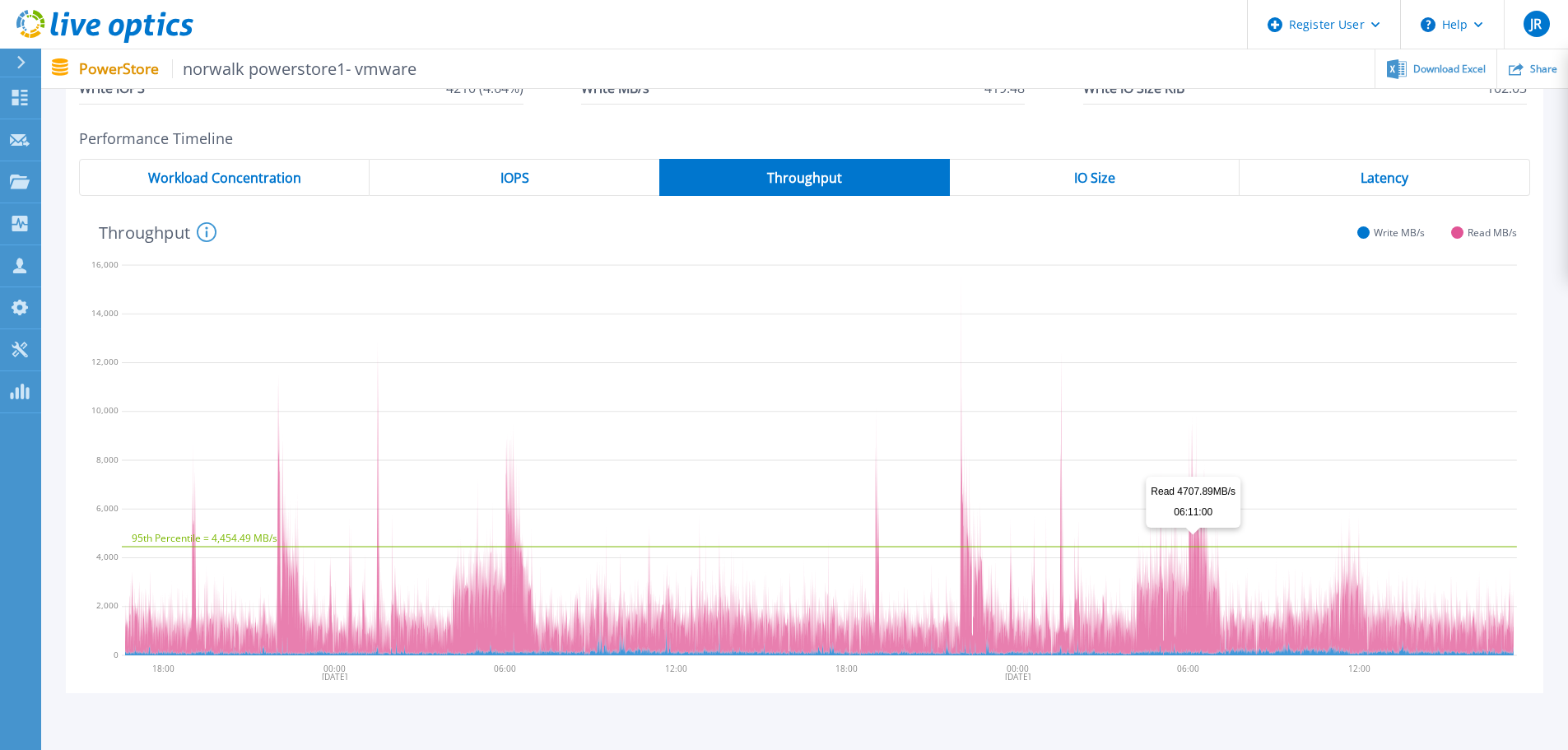
click at [1069, 182] on div "IO Size" at bounding box center [1095, 177] width 290 height 37
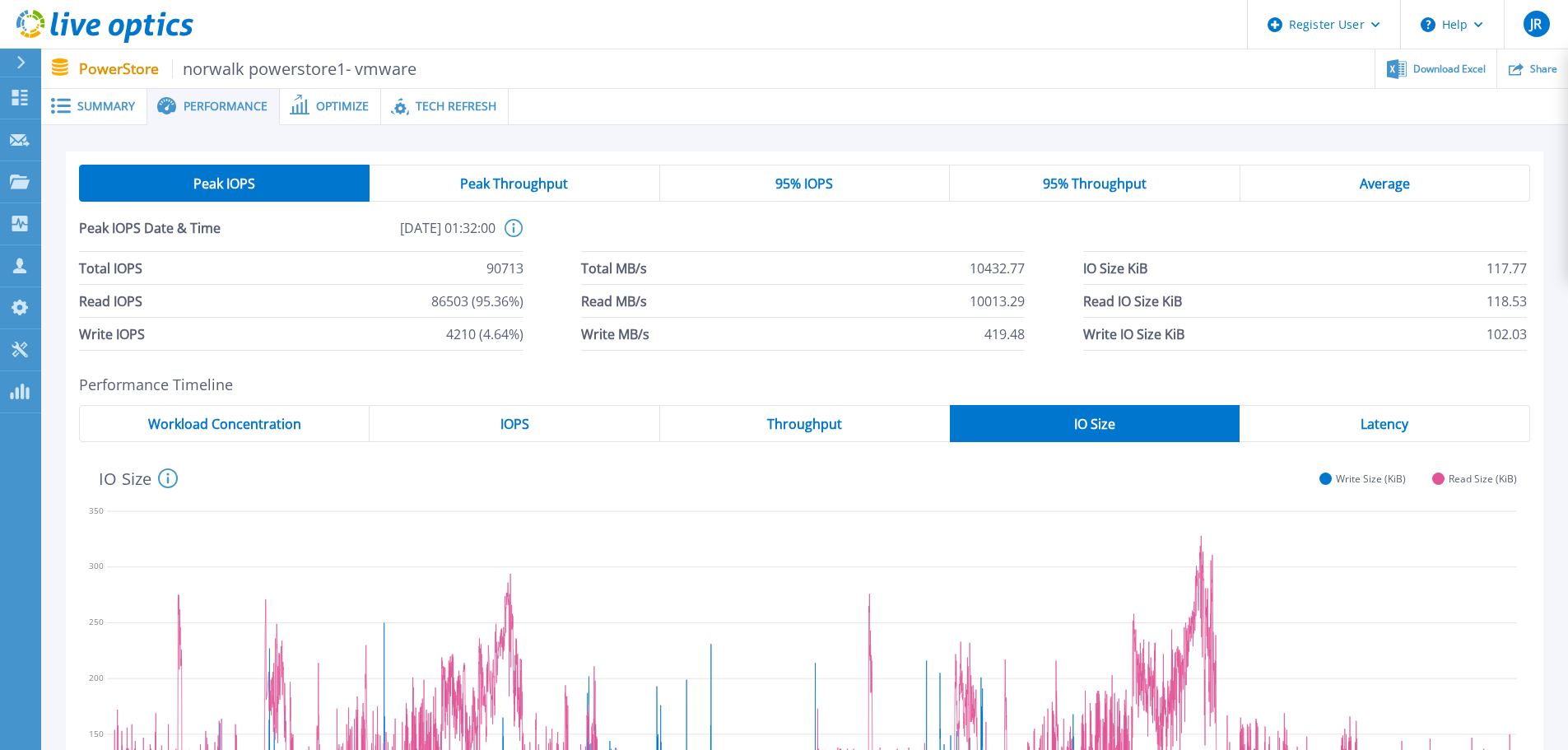
scroll to position [0, 0]
click at [451, 113] on span "Tech Refresh" at bounding box center [456, 107] width 81 height 12
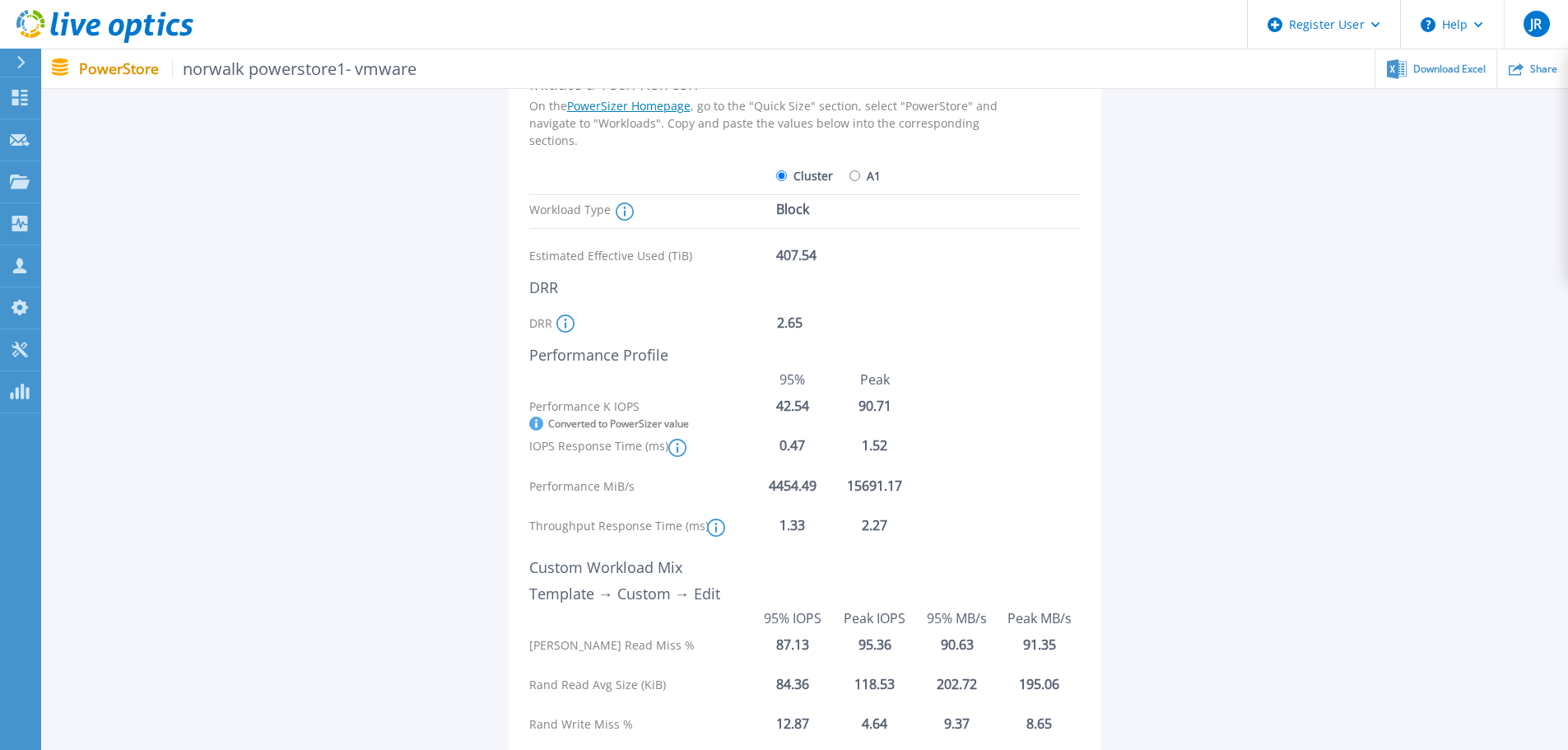
scroll to position [247, 0]
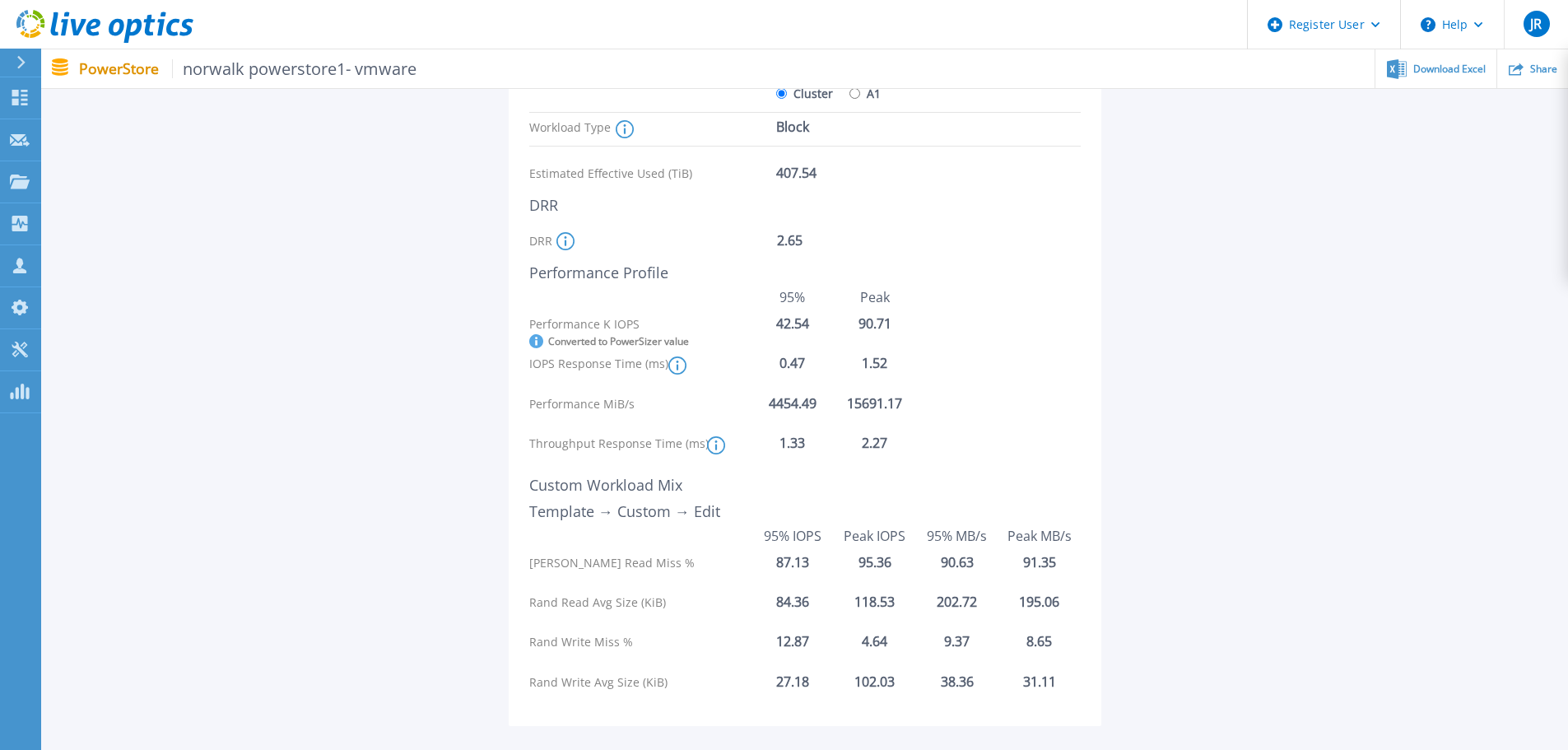
click at [852, 96] on input "A1" at bounding box center [854, 93] width 11 height 11
radio input "true"
radio input "false"
click at [852, 95] on input "A1" at bounding box center [854, 93] width 11 height 11
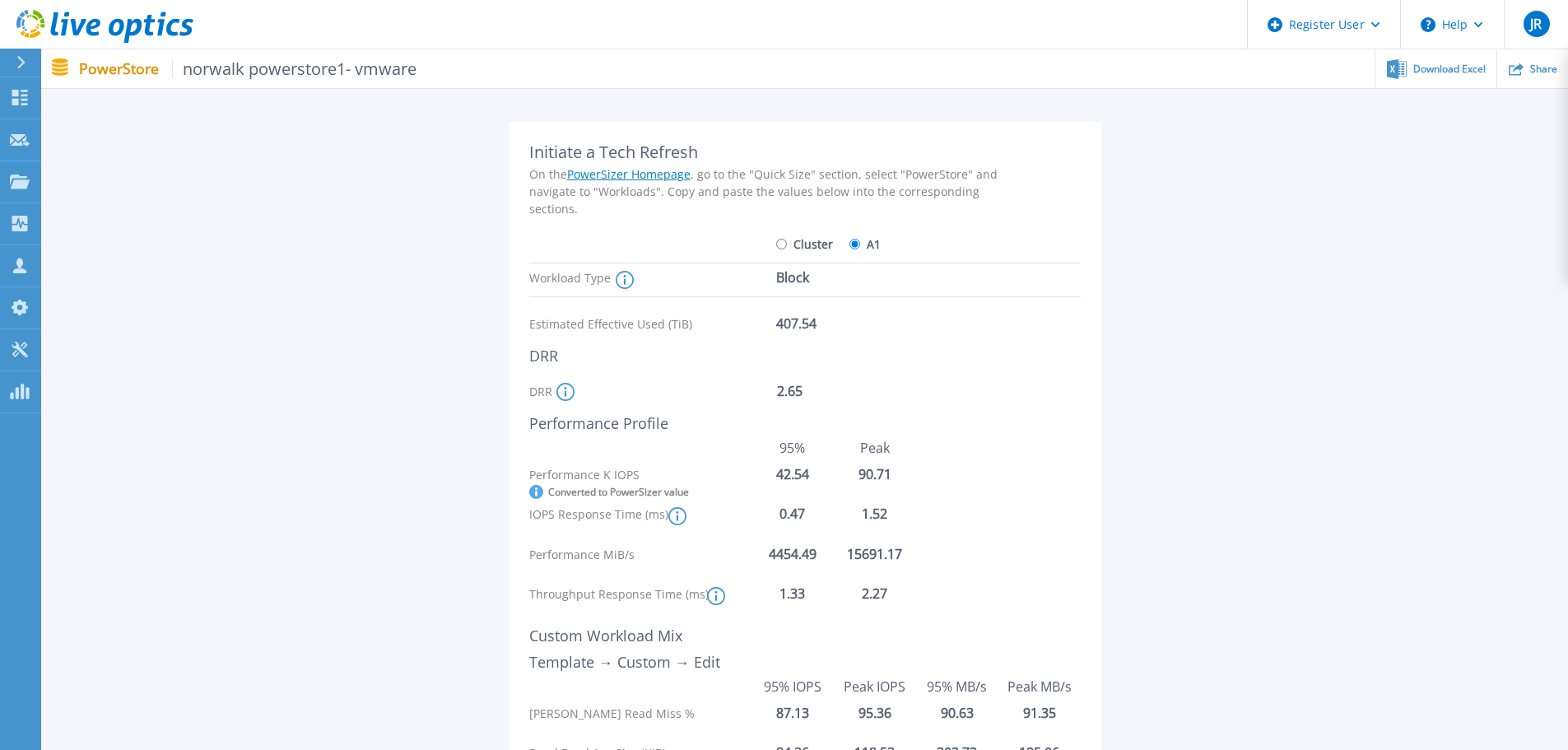
scroll to position [82, 0]
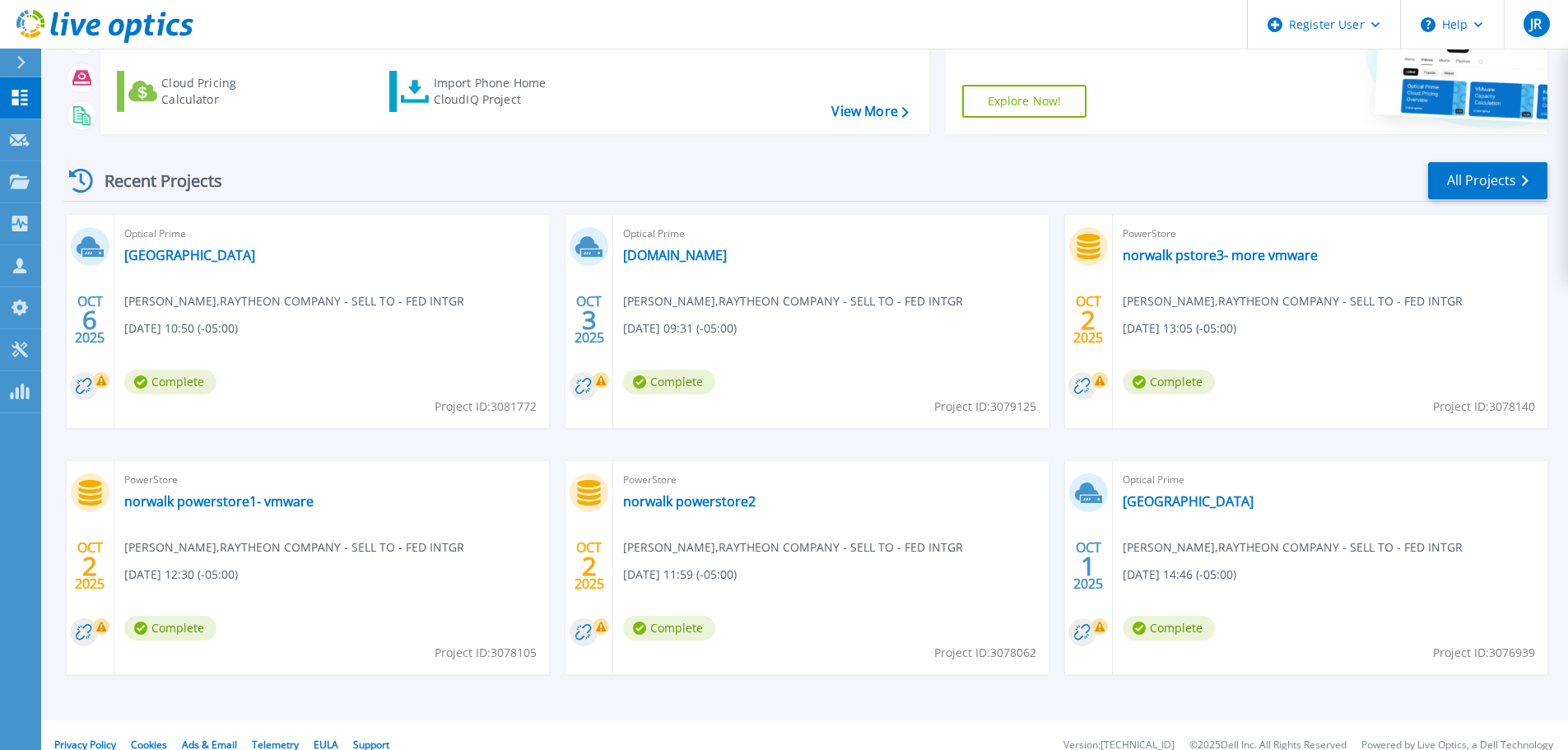
scroll to position [162, 0]
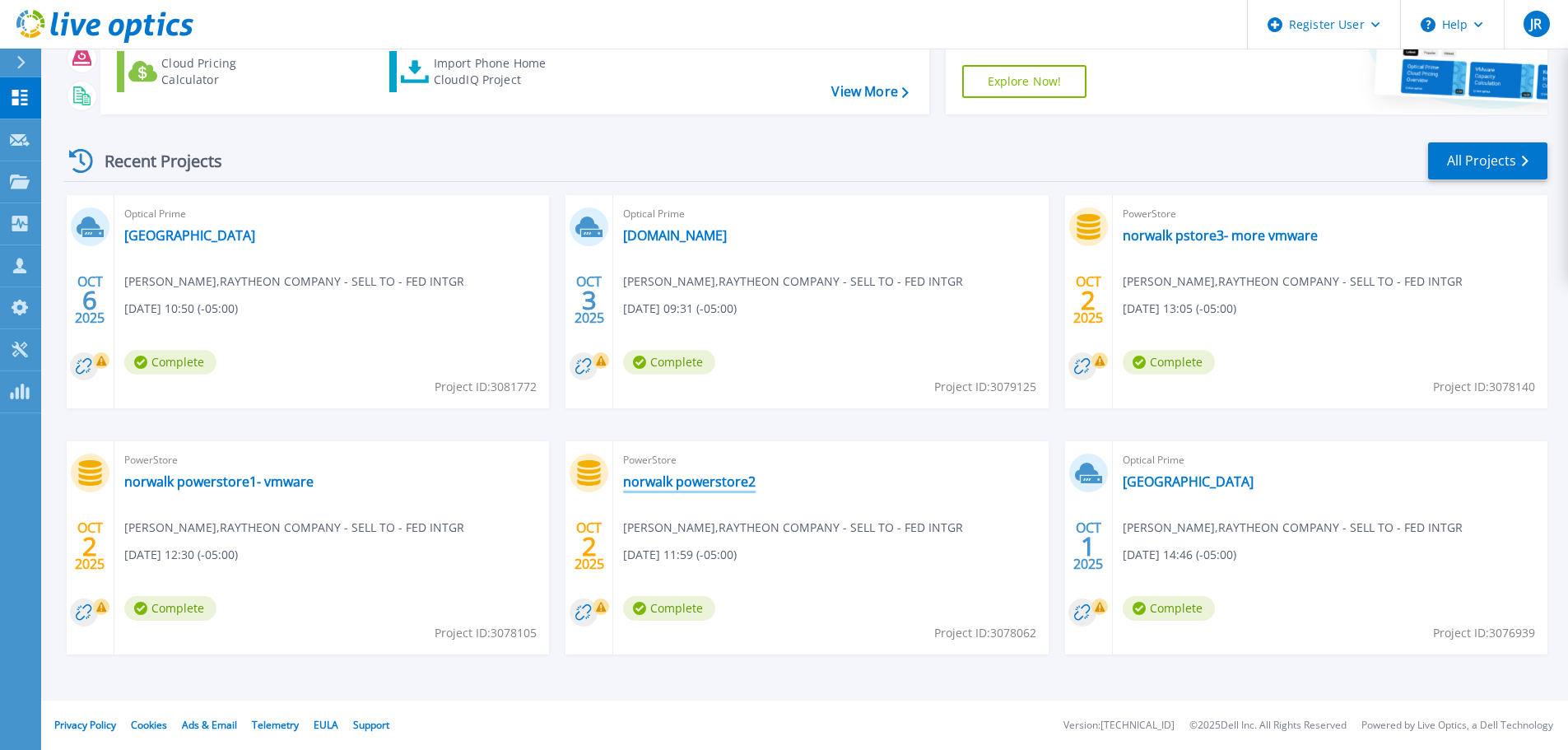
click at [706, 484] on link "norwalk powerstore2" at bounding box center [689, 481] width 132 height 16
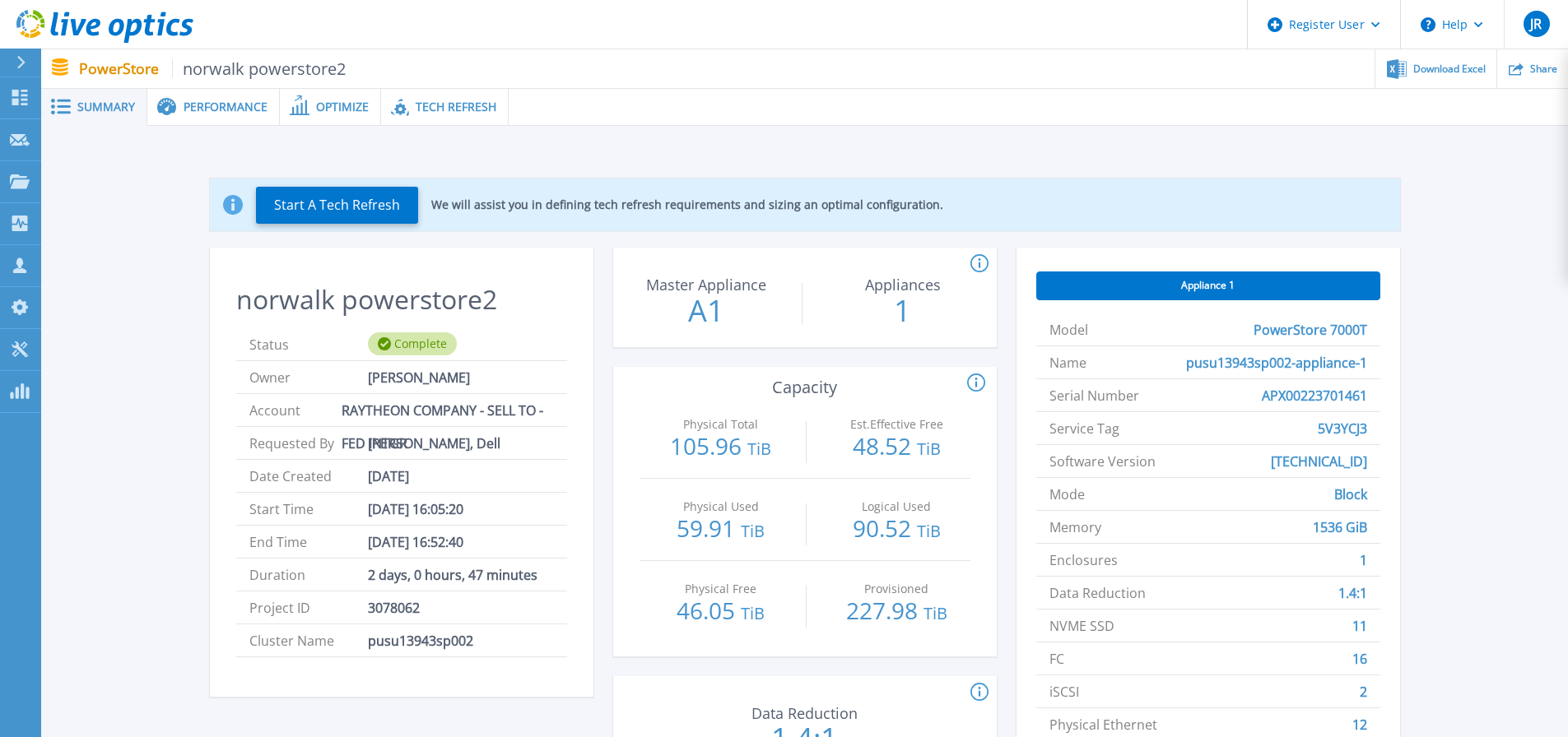
click at [459, 102] on span "Tech Refresh" at bounding box center [456, 107] width 81 height 12
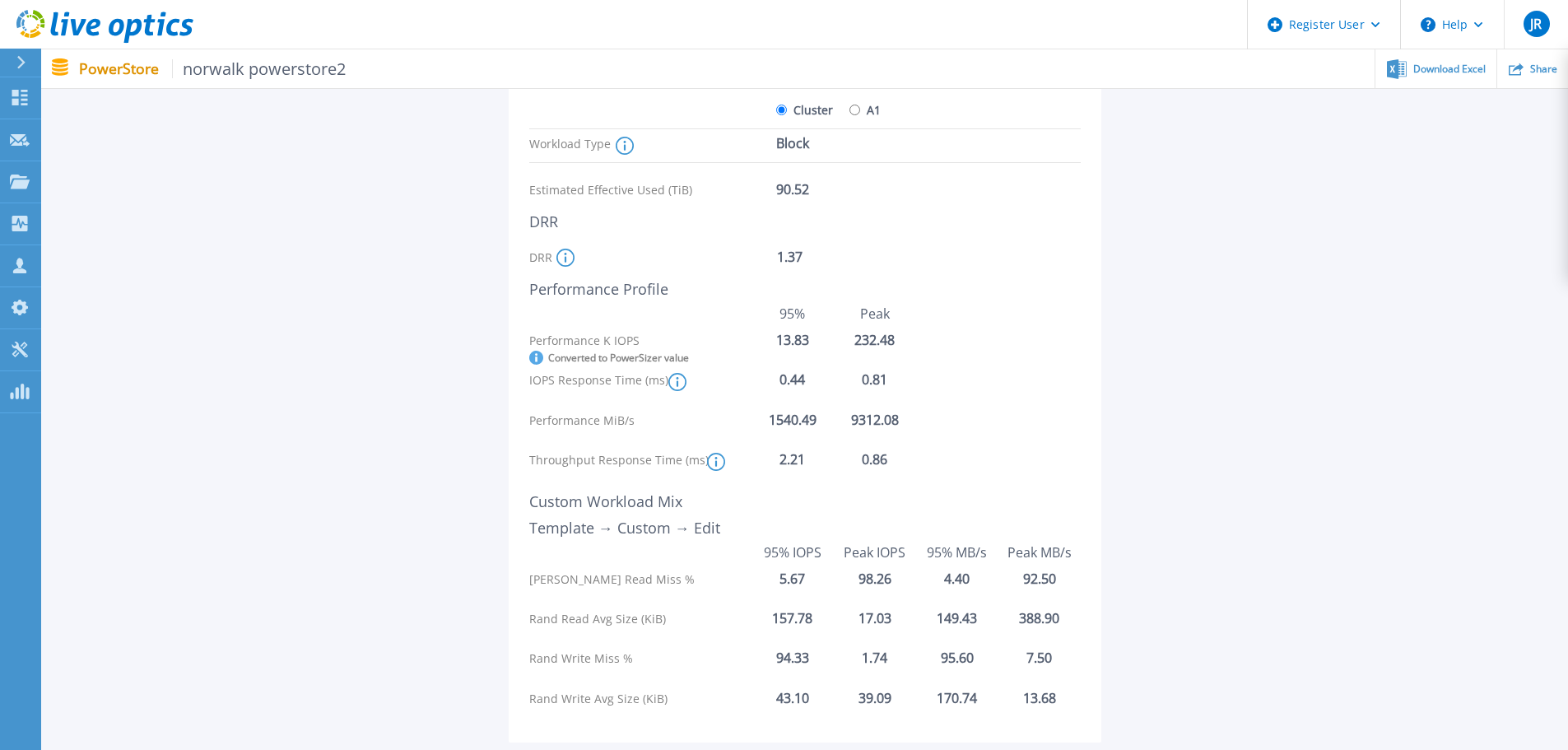
scroll to position [232, 0]
